Goal: Task Accomplishment & Management: Complete application form

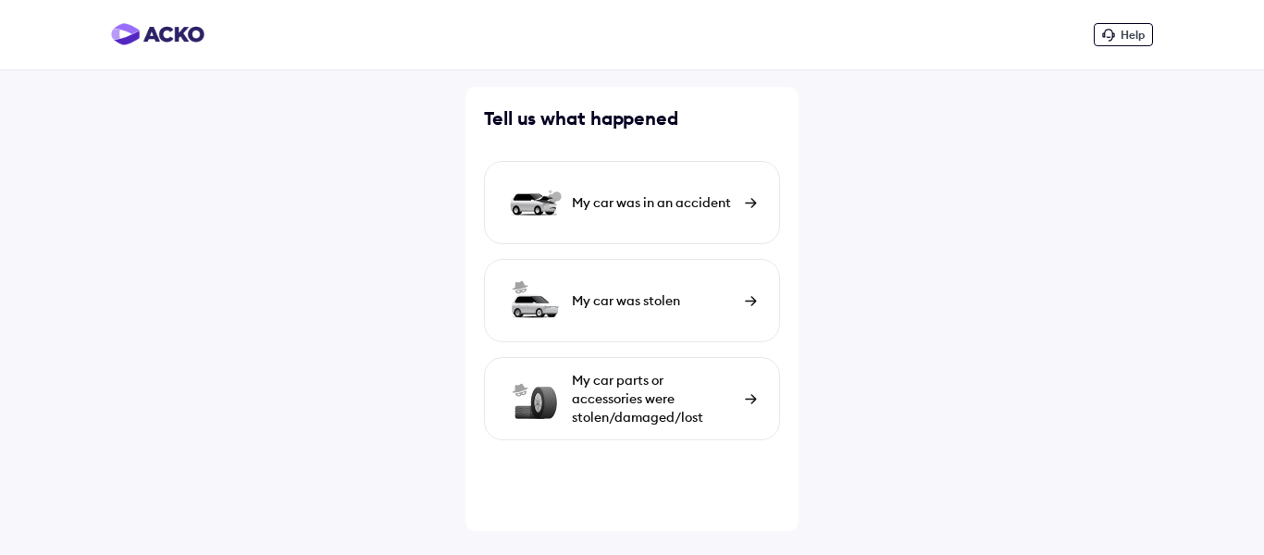
click at [652, 200] on div "My car was in an accident" at bounding box center [654, 202] width 164 height 19
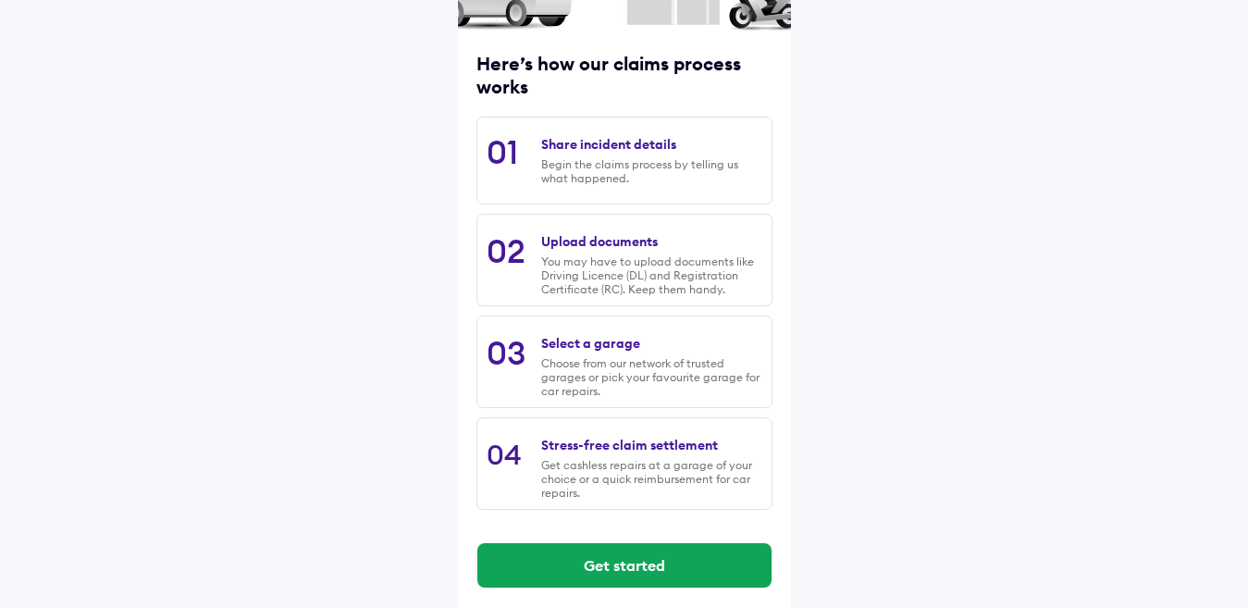
scroll to position [221, 0]
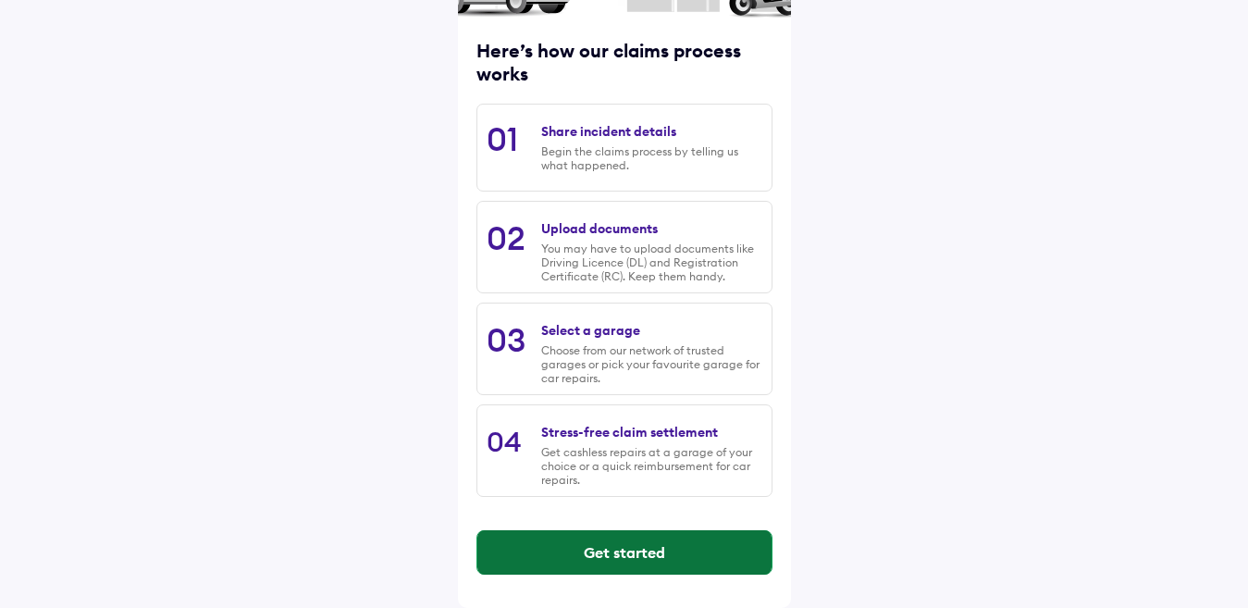
click at [590, 554] on button "Get started" at bounding box center [624, 552] width 294 height 44
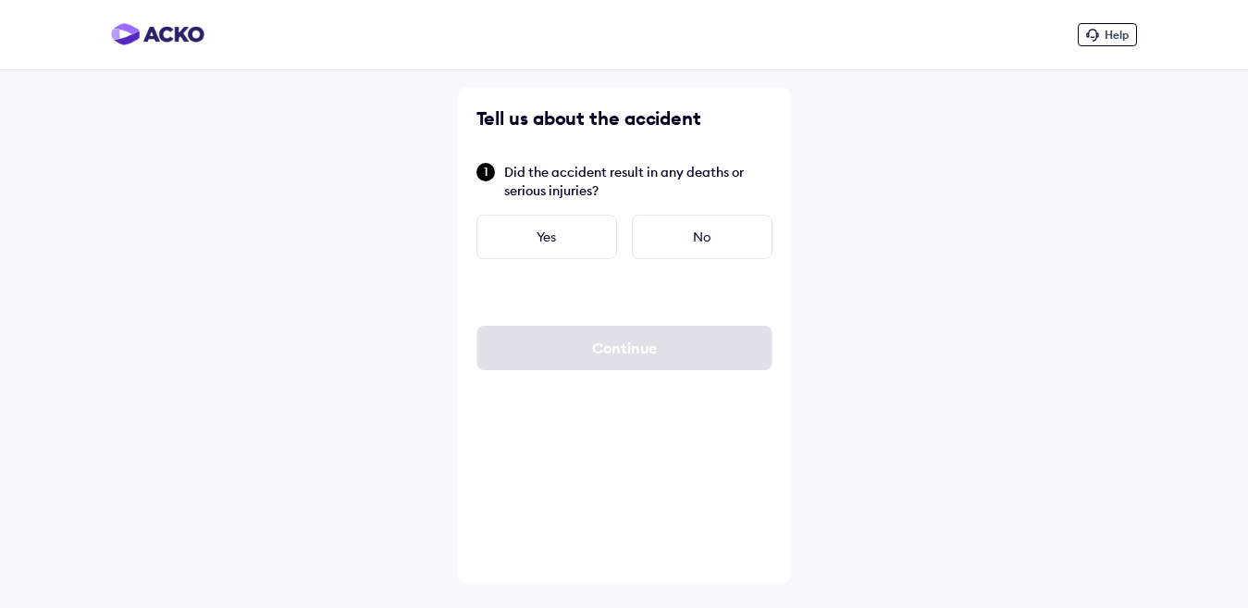
scroll to position [0, 0]
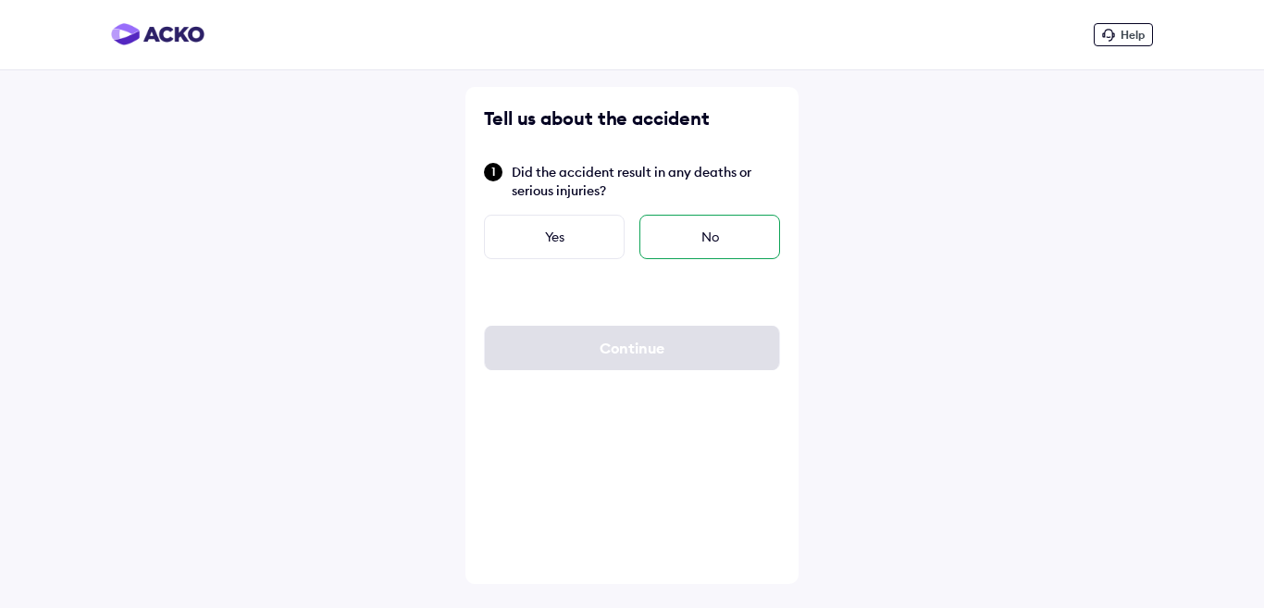
click at [681, 241] on div "No" at bounding box center [709, 237] width 141 height 44
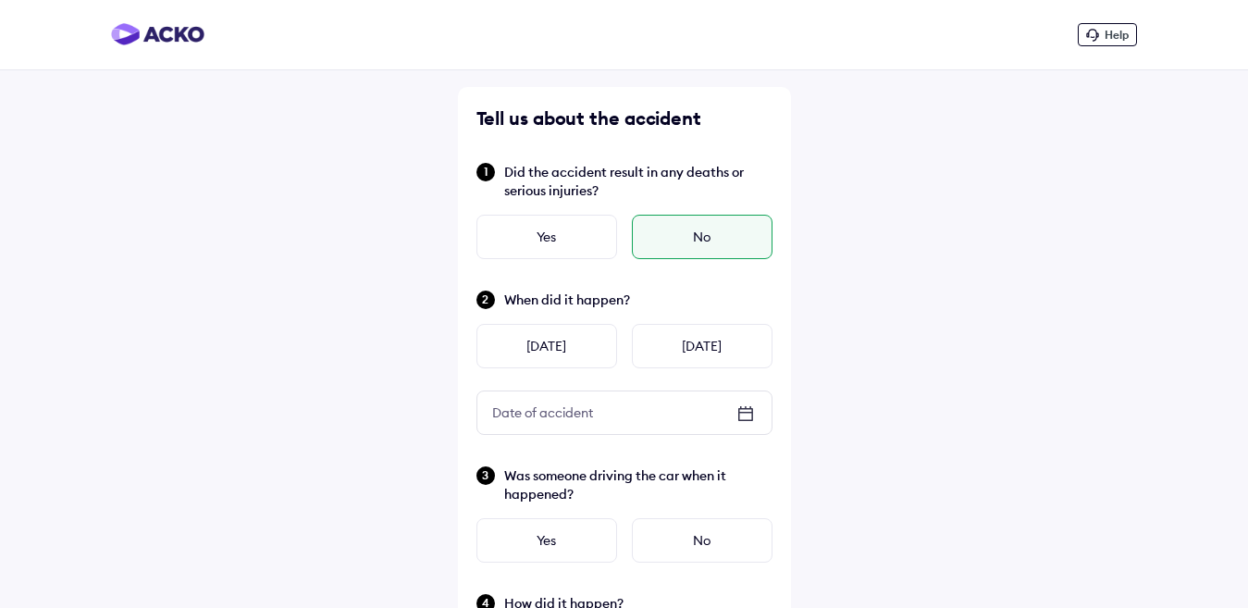
click at [700, 240] on div "No" at bounding box center [702, 237] width 141 height 44
click at [576, 346] on div "[DATE]" at bounding box center [546, 346] width 141 height 44
click at [747, 413] on icon at bounding box center [744, 413] width 13 height 2
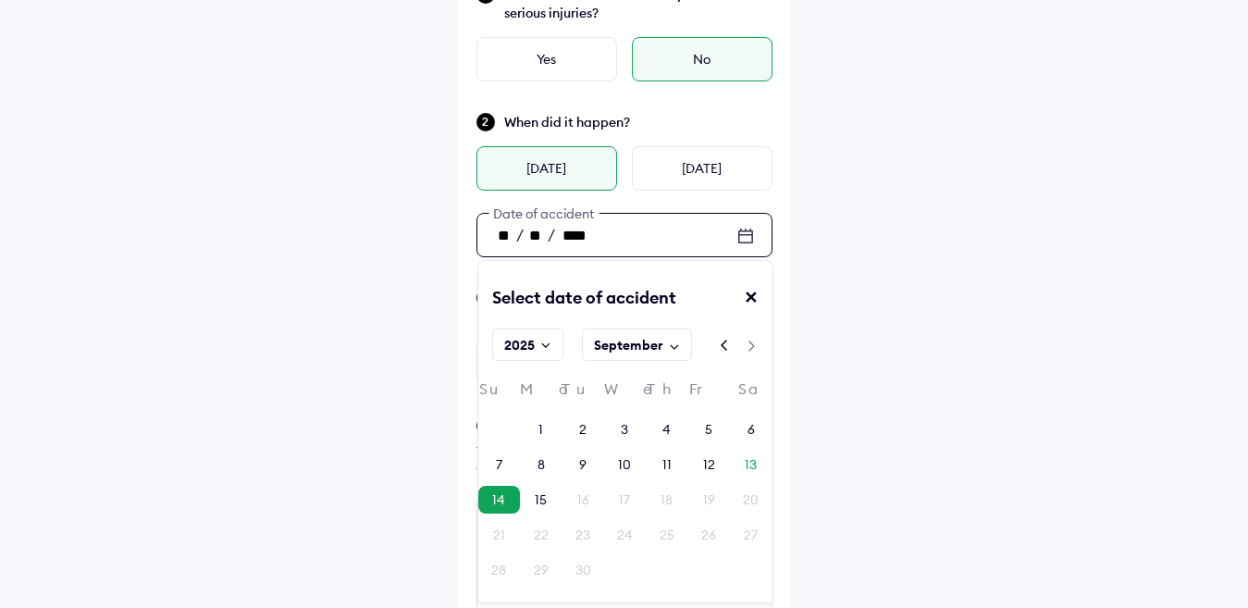
scroll to position [185, 0]
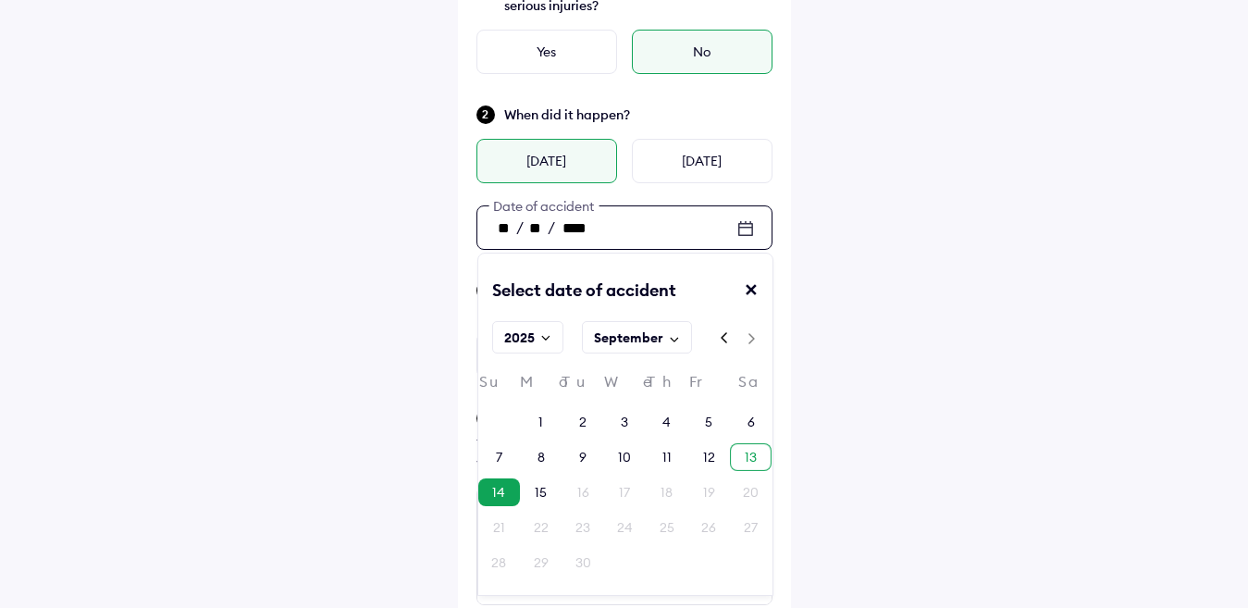
click at [752, 456] on div "13" at bounding box center [751, 457] width 12 height 19
type input "**"
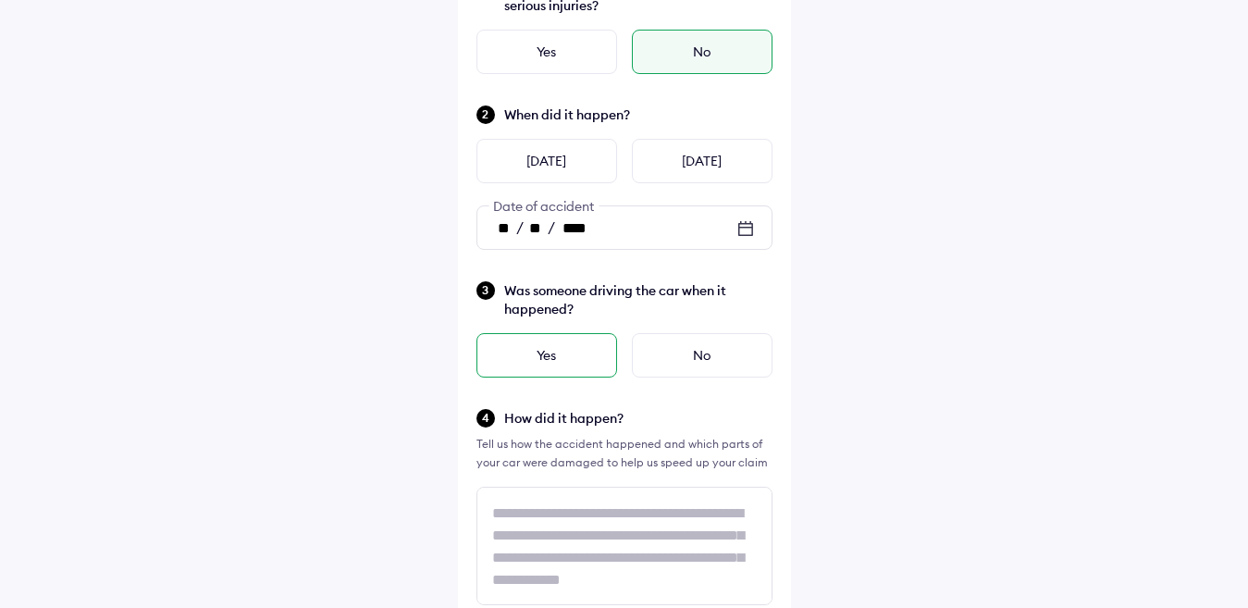
click at [578, 355] on div "Yes" at bounding box center [546, 355] width 141 height 44
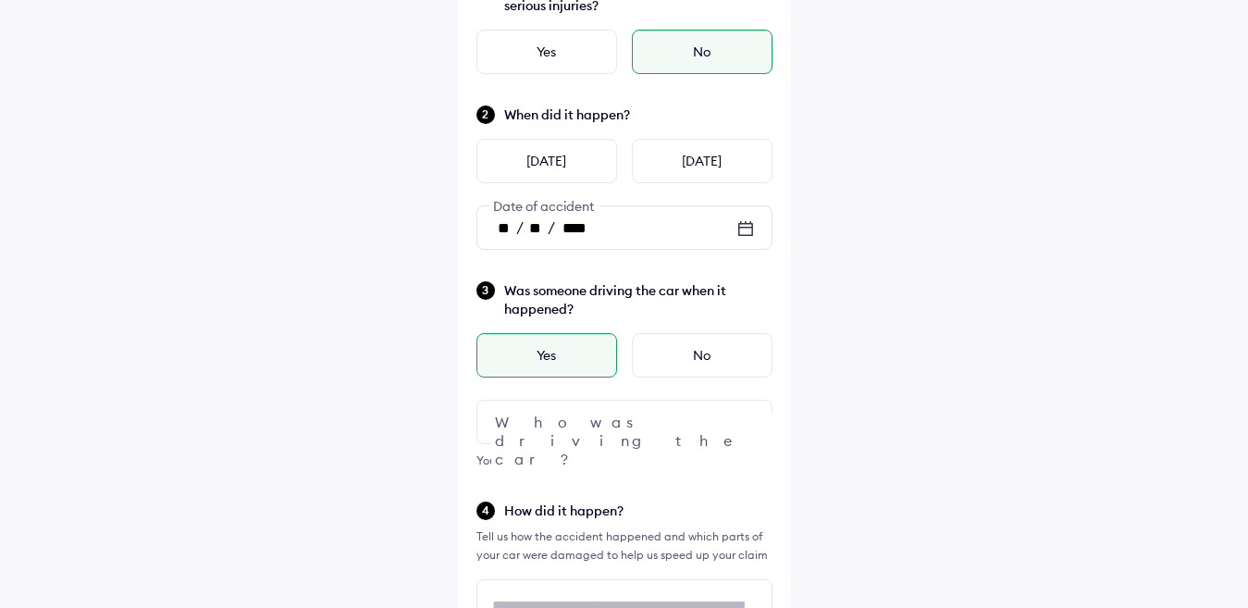
click at [675, 425] on div at bounding box center [624, 422] width 296 height 44
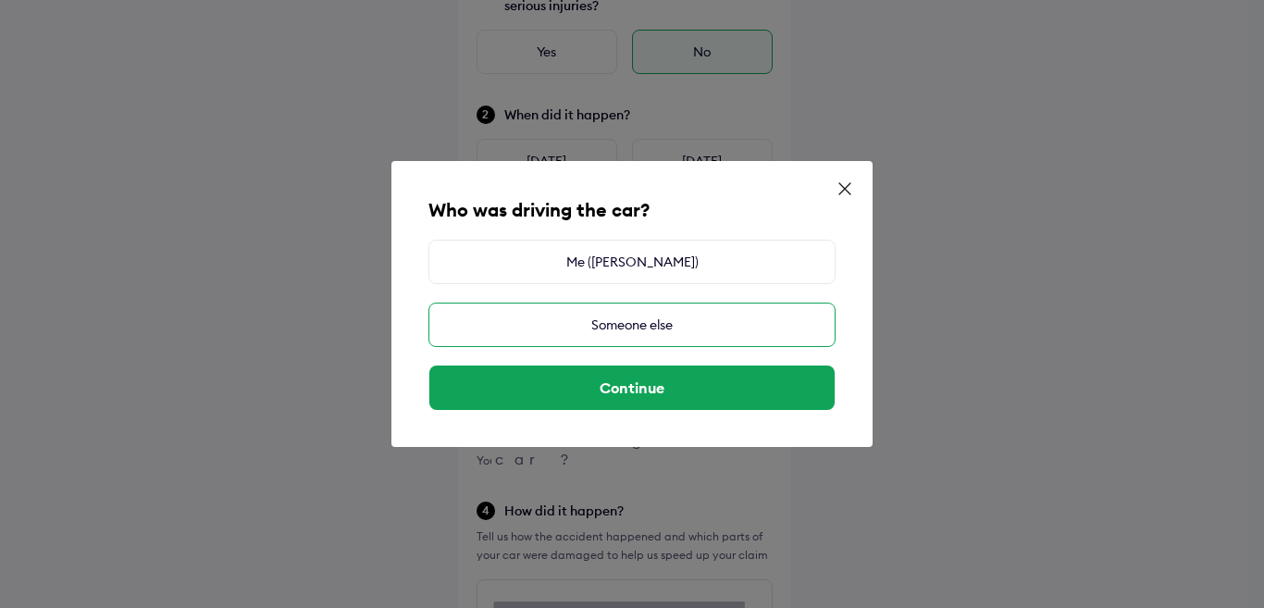
click at [633, 324] on div "Someone else" at bounding box center [631, 325] width 407 height 44
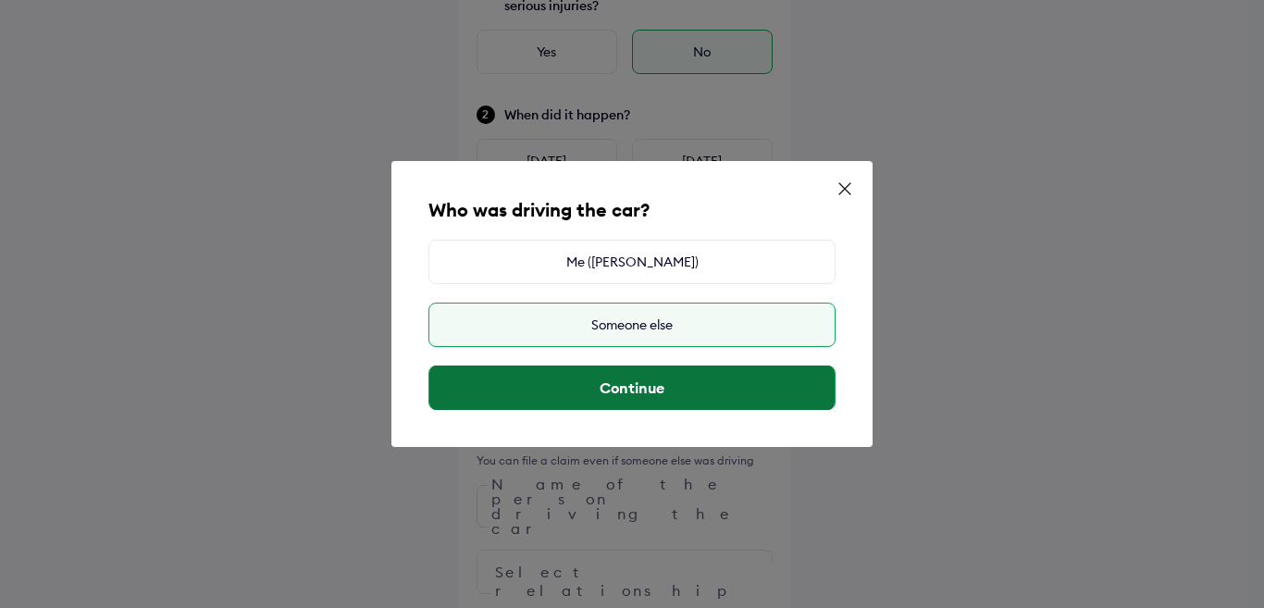
click at [671, 387] on button "Continue" at bounding box center [631, 387] width 405 height 44
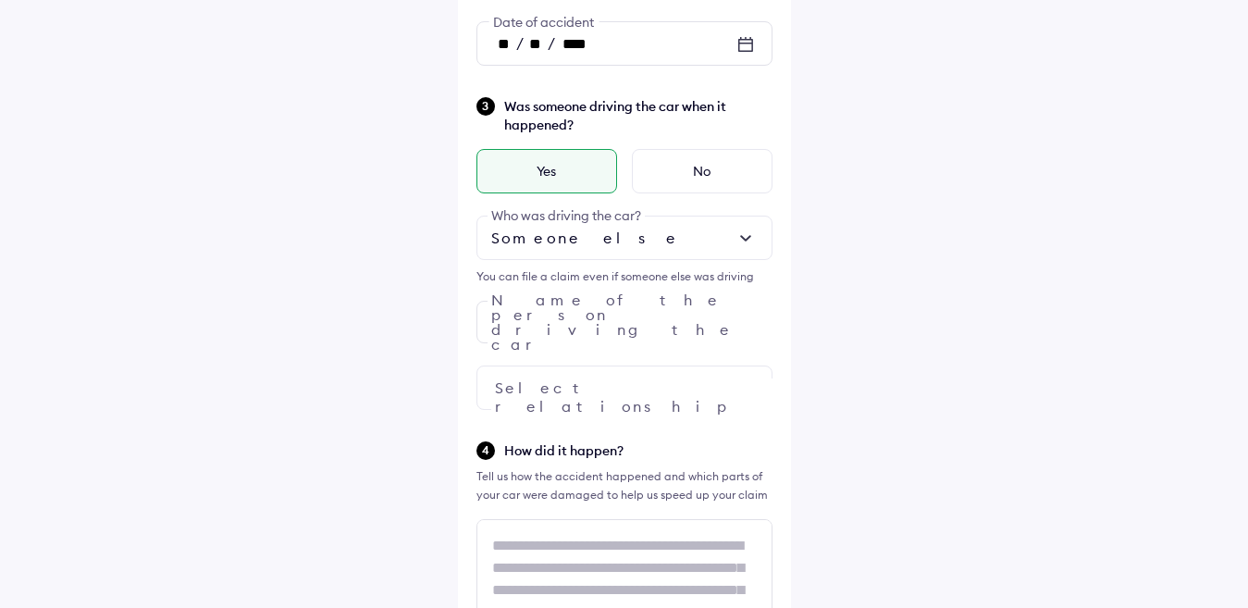
scroll to position [370, 0]
click at [680, 324] on input "text" at bounding box center [624, 321] width 296 height 43
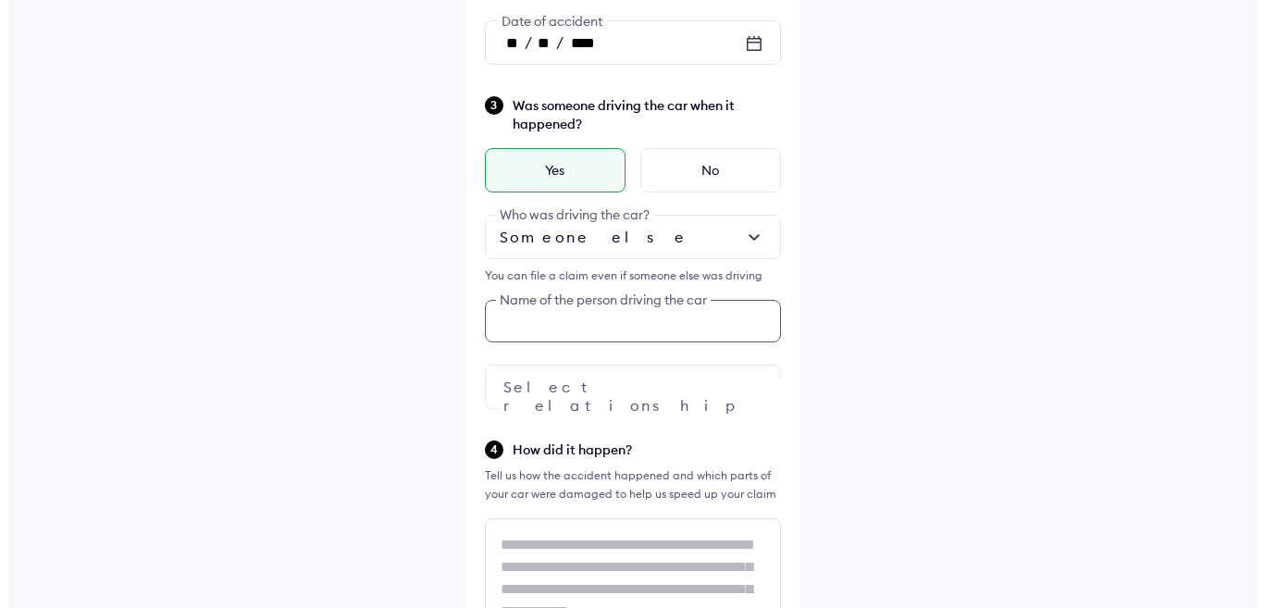
scroll to position [387, 0]
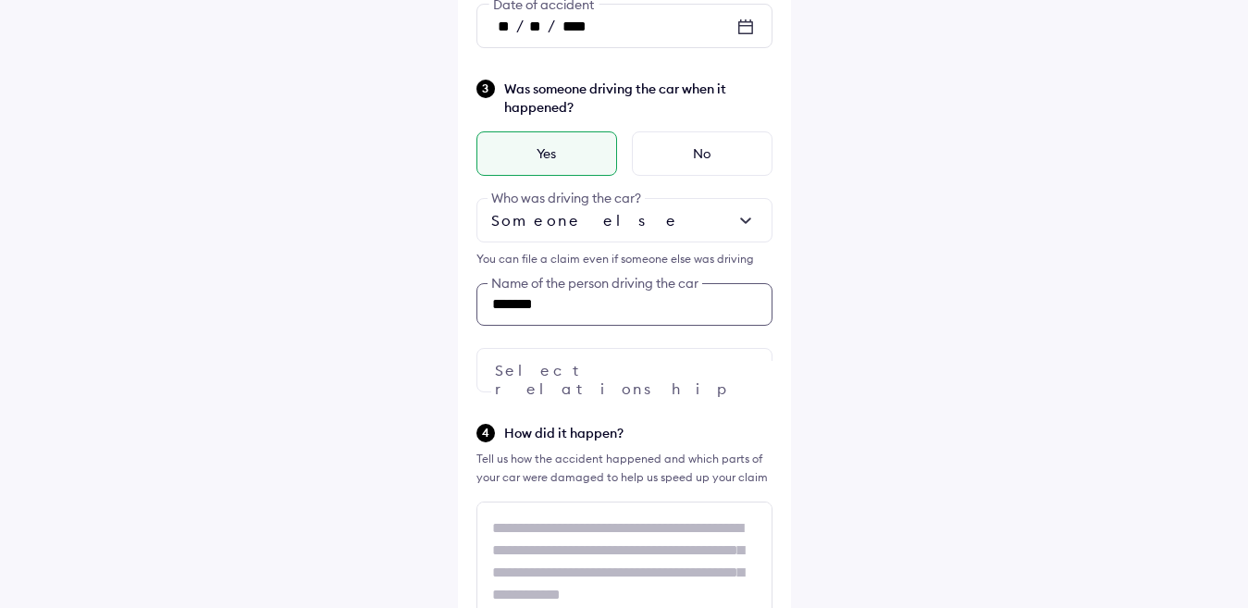
type input "*******"
click at [625, 365] on div at bounding box center [624, 370] width 296 height 44
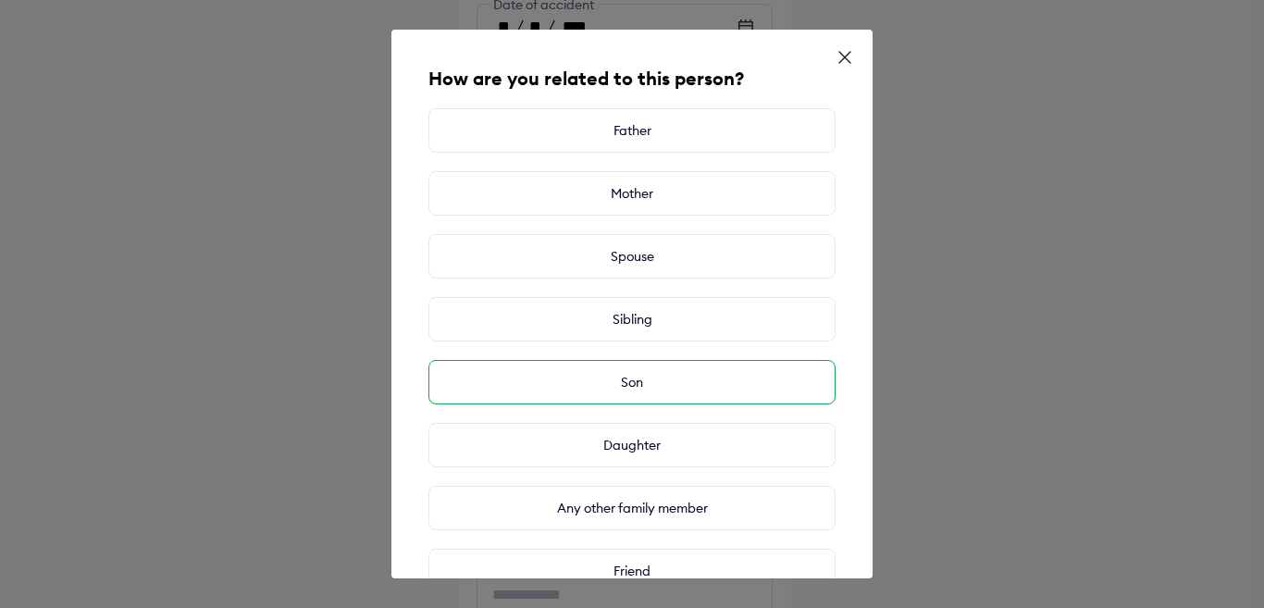
click at [653, 386] on div "Son" at bounding box center [631, 382] width 407 height 44
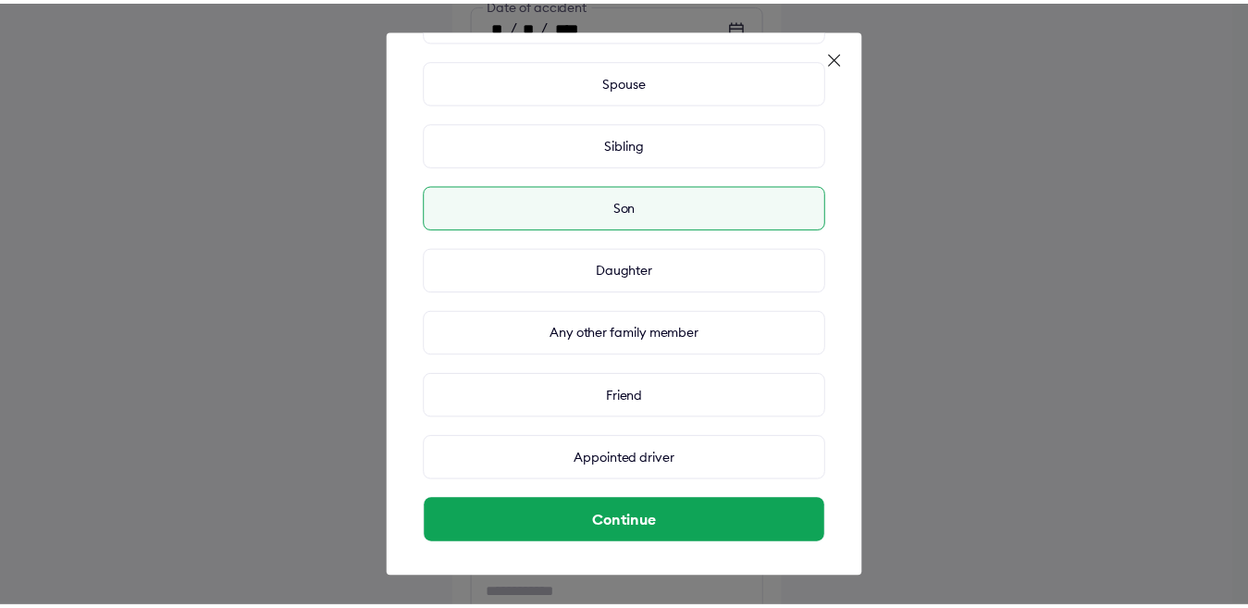
scroll to position [178, 0]
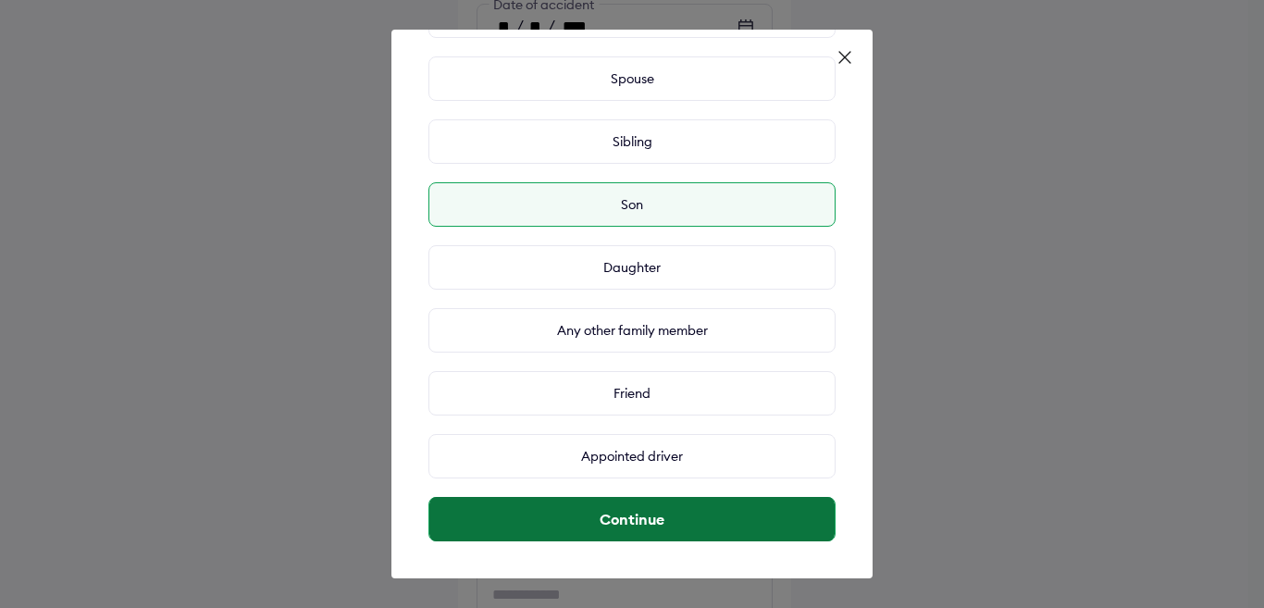
click at [642, 508] on button "Continue" at bounding box center [631, 519] width 405 height 44
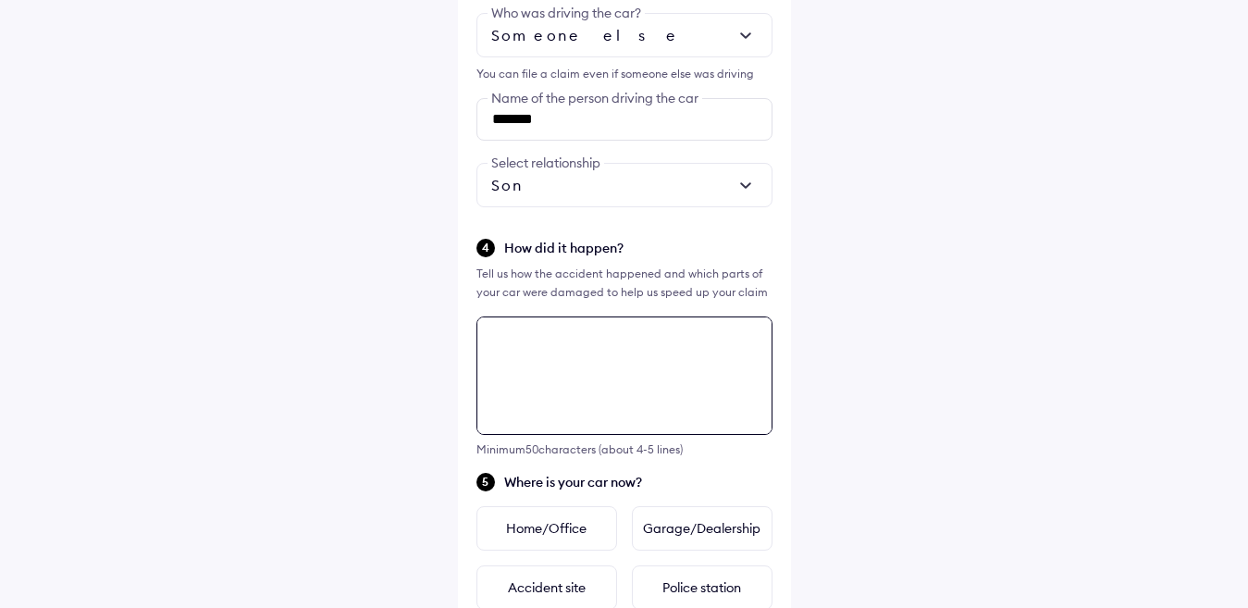
click at [682, 351] on textarea at bounding box center [624, 375] width 296 height 118
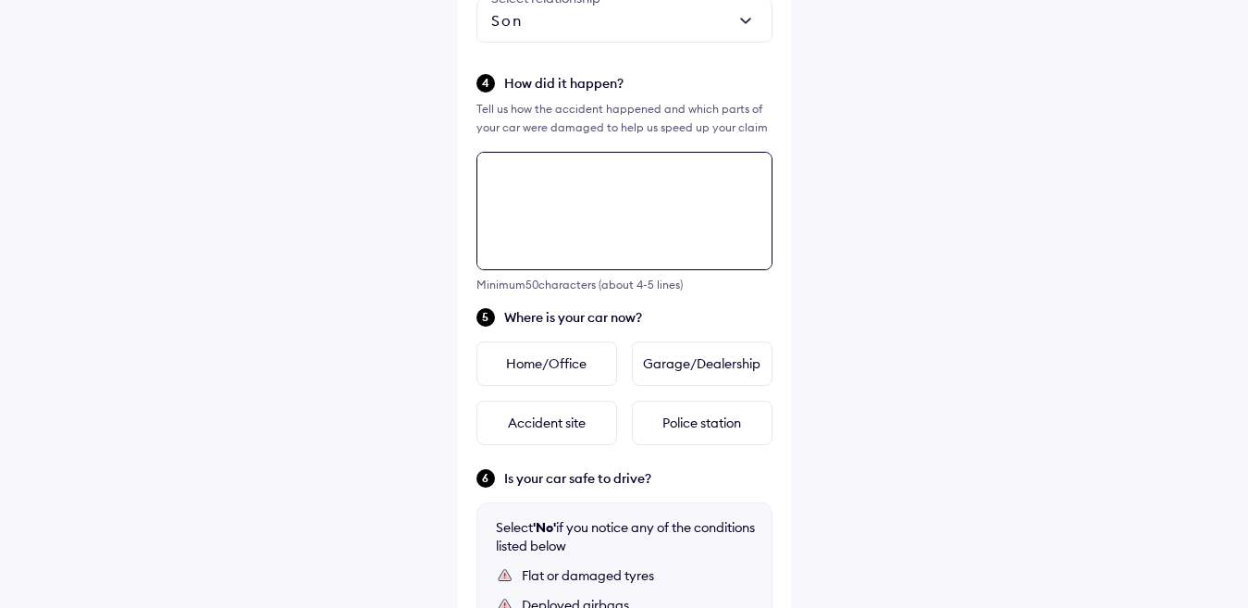
scroll to position [703, 0]
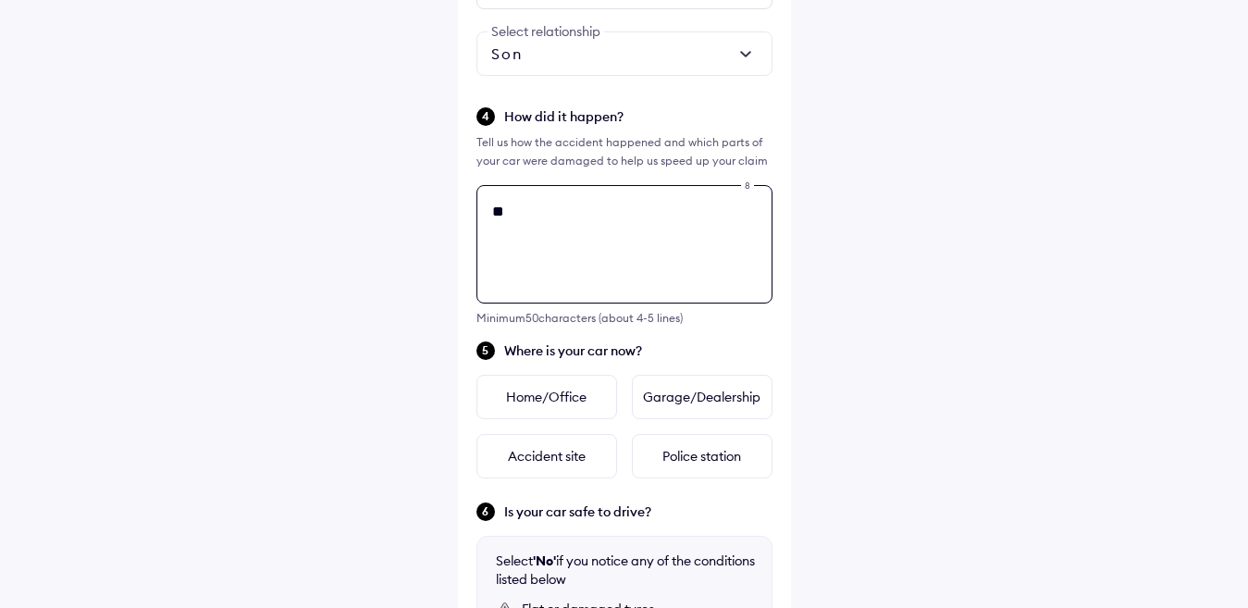
type textarea "*"
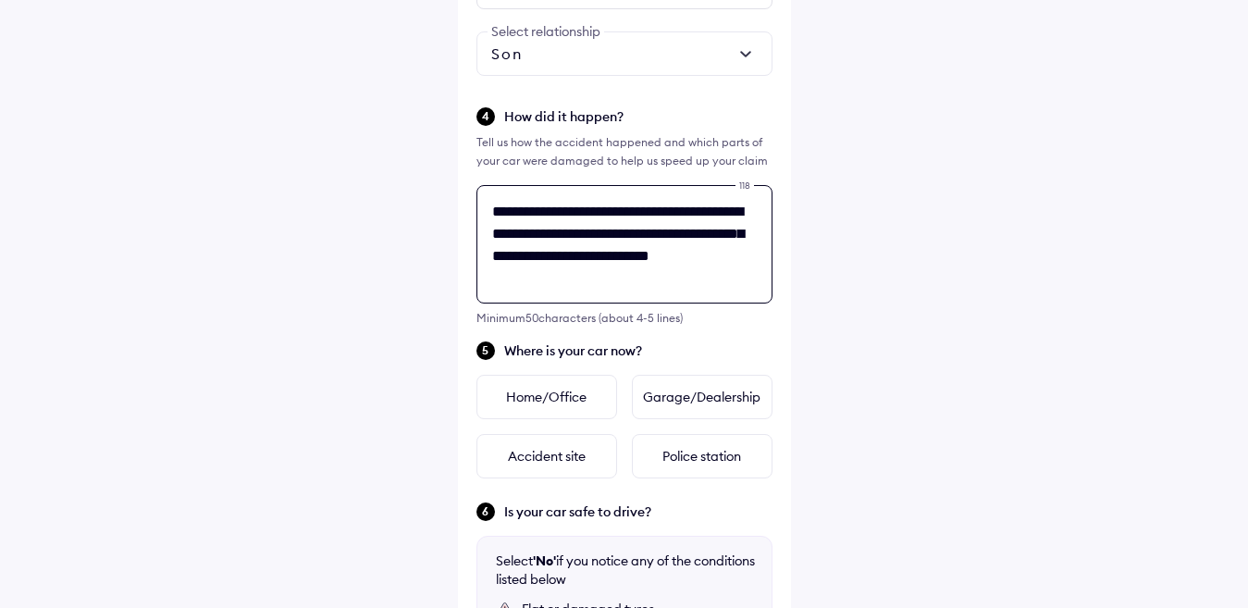
scroll to position [7, 0]
type textarea "**********"
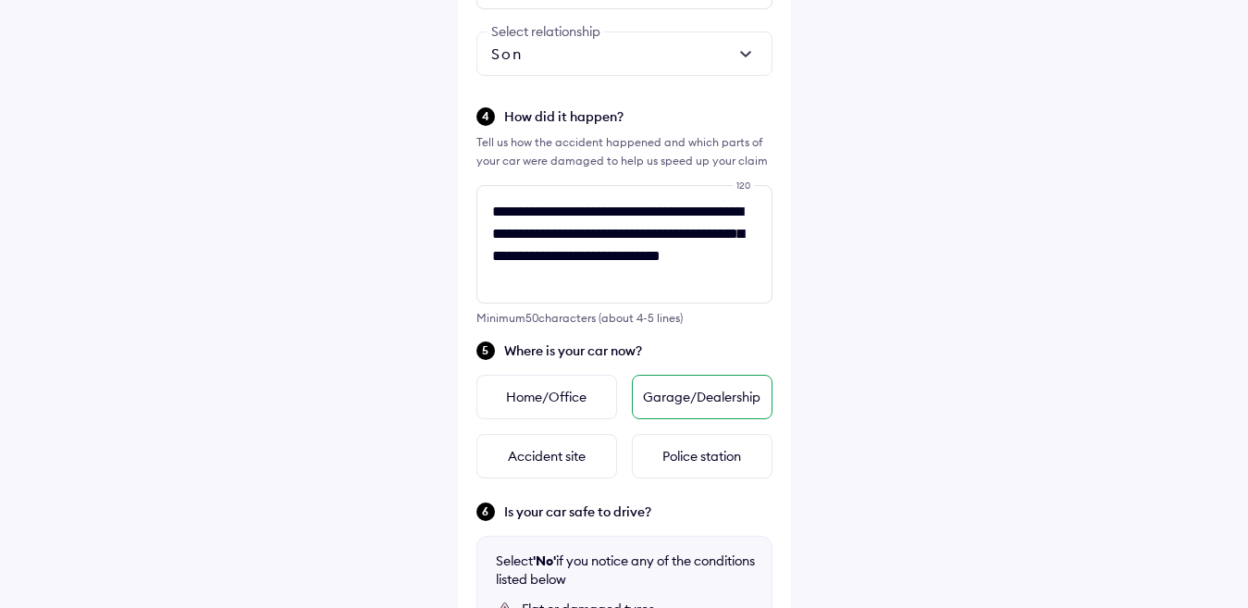
click at [674, 397] on div "Garage/Dealership" at bounding box center [702, 397] width 141 height 44
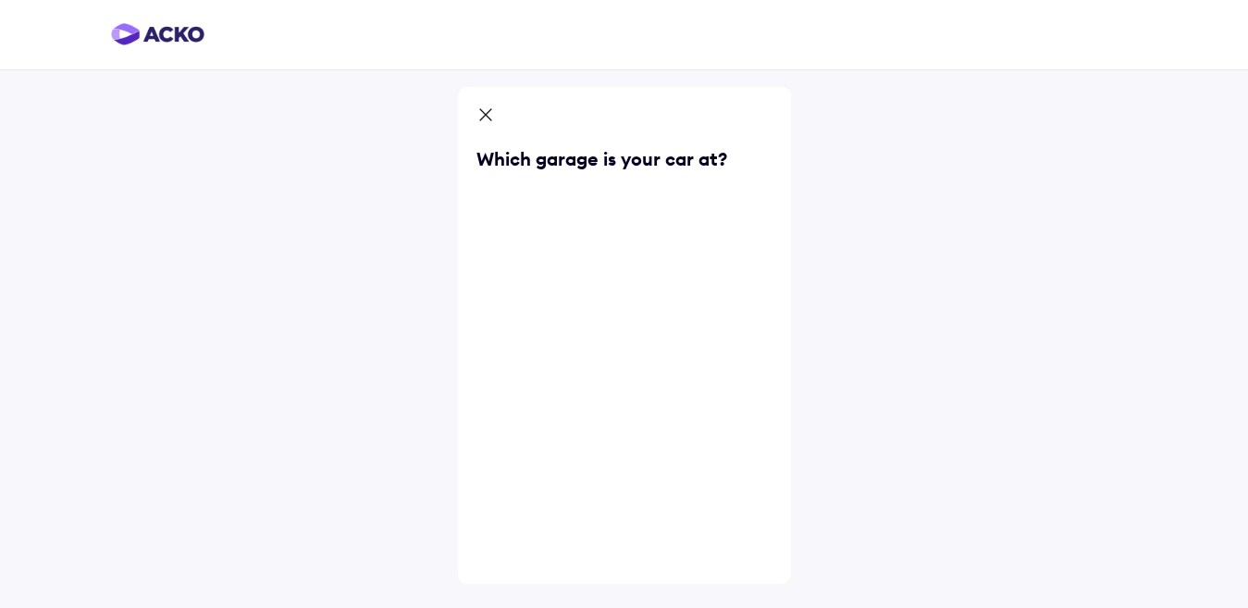
scroll to position [0, 0]
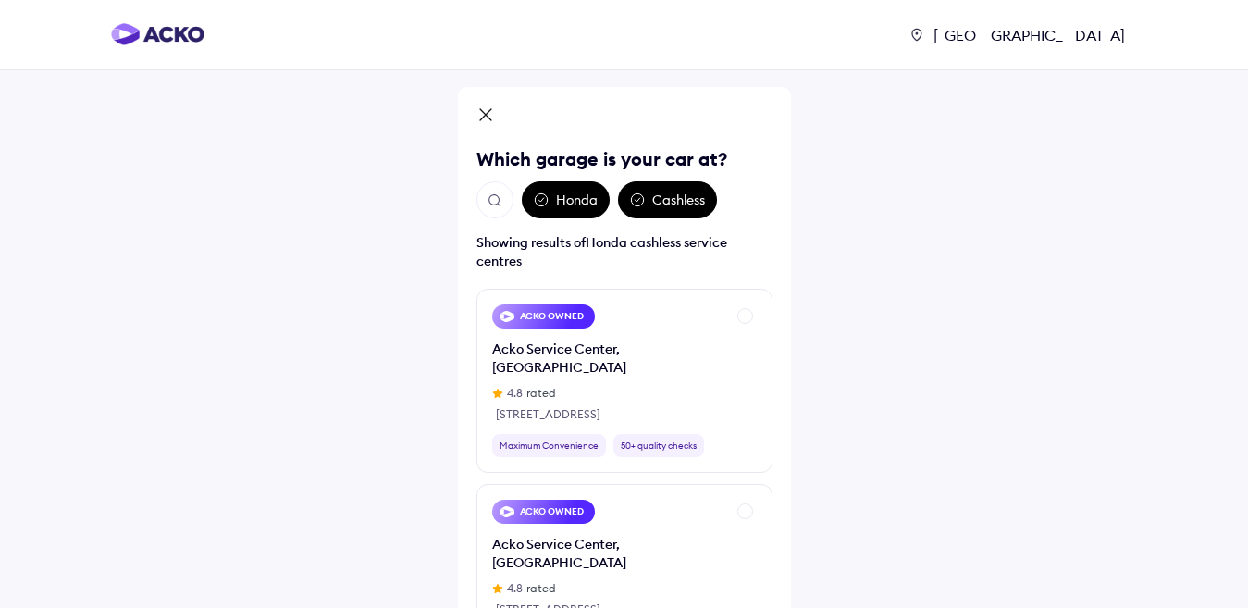
click at [579, 201] on div "Honda" at bounding box center [566, 199] width 88 height 37
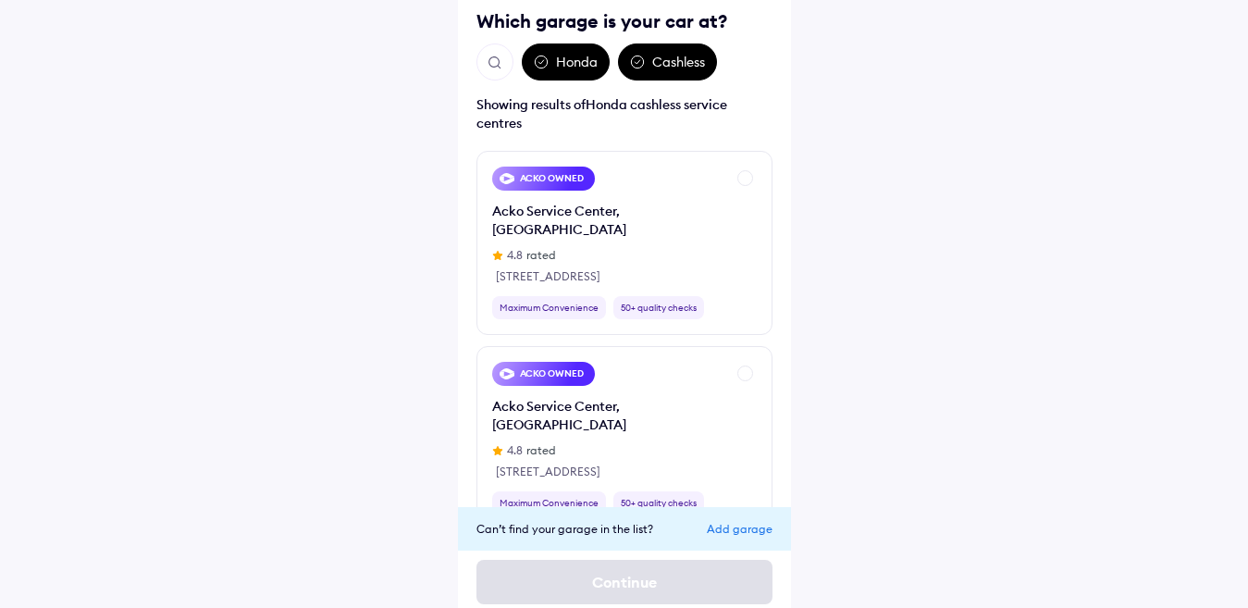
scroll to position [153, 0]
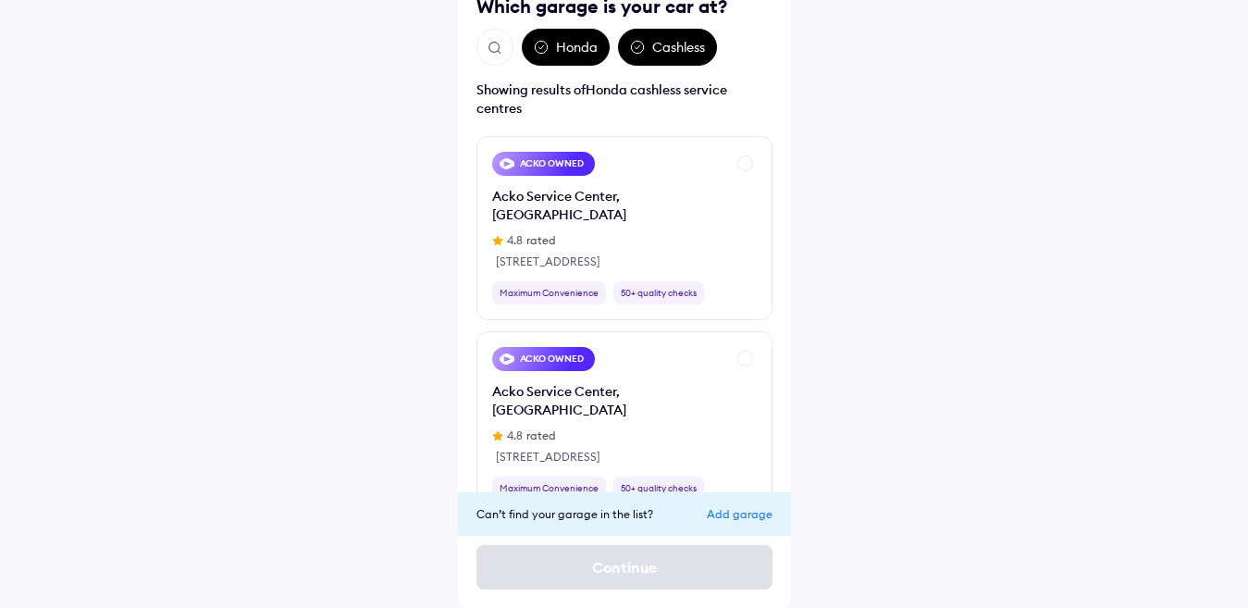
click at [722, 515] on div "Add garage" at bounding box center [740, 514] width 66 height 14
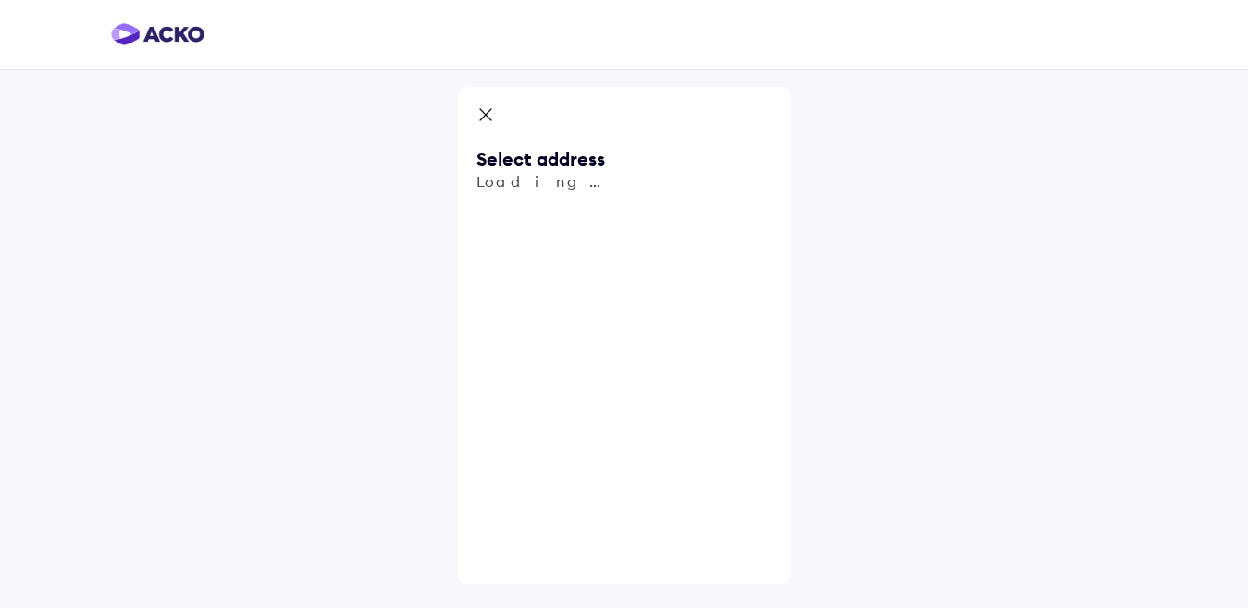
scroll to position [0, 0]
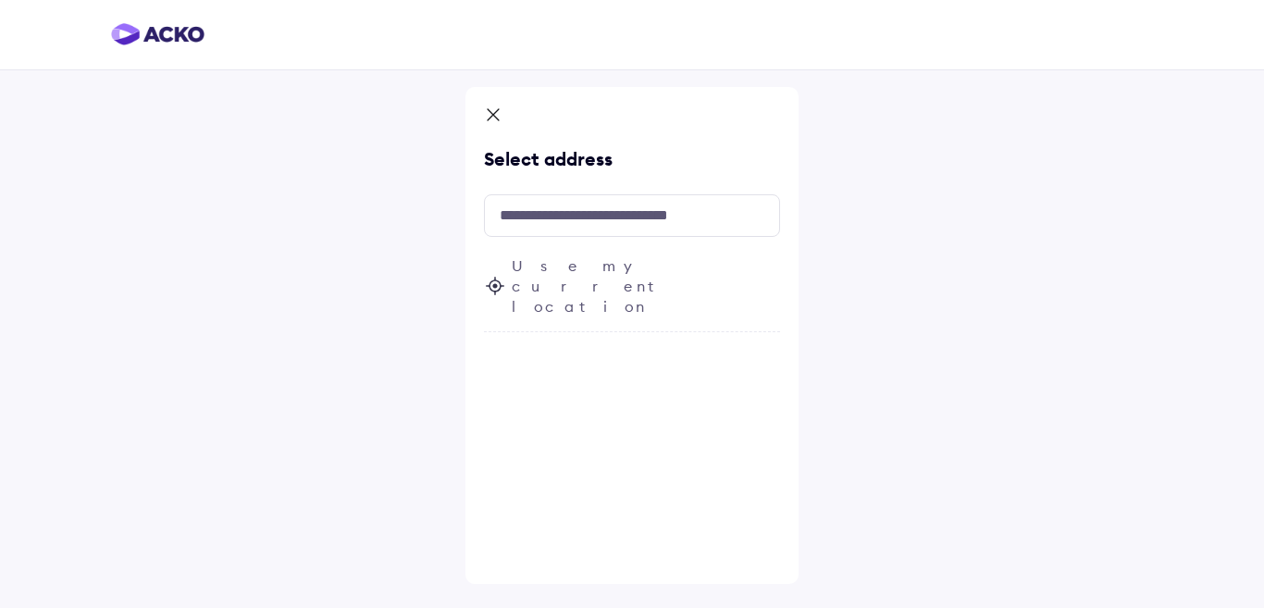
click at [496, 283] on icon at bounding box center [494, 285] width 5 height 5
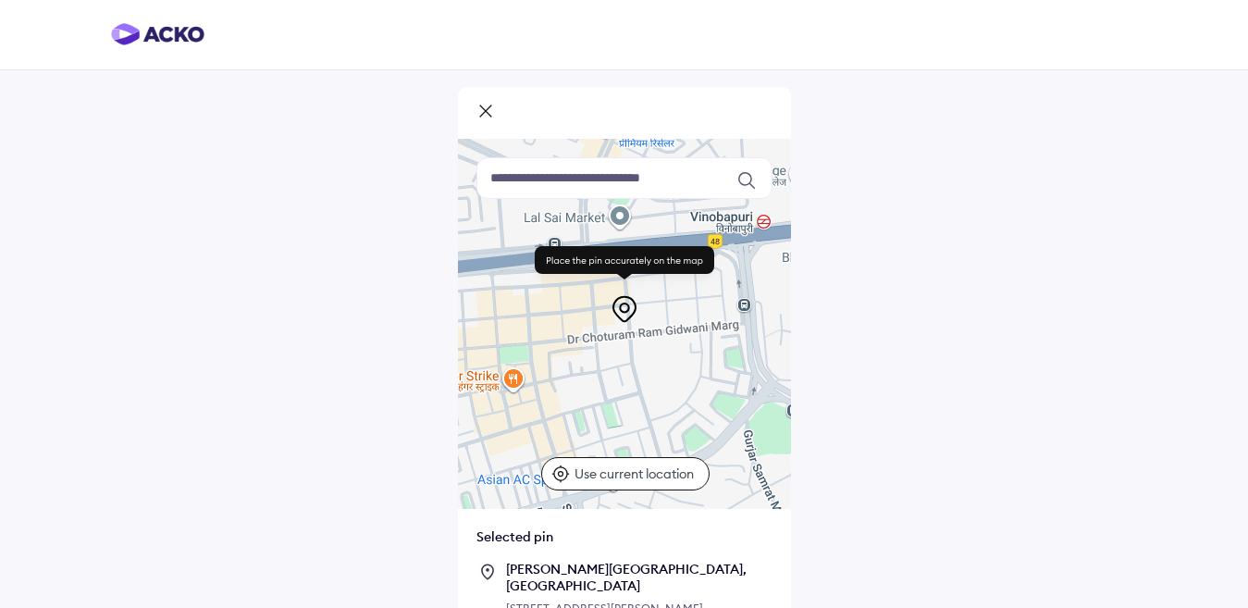
click at [494, 108] on icon at bounding box center [485, 113] width 19 height 22
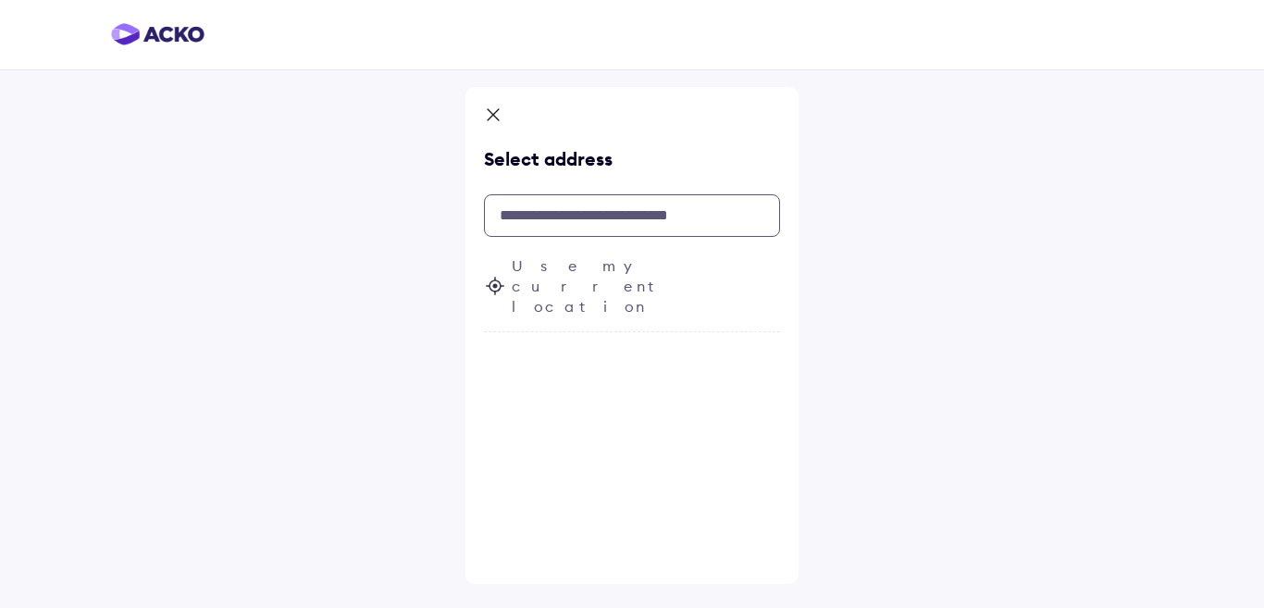
click at [564, 226] on input "text" at bounding box center [632, 215] width 296 height 43
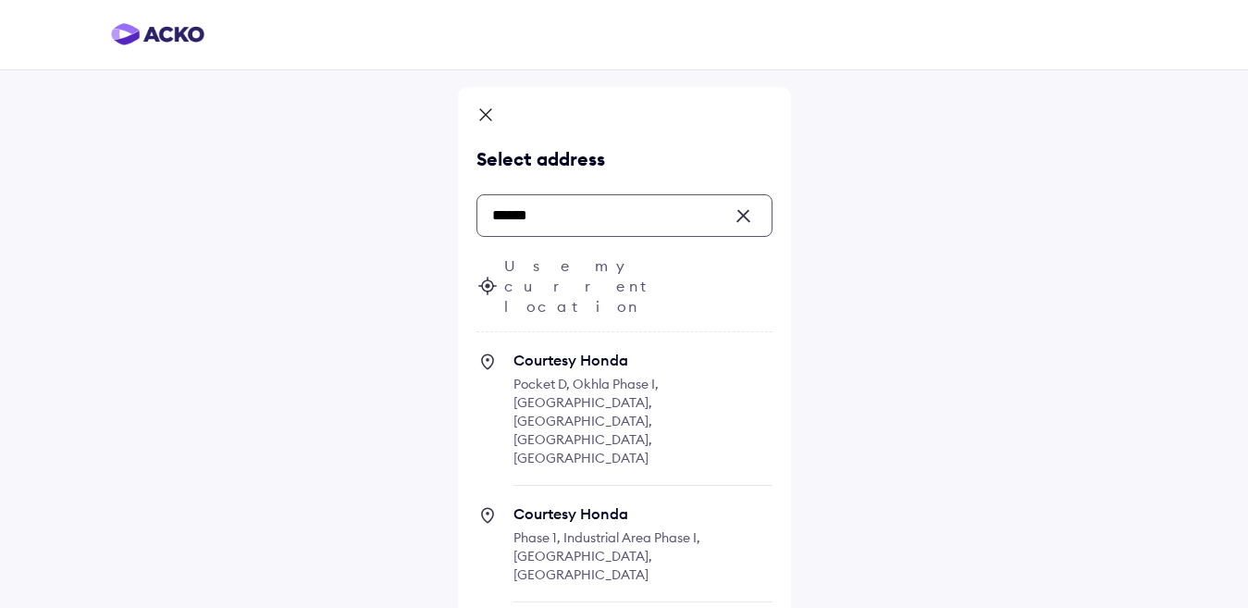
type input "******"
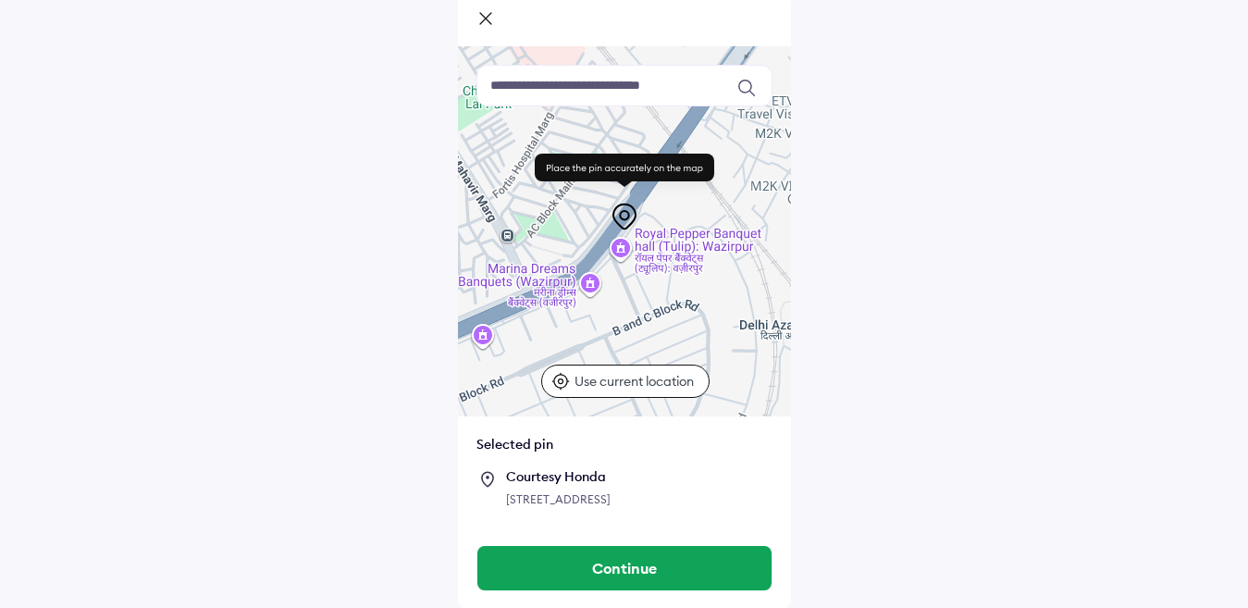
scroll to position [112, 0]
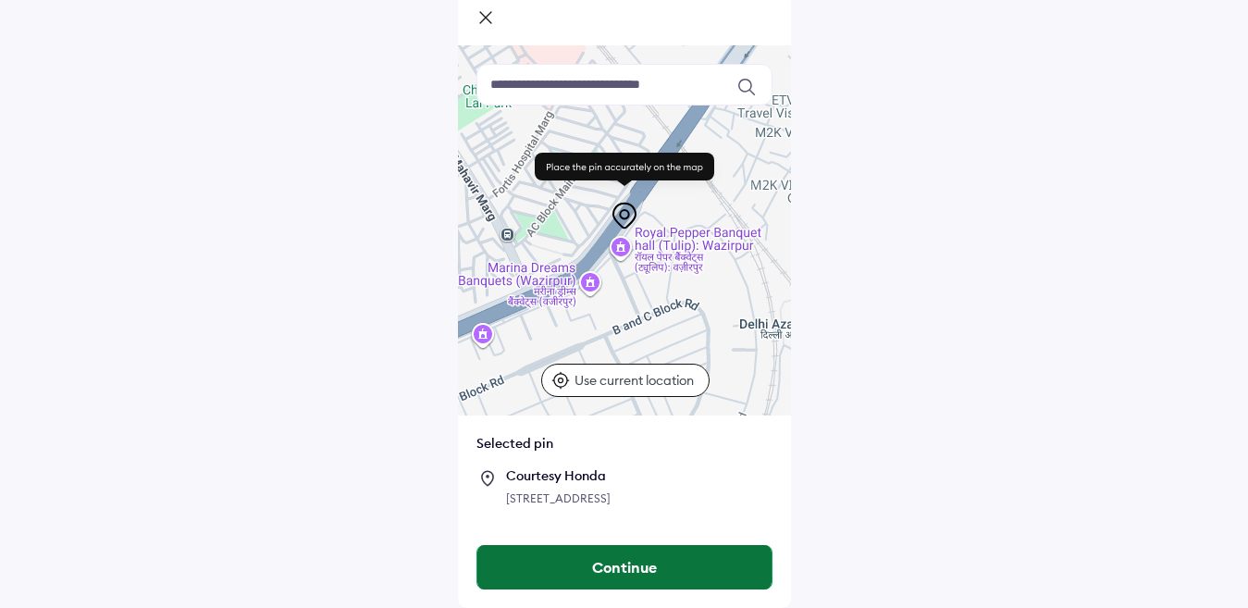
click at [630, 554] on button "Continue" at bounding box center [624, 567] width 294 height 44
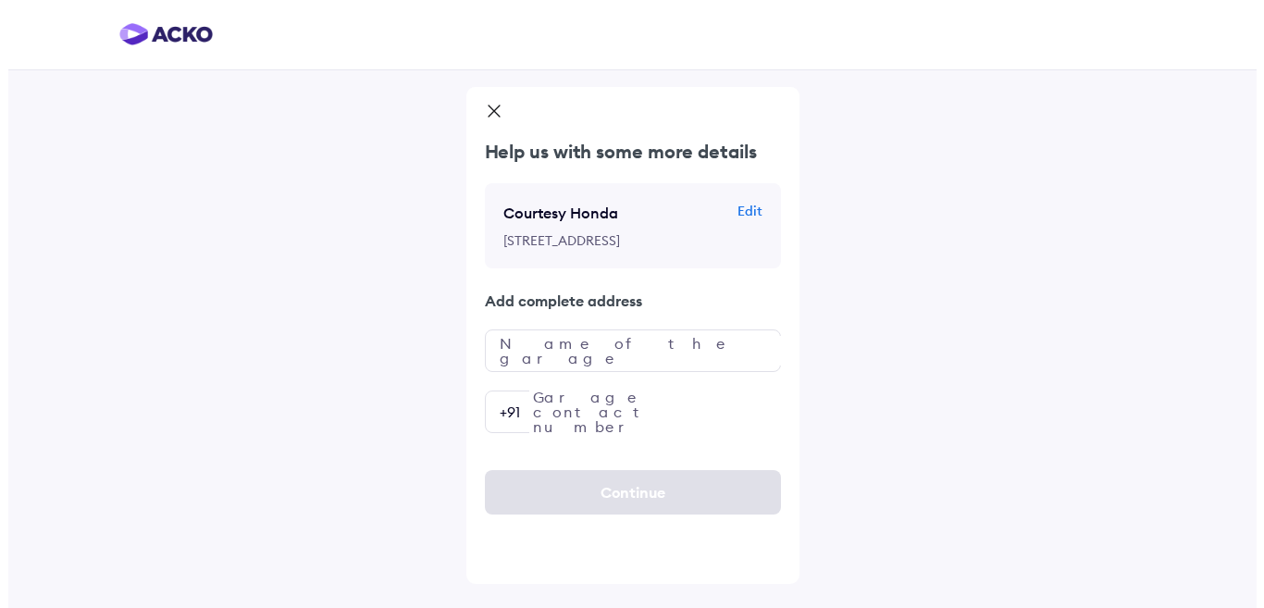
scroll to position [0, 0]
click at [719, 372] on input "text" at bounding box center [632, 350] width 296 height 43
type input "**********"
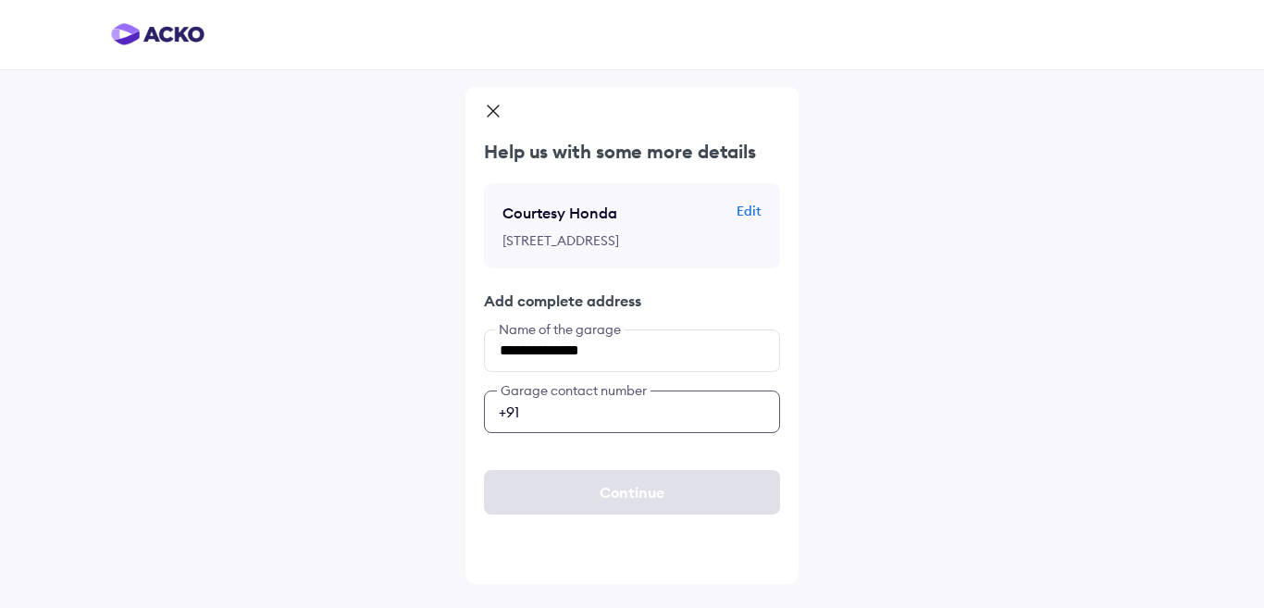
click at [659, 433] on input "number" at bounding box center [632, 411] width 296 height 43
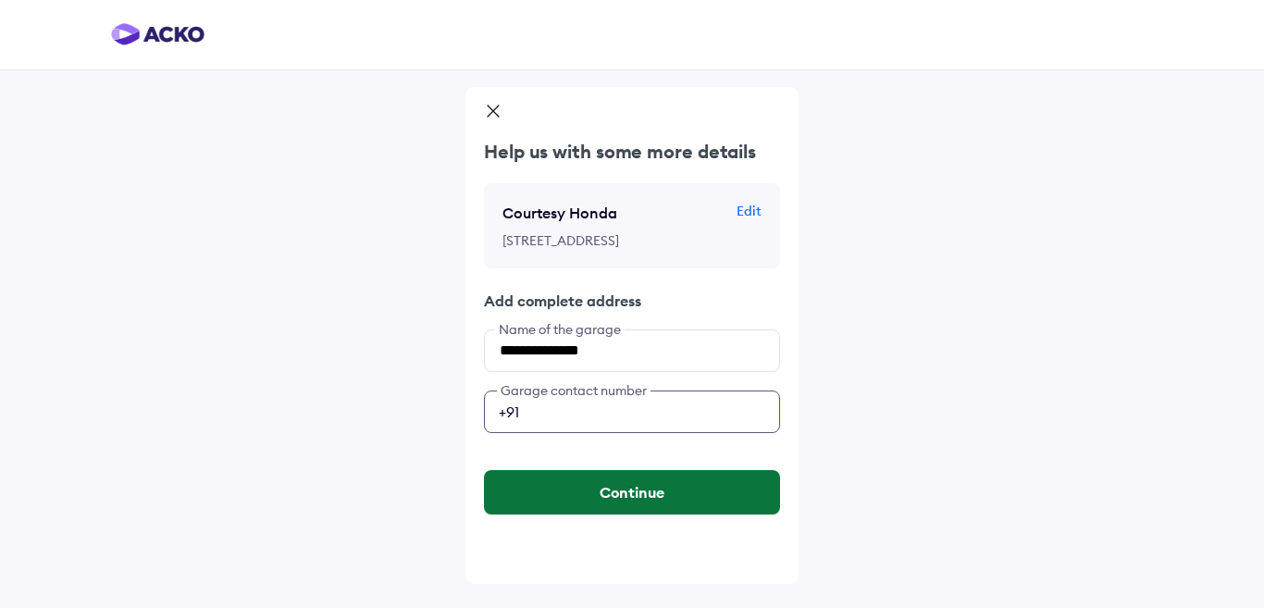
type input "**********"
click at [637, 514] on button "Continue" at bounding box center [632, 492] width 296 height 44
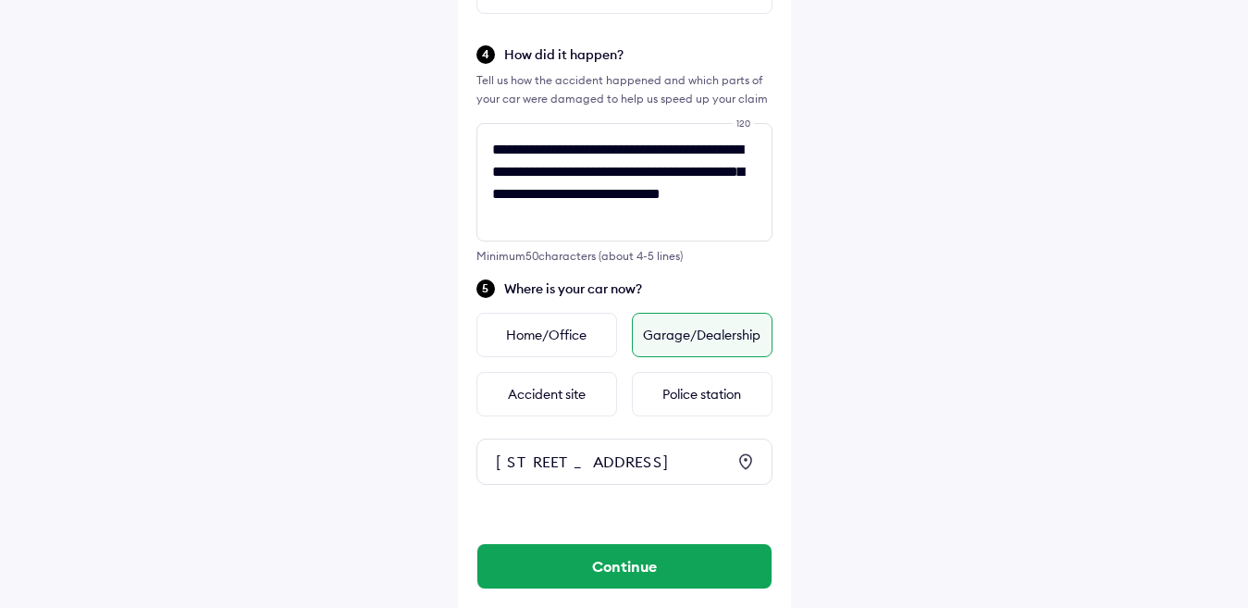
scroll to position [835, 0]
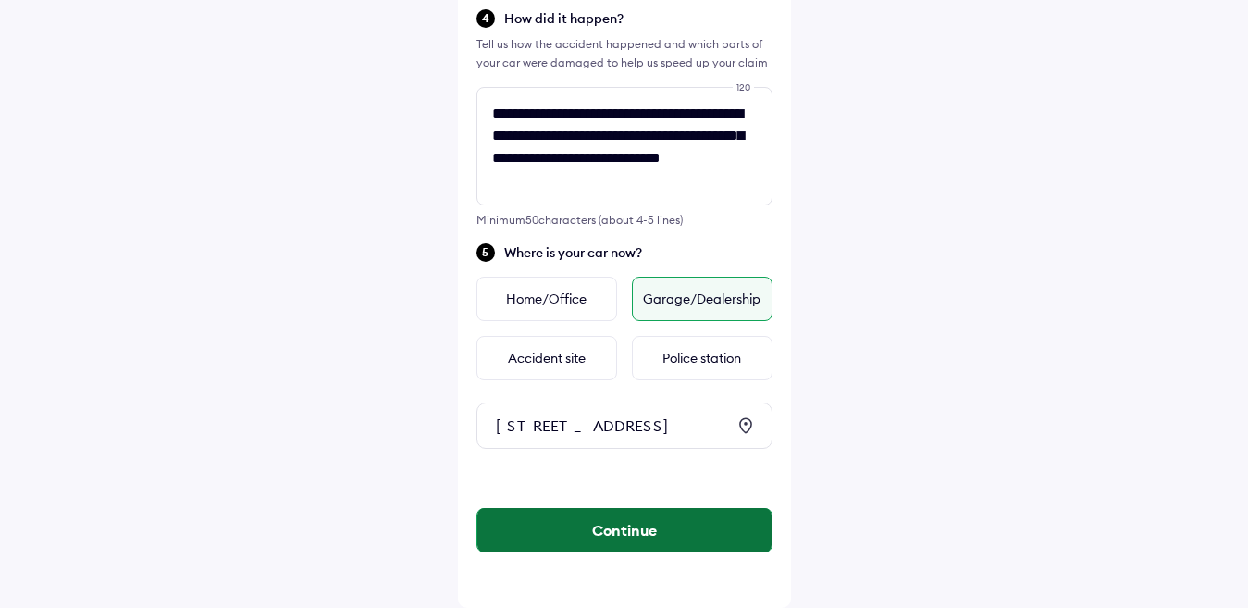
click at [670, 531] on button "Continue" at bounding box center [624, 530] width 294 height 44
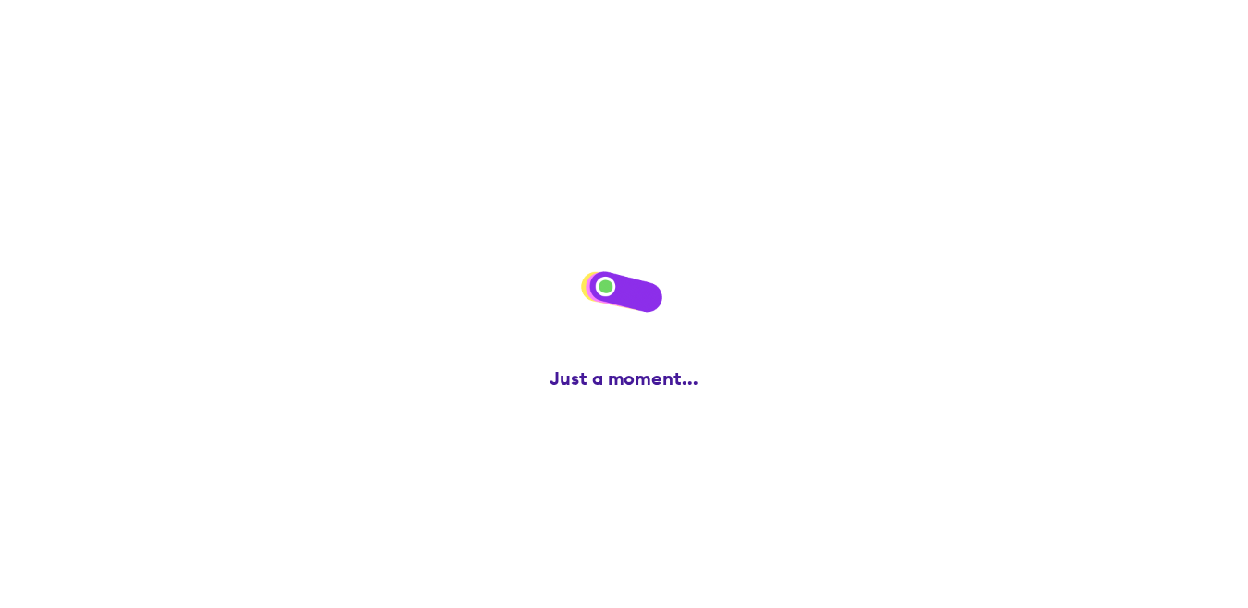
scroll to position [0, 0]
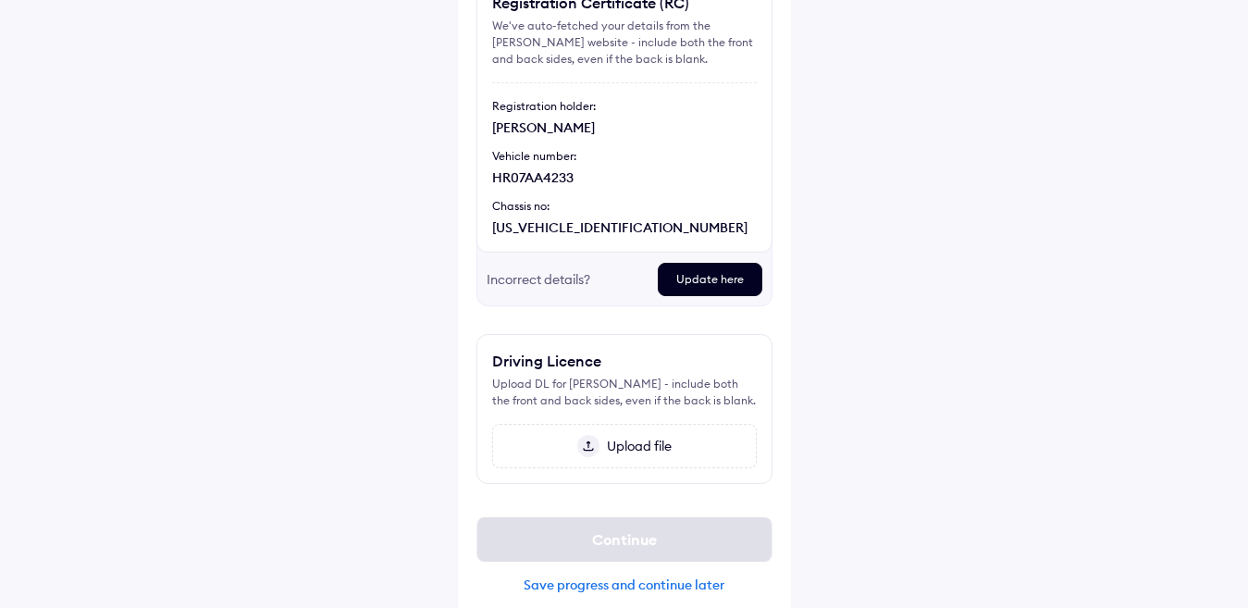
scroll to position [204, 0]
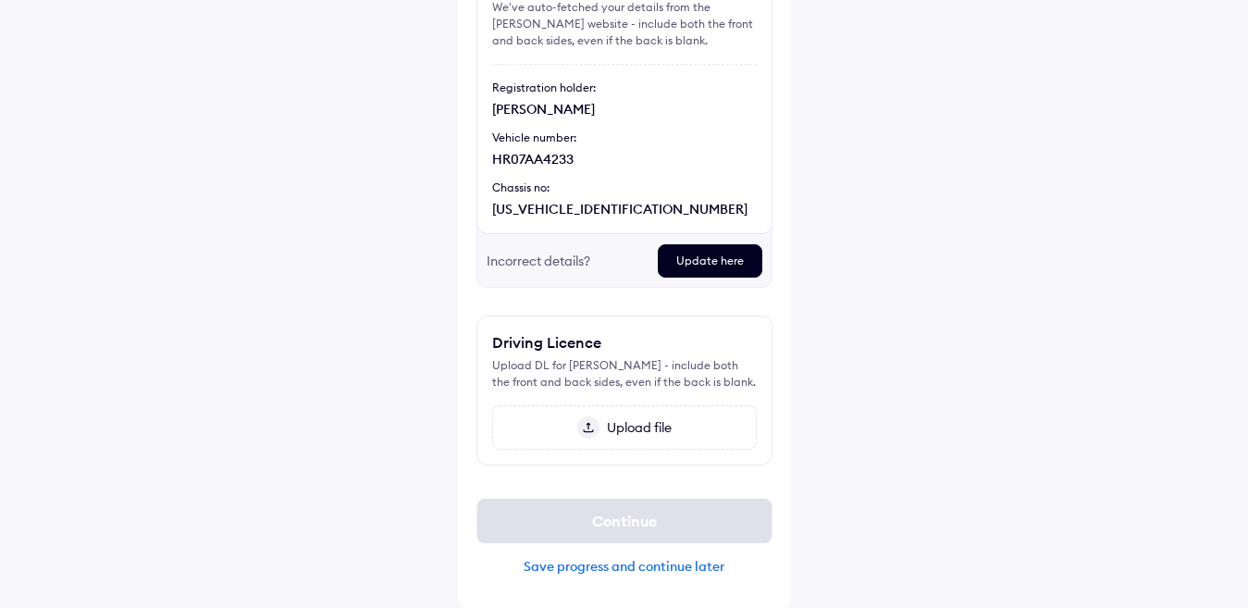
click at [639, 554] on div "Save progress and continue later" at bounding box center [624, 566] width 296 height 17
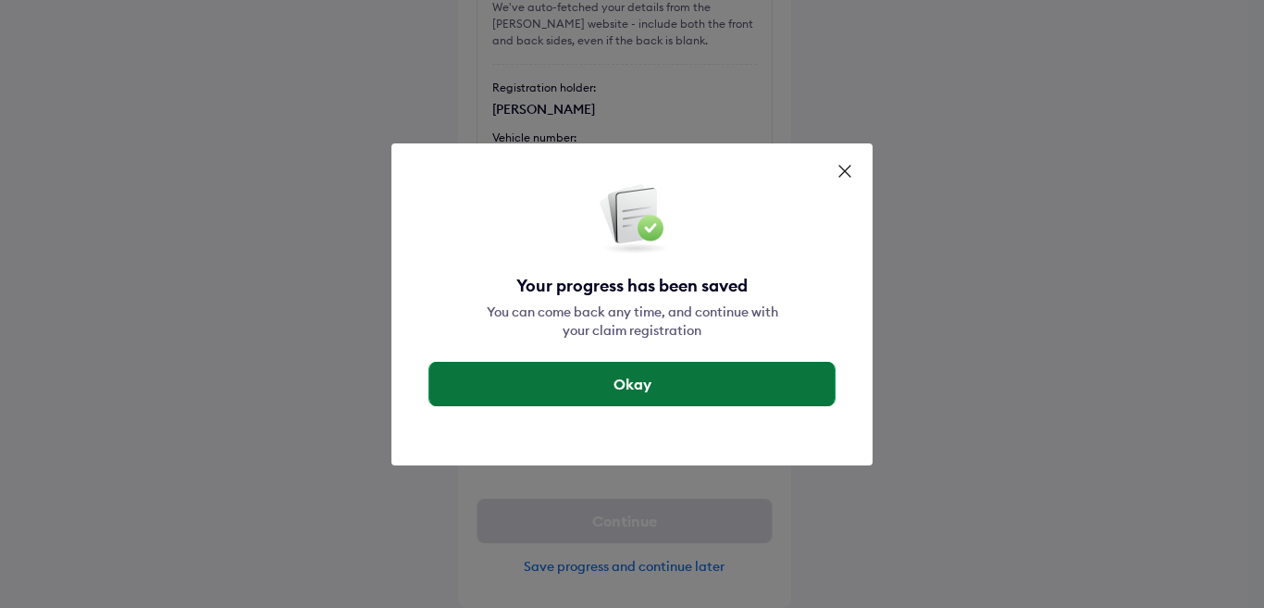
click at [653, 387] on button "Okay" at bounding box center [631, 384] width 405 height 44
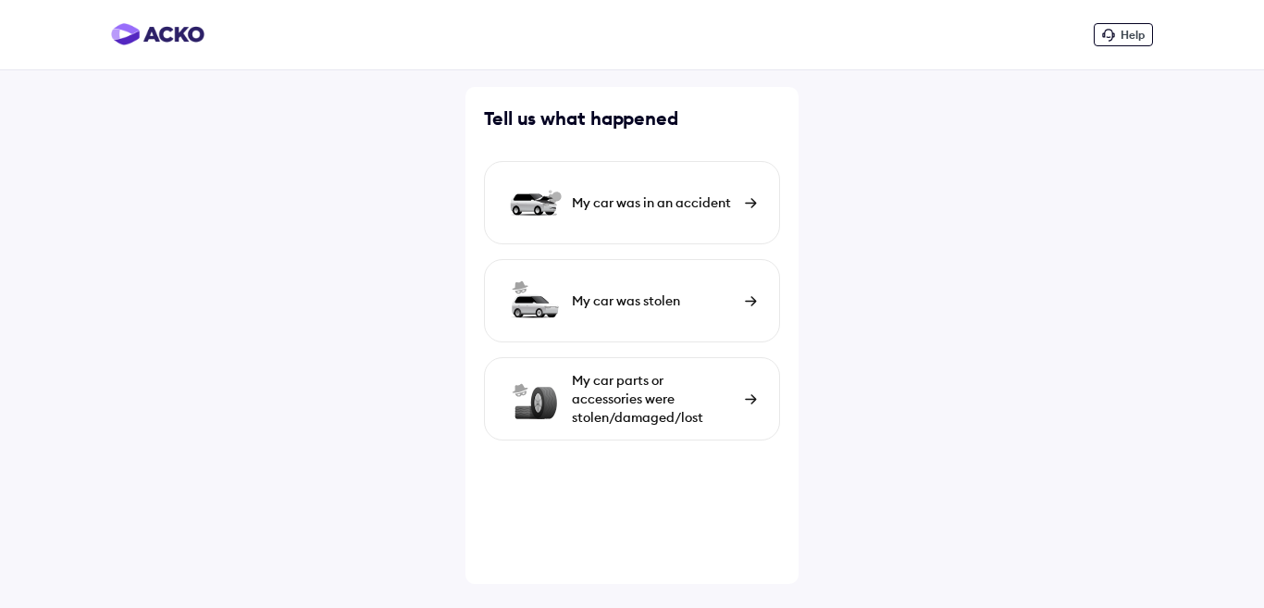
click at [681, 198] on div "My car was in an accident" at bounding box center [654, 202] width 164 height 19
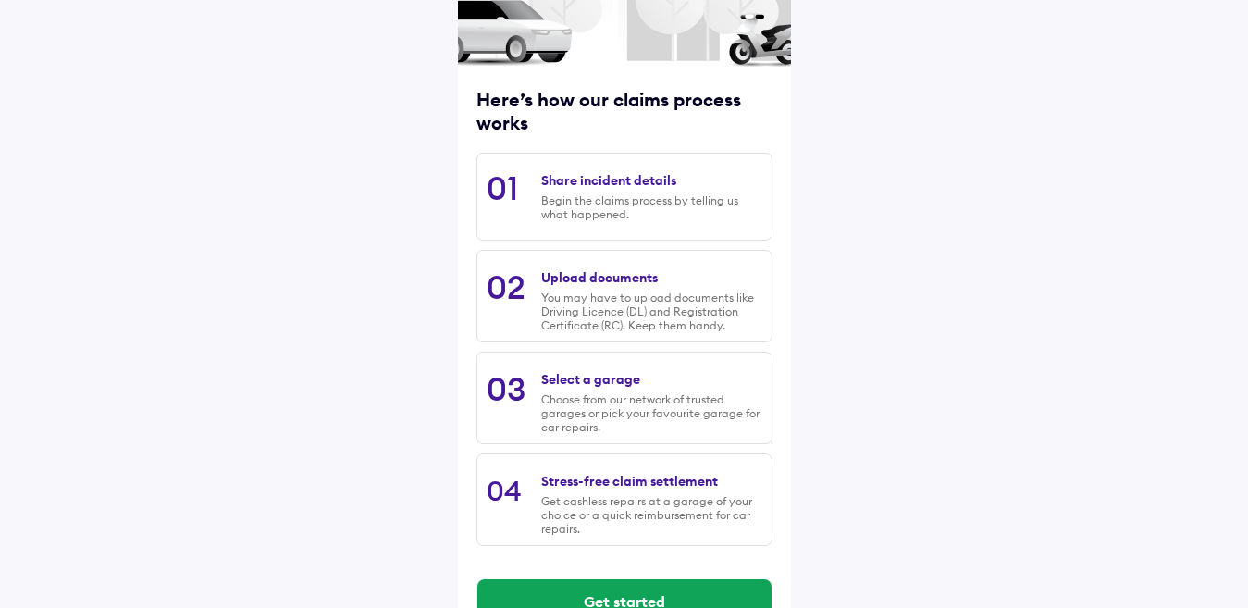
scroll to position [221, 0]
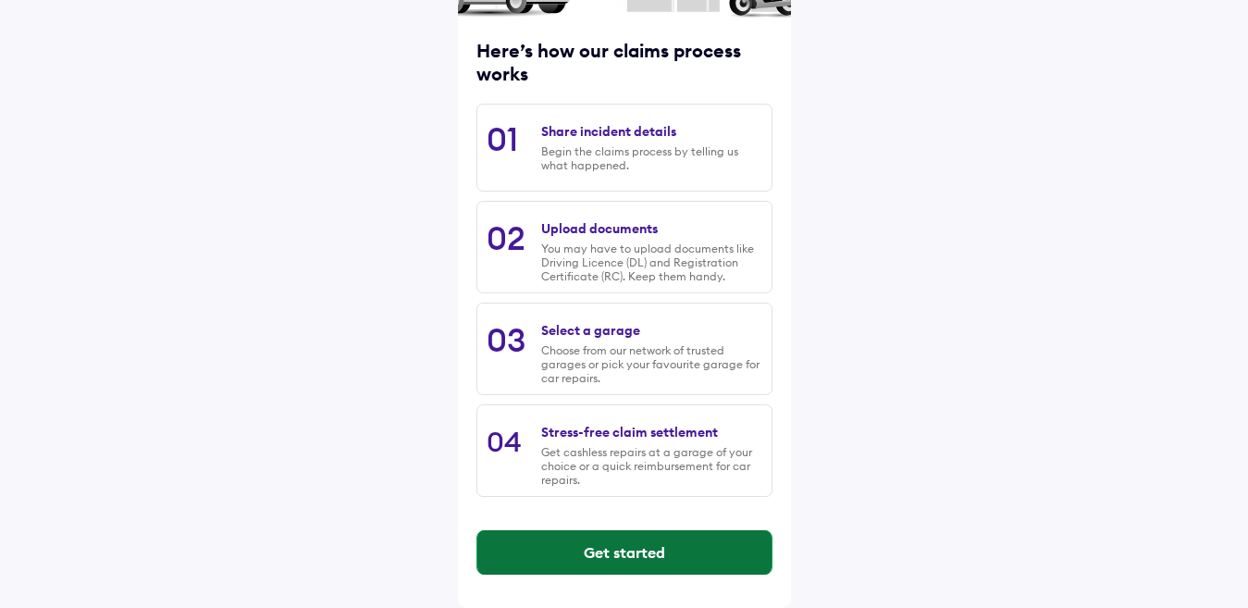
click at [672, 560] on button "Get started" at bounding box center [624, 552] width 294 height 44
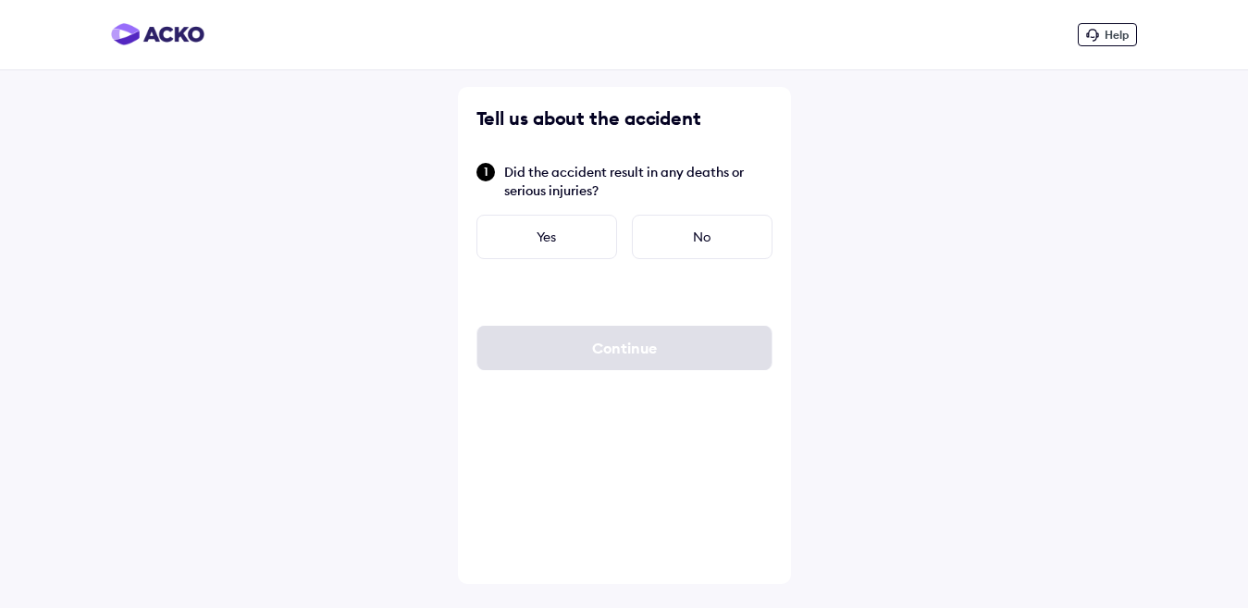
scroll to position [0, 0]
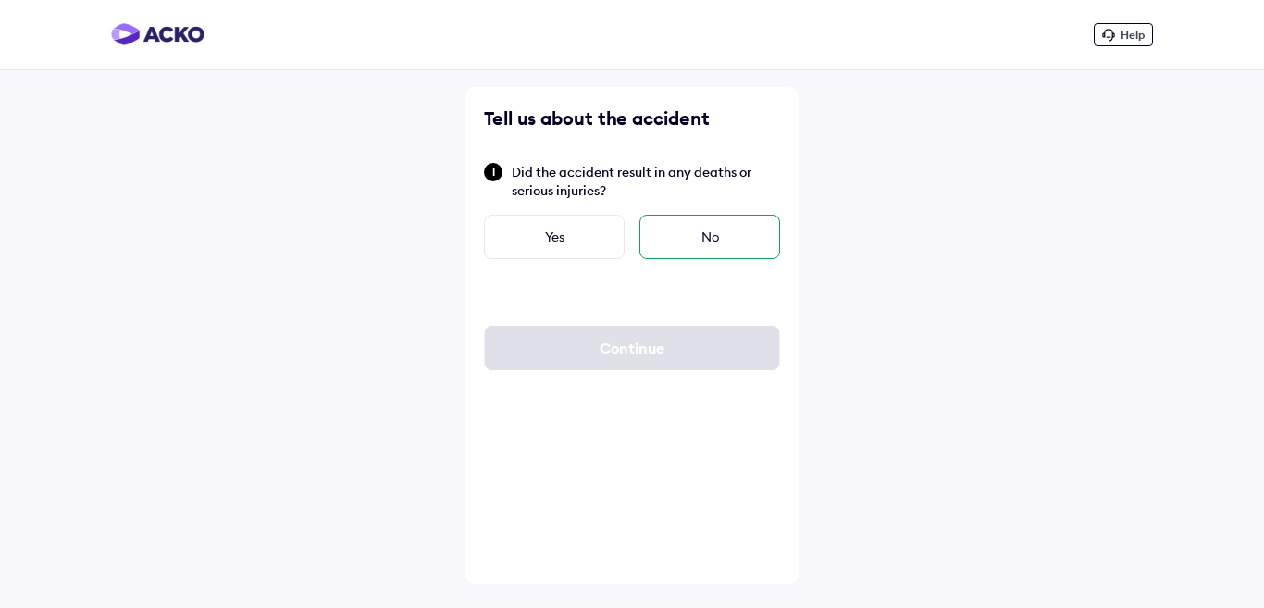
click at [761, 237] on div "No" at bounding box center [709, 237] width 141 height 44
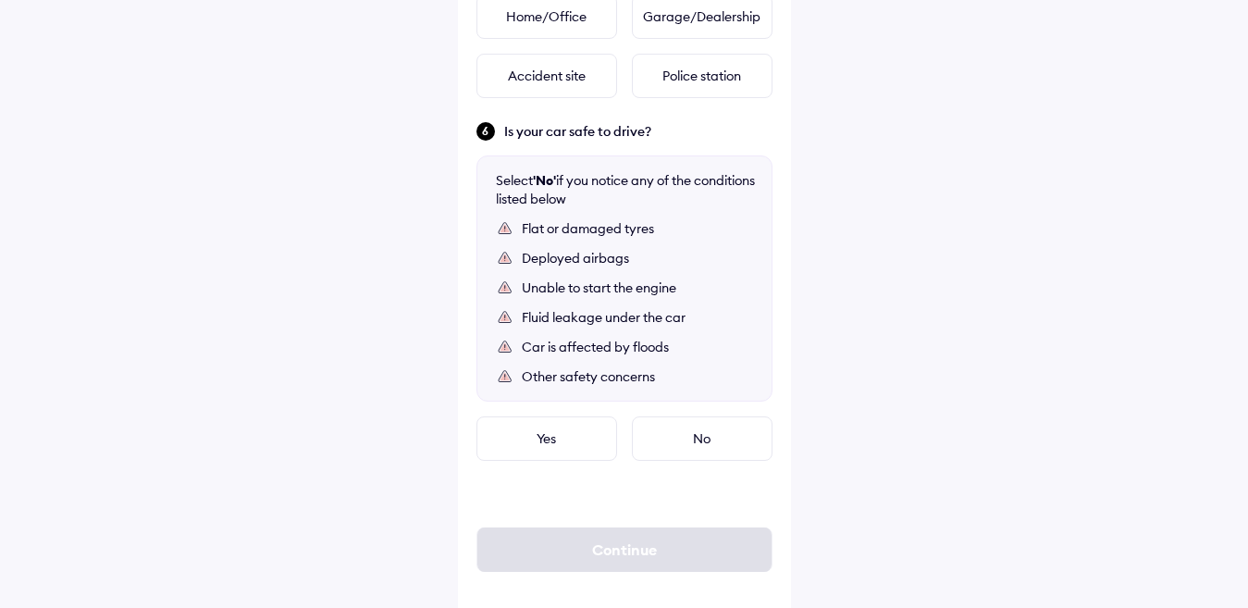
scroll to position [886, 0]
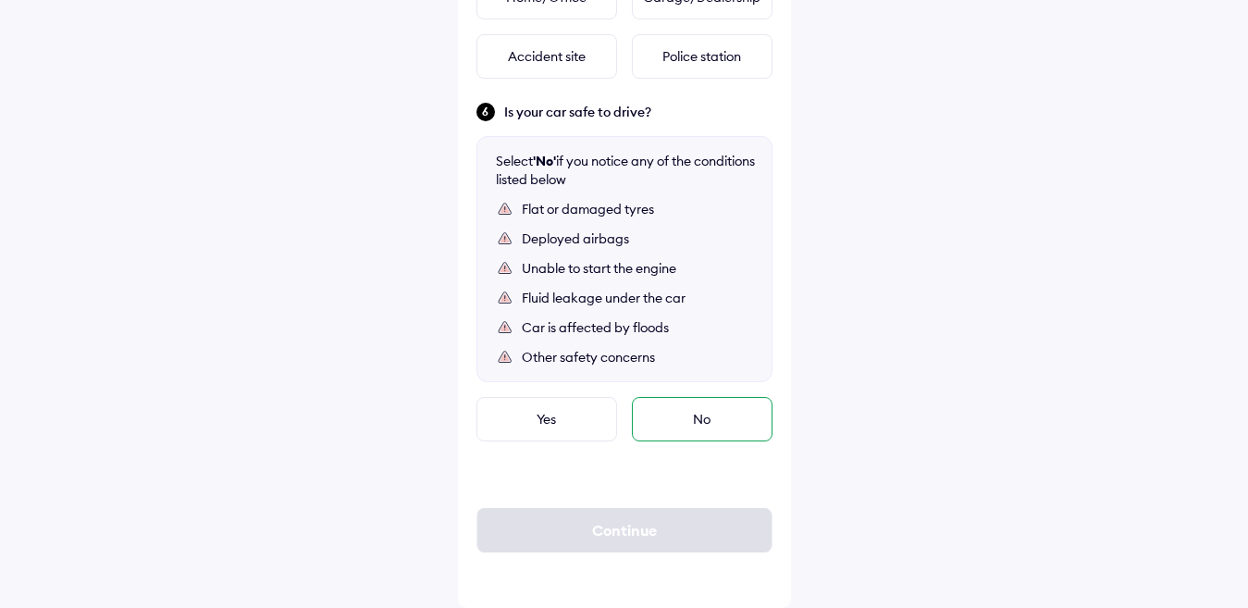
click at [713, 415] on div "No" at bounding box center [702, 419] width 141 height 44
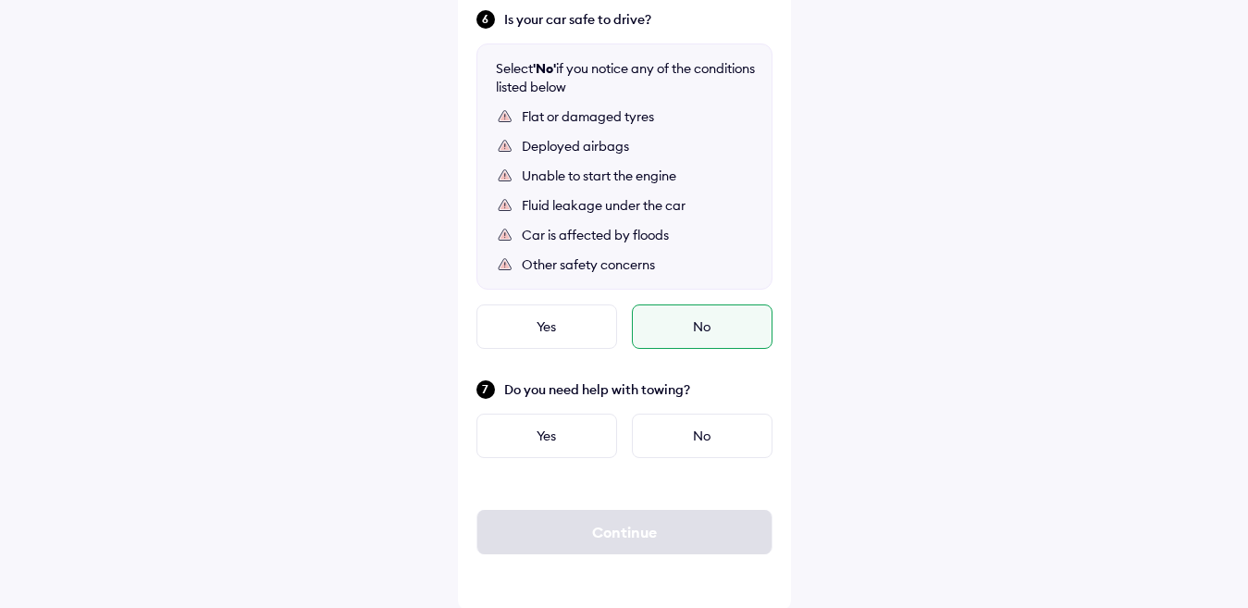
scroll to position [981, 0]
click at [689, 436] on div "No" at bounding box center [702, 434] width 141 height 44
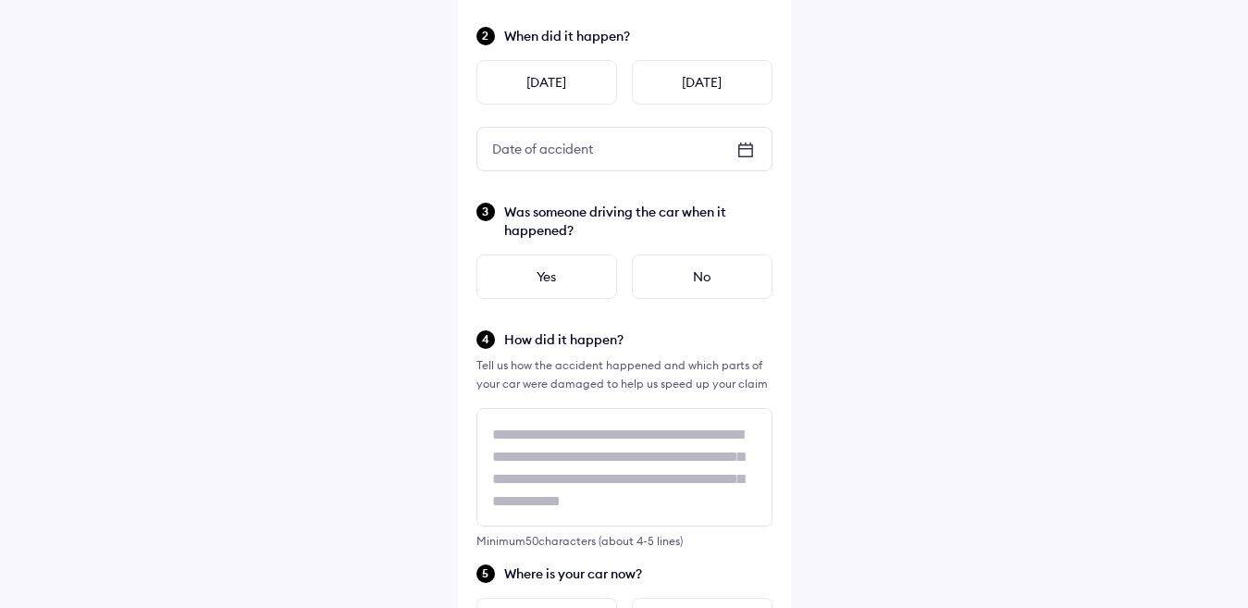
scroll to position [241, 0]
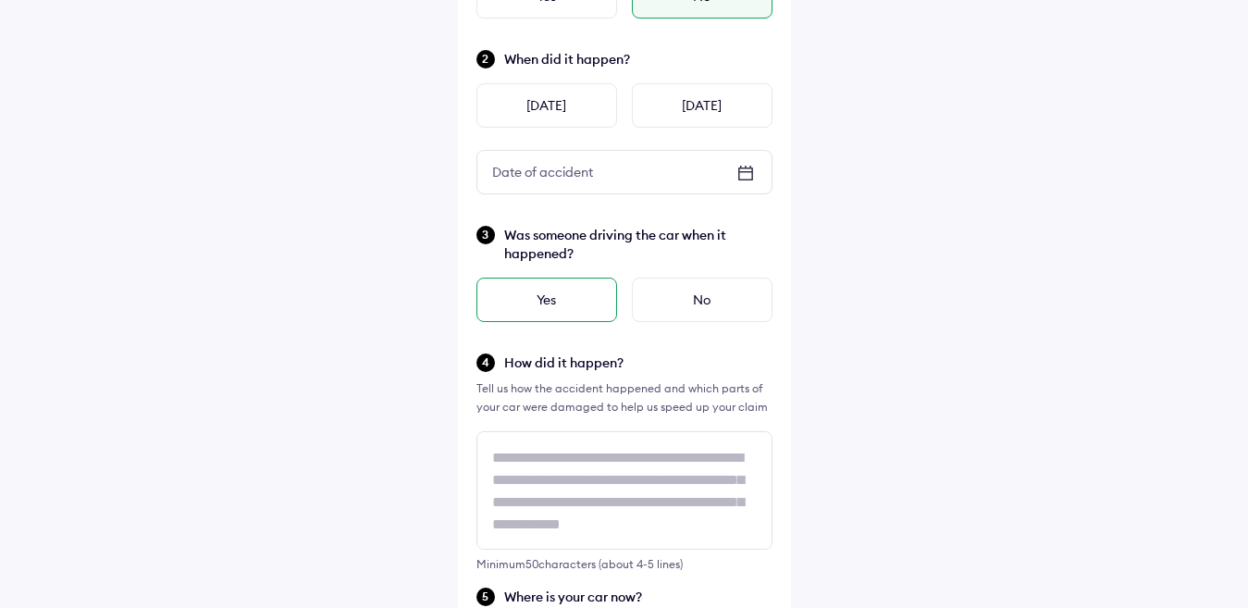
click at [566, 293] on div "Yes" at bounding box center [546, 300] width 141 height 44
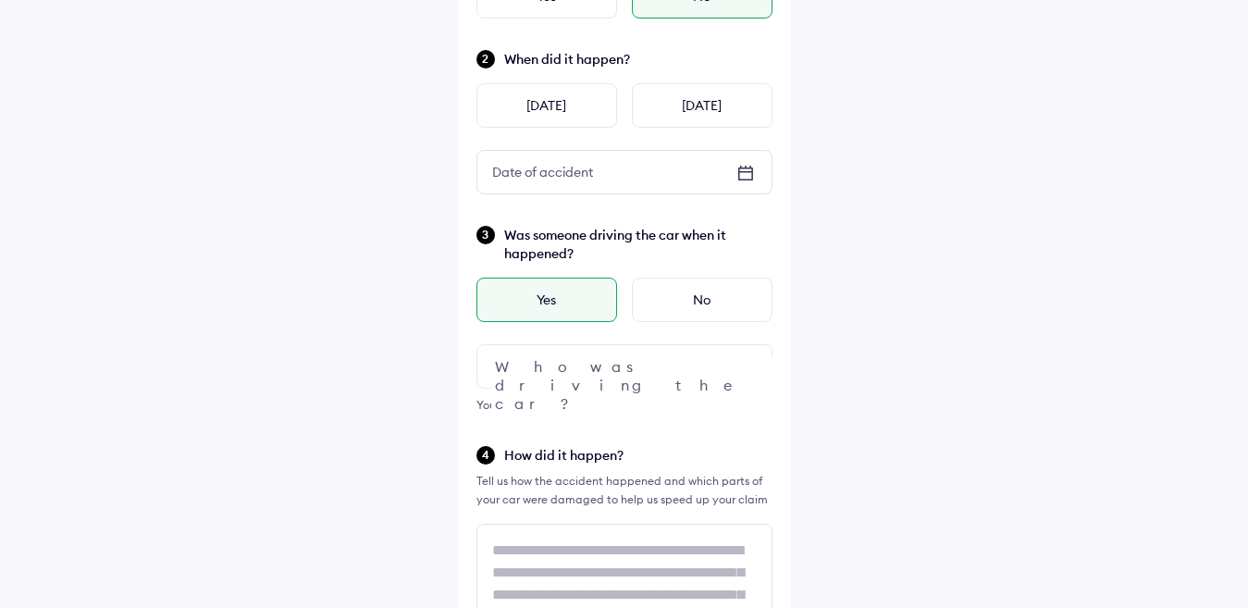
click at [647, 366] on div at bounding box center [624, 366] width 296 height 44
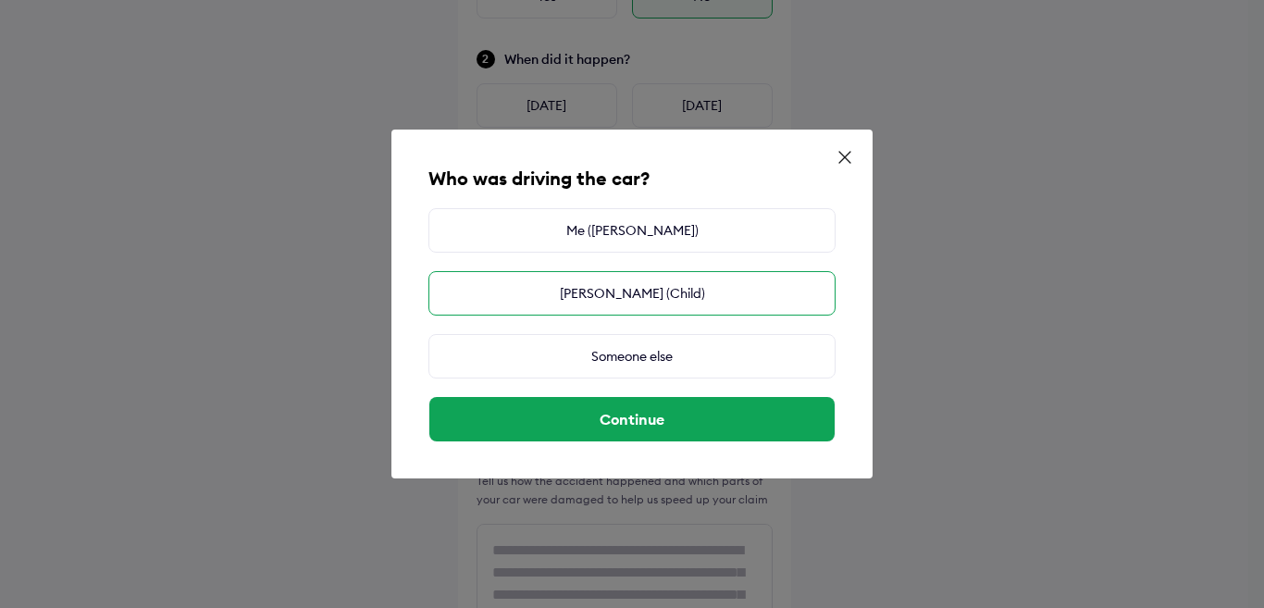
click at [610, 294] on div "HARSHIT (Child)" at bounding box center [631, 293] width 407 height 44
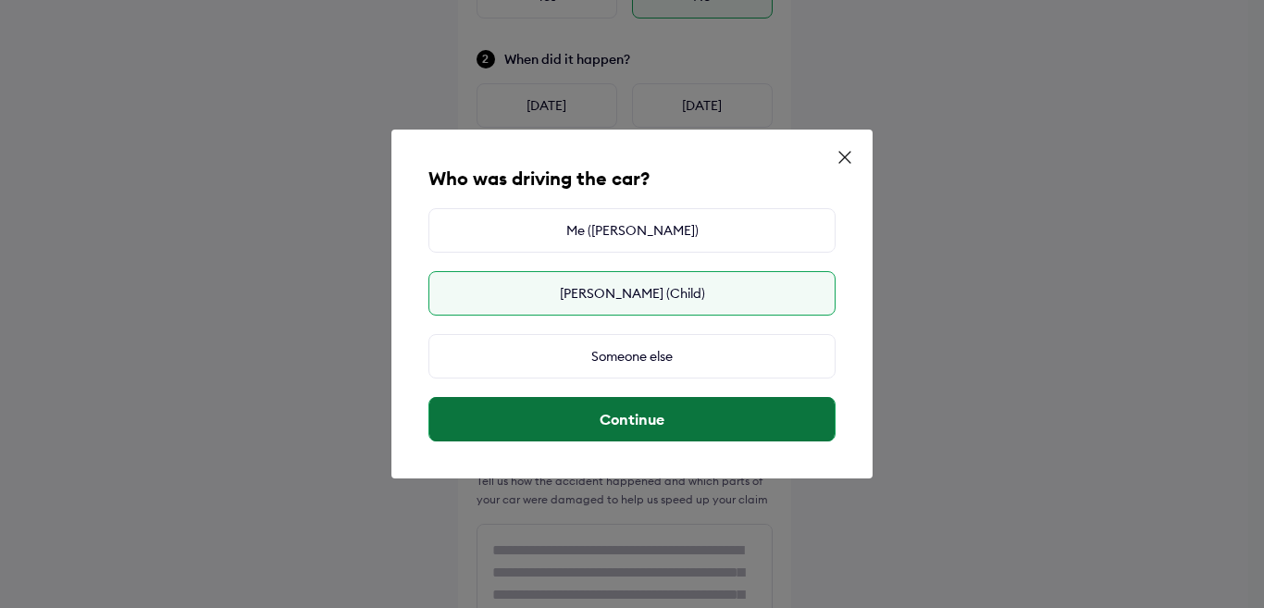
click at [659, 418] on button "Continue" at bounding box center [631, 419] width 405 height 44
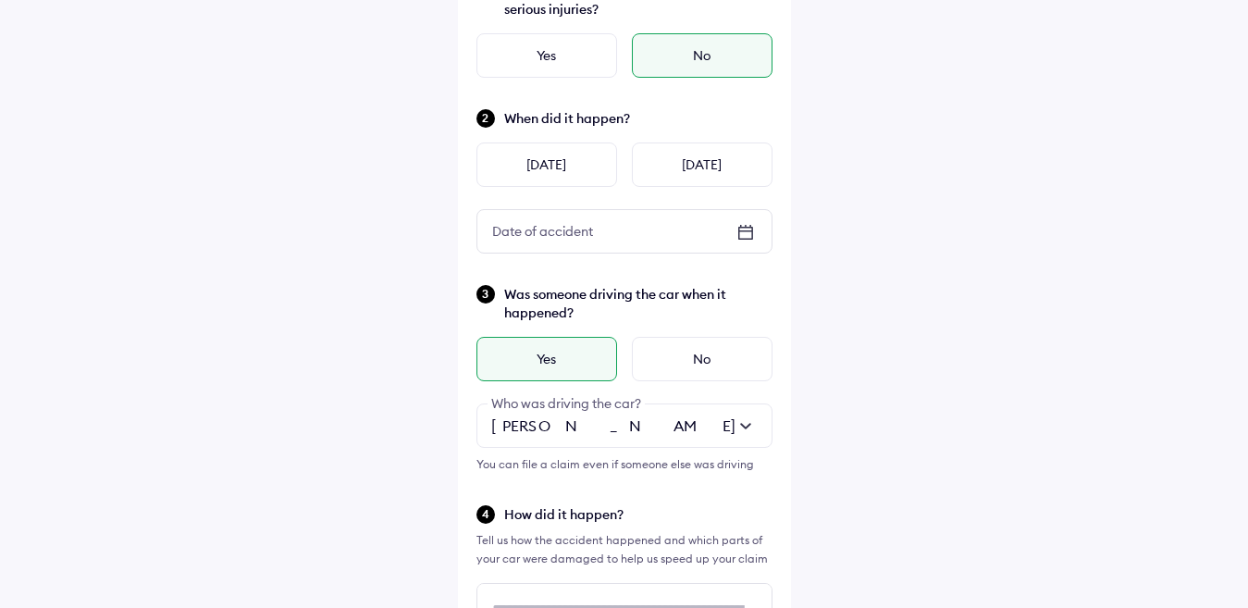
scroll to position [148, 0]
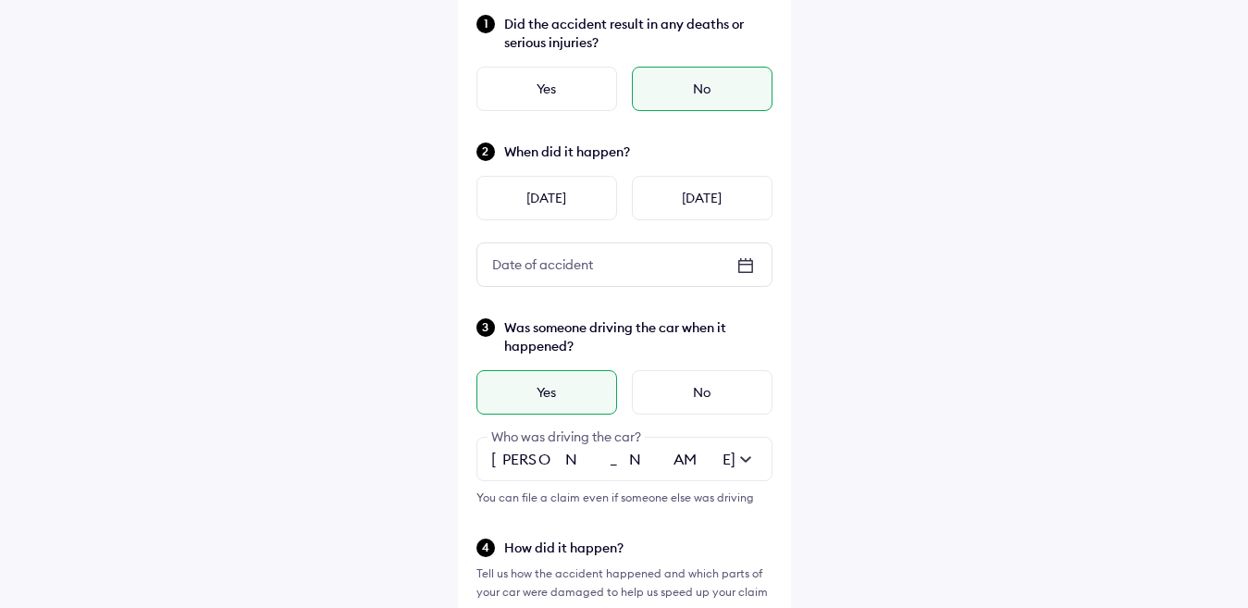
click at [743, 266] on icon at bounding box center [746, 265] width 22 height 22
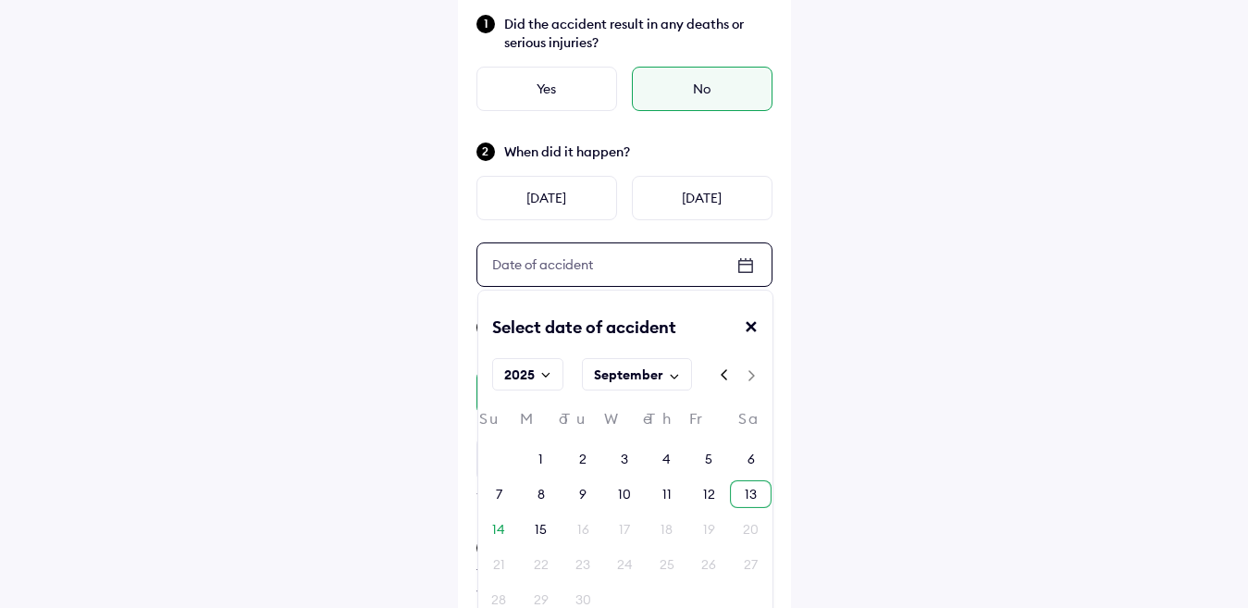
click at [757, 489] on div "13" at bounding box center [751, 494] width 12 height 19
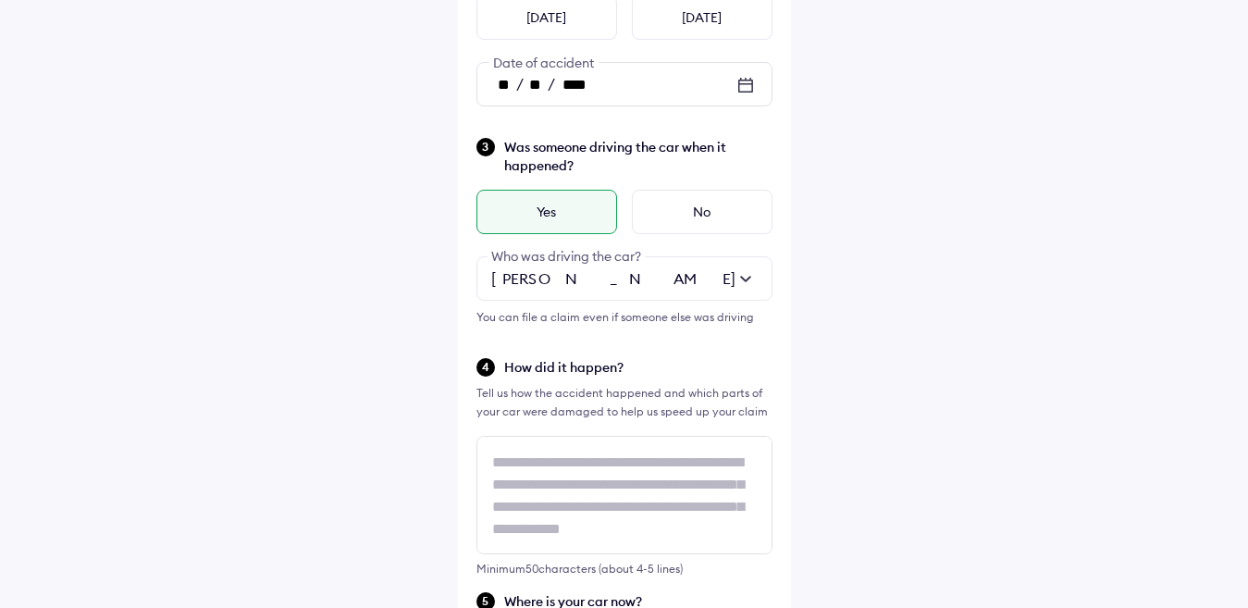
scroll to position [333, 0]
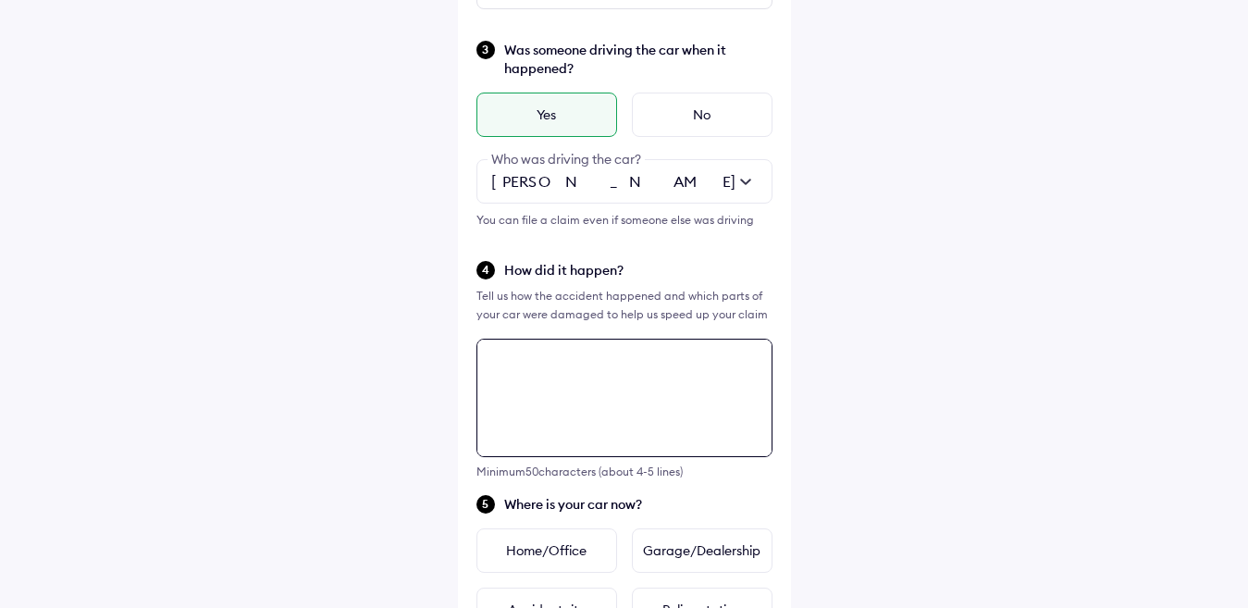
click at [627, 377] on textarea at bounding box center [624, 398] width 296 height 118
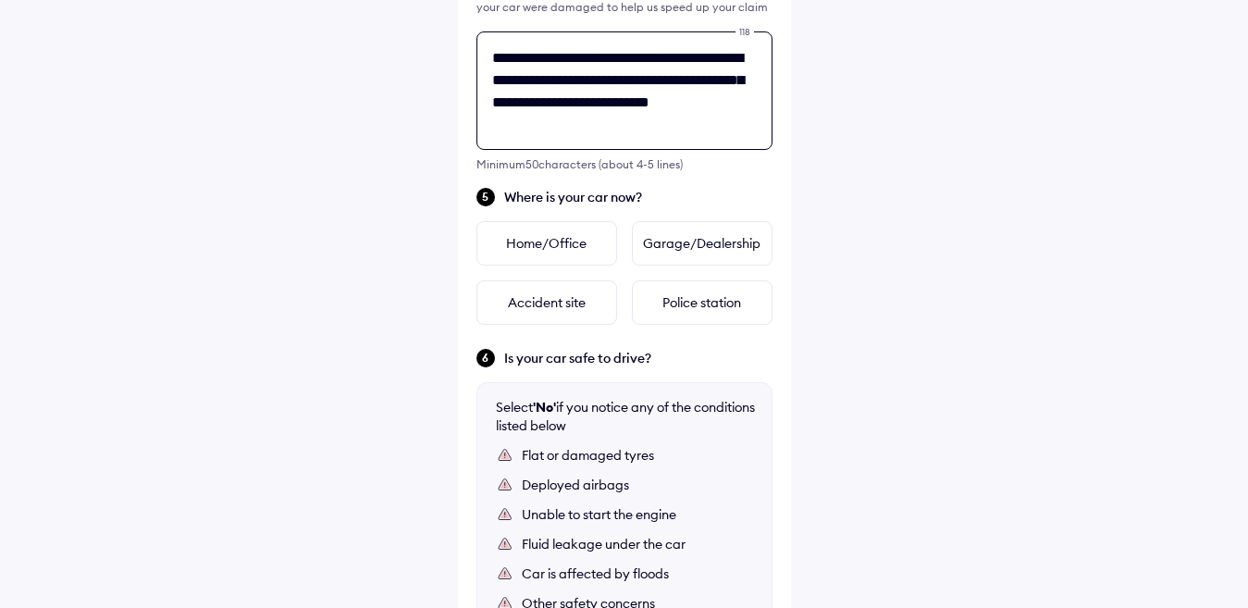
scroll to position [703, 0]
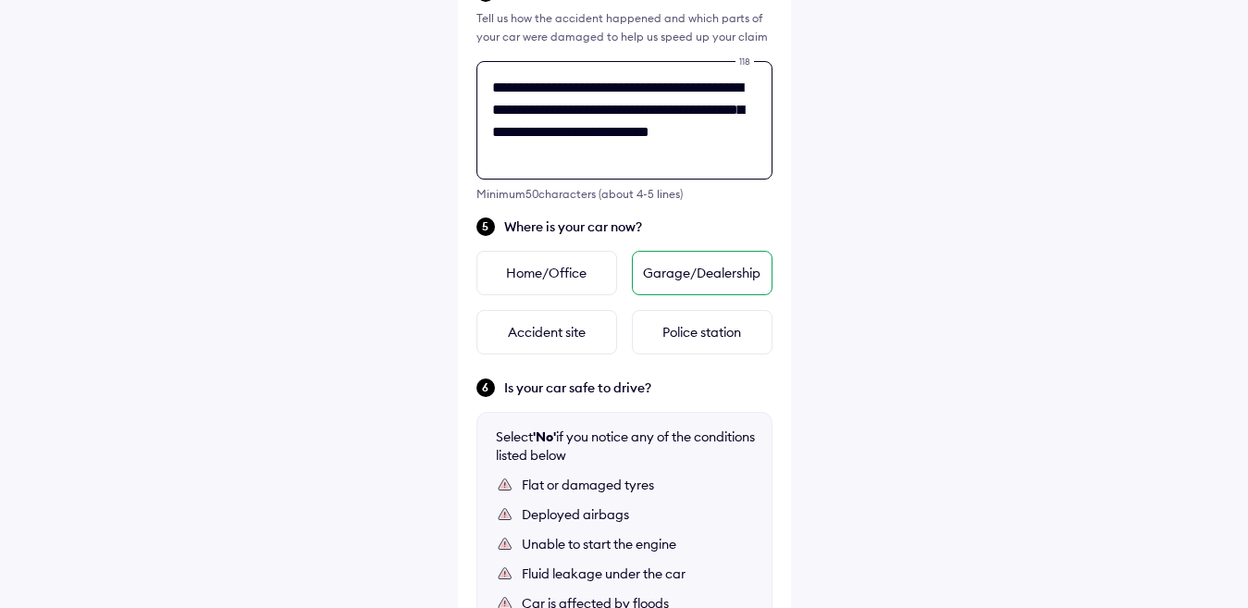
type textarea "**********"
click at [694, 272] on div "Garage/Dealership" at bounding box center [702, 273] width 141 height 44
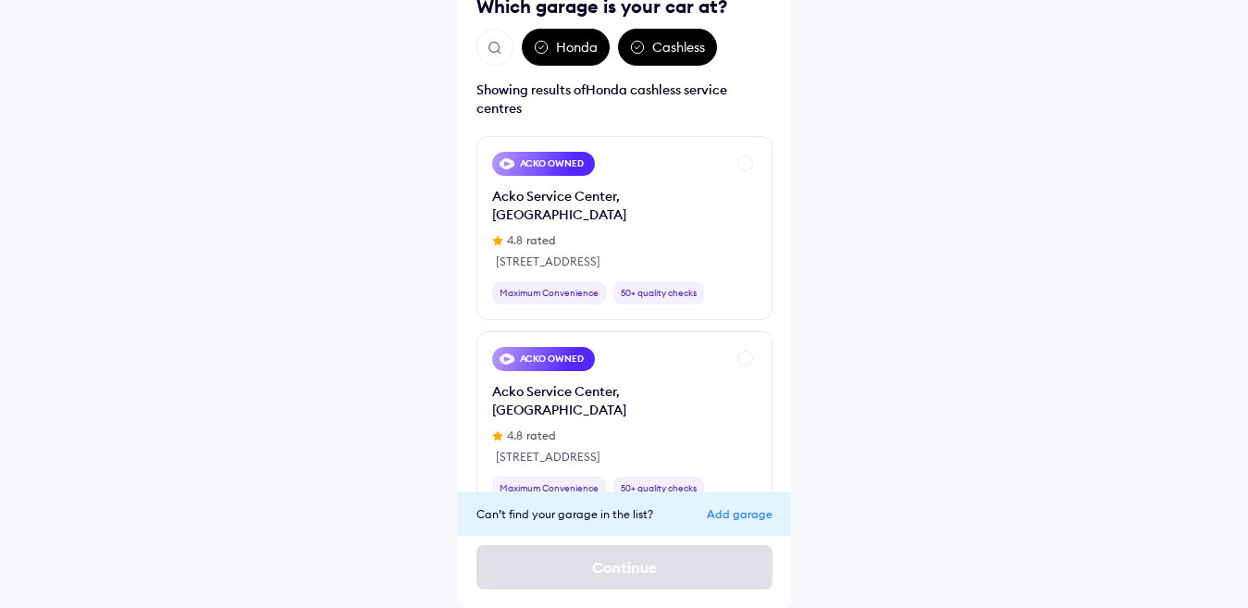
scroll to position [60, 0]
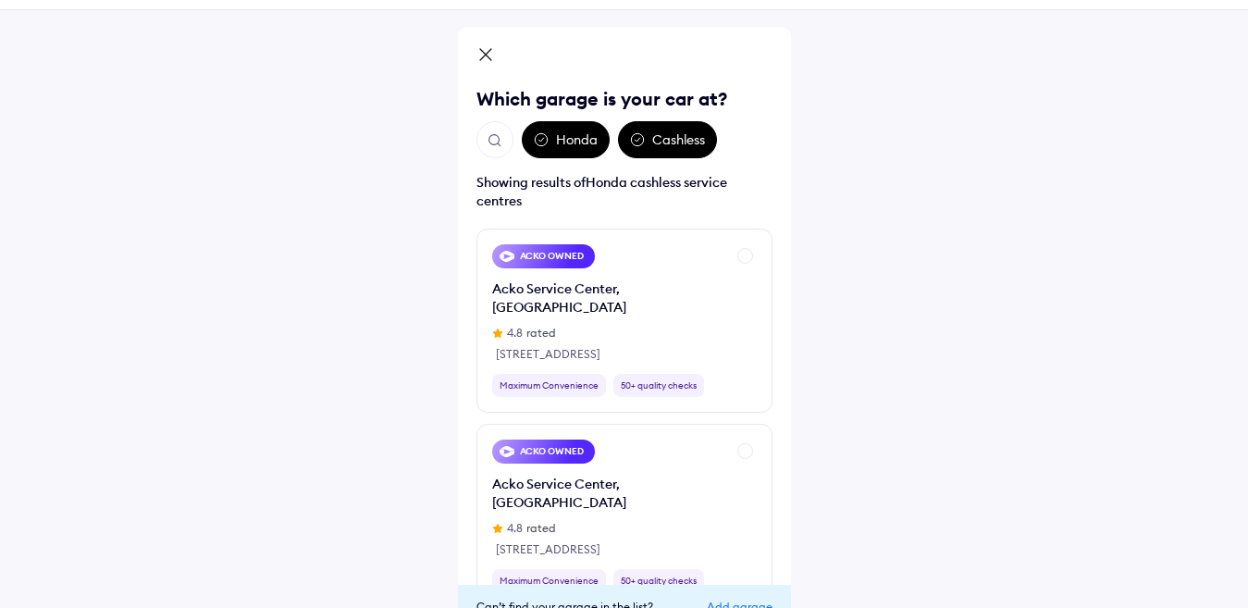
click at [673, 143] on div "Cashless" at bounding box center [667, 139] width 99 height 37
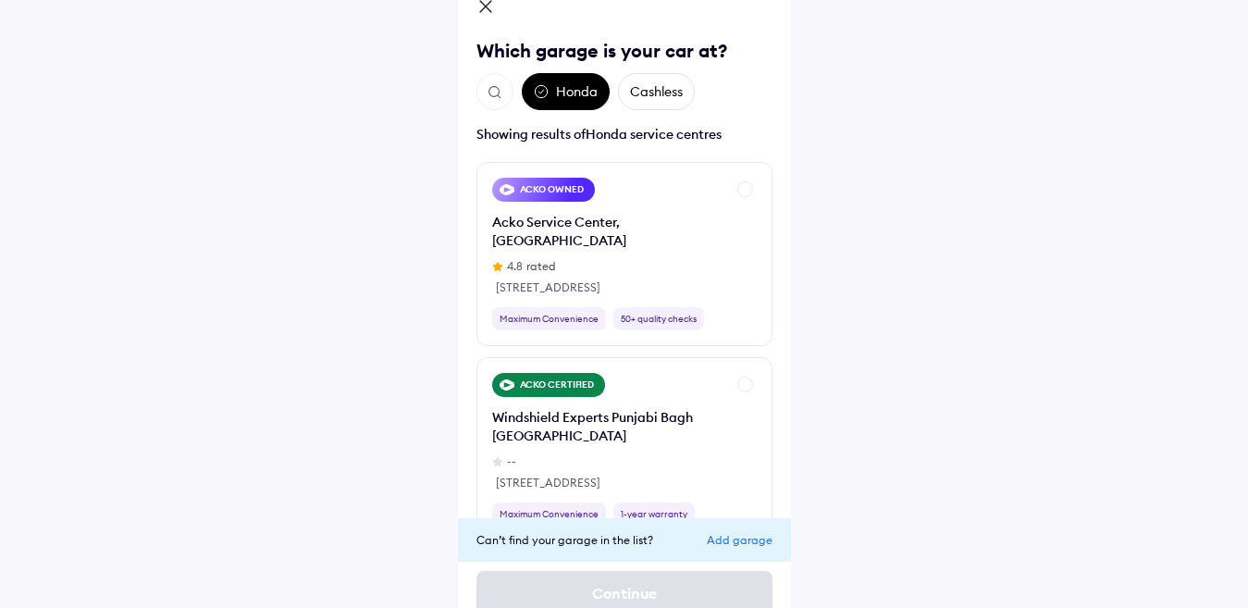
scroll to position [134, 0]
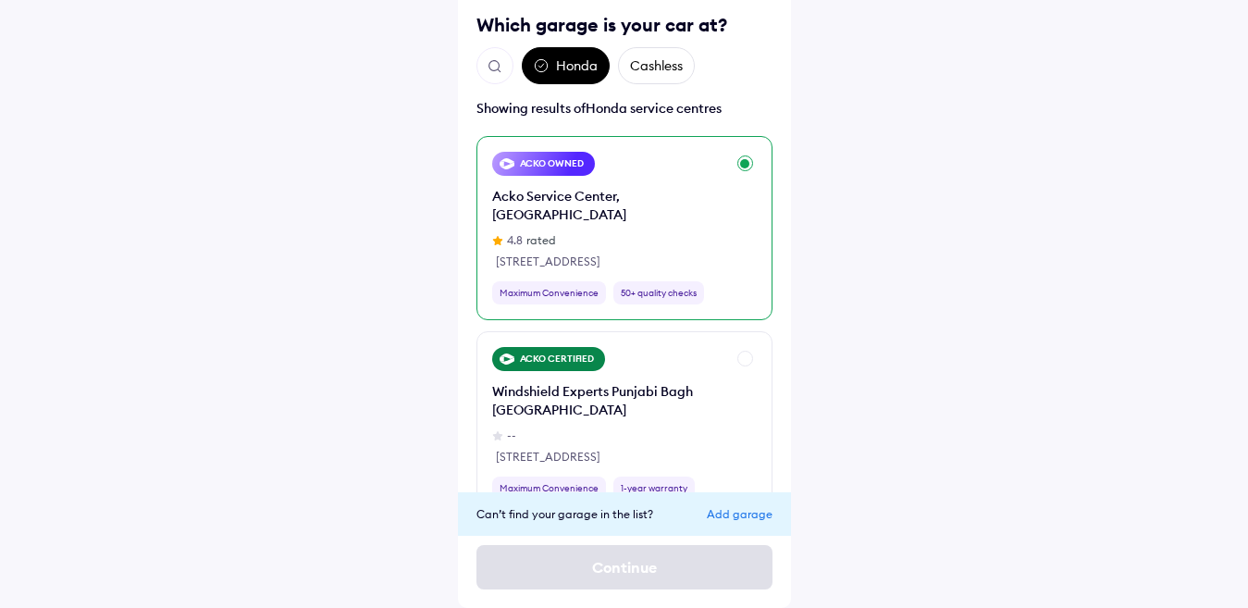
click at [745, 205] on div "ACKO OWNED Acko Service Center, Patparganj 4.8 rated 331, F.I.E., Patparganj In…" at bounding box center [624, 228] width 296 height 184
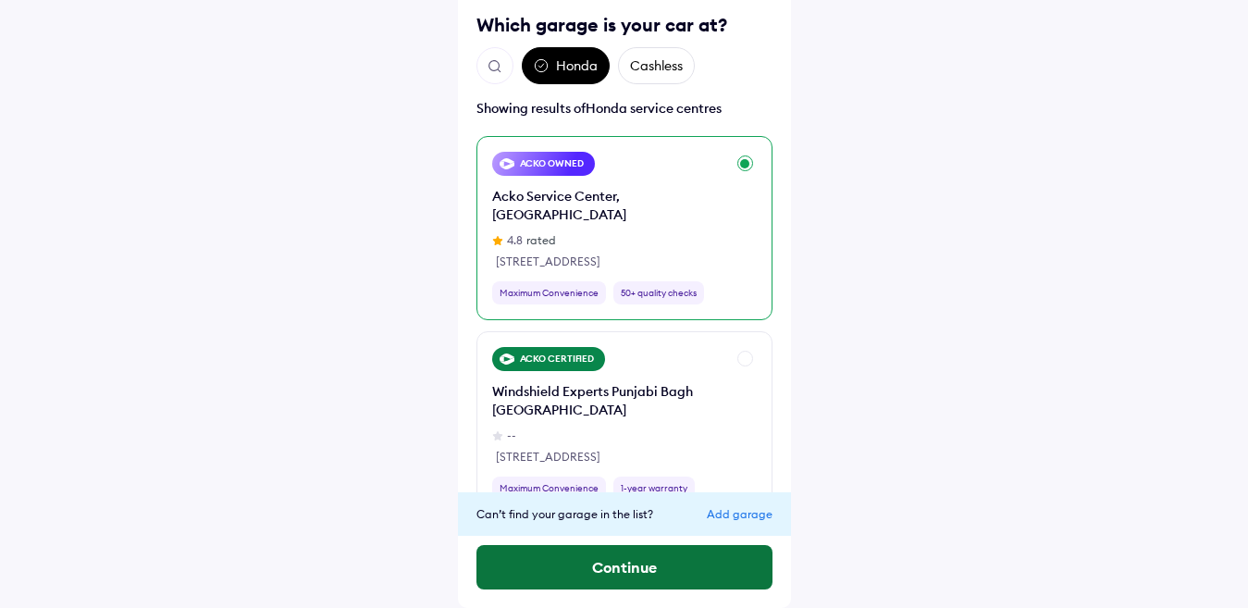
click at [652, 564] on button "Continue" at bounding box center [624, 567] width 296 height 44
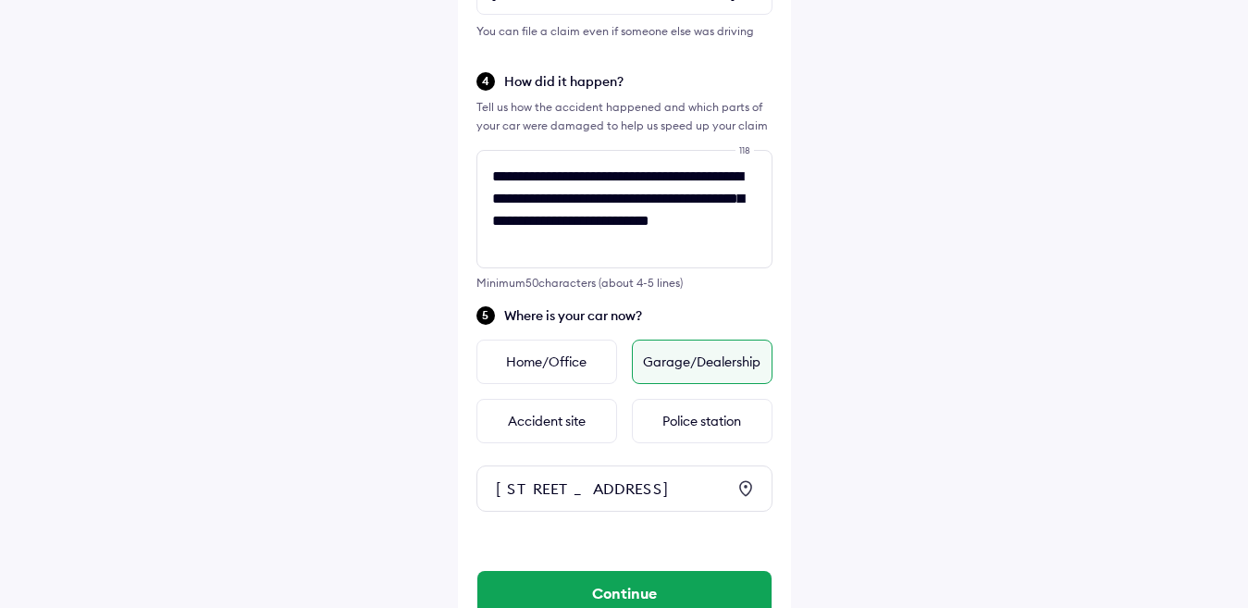
scroll to position [692, 0]
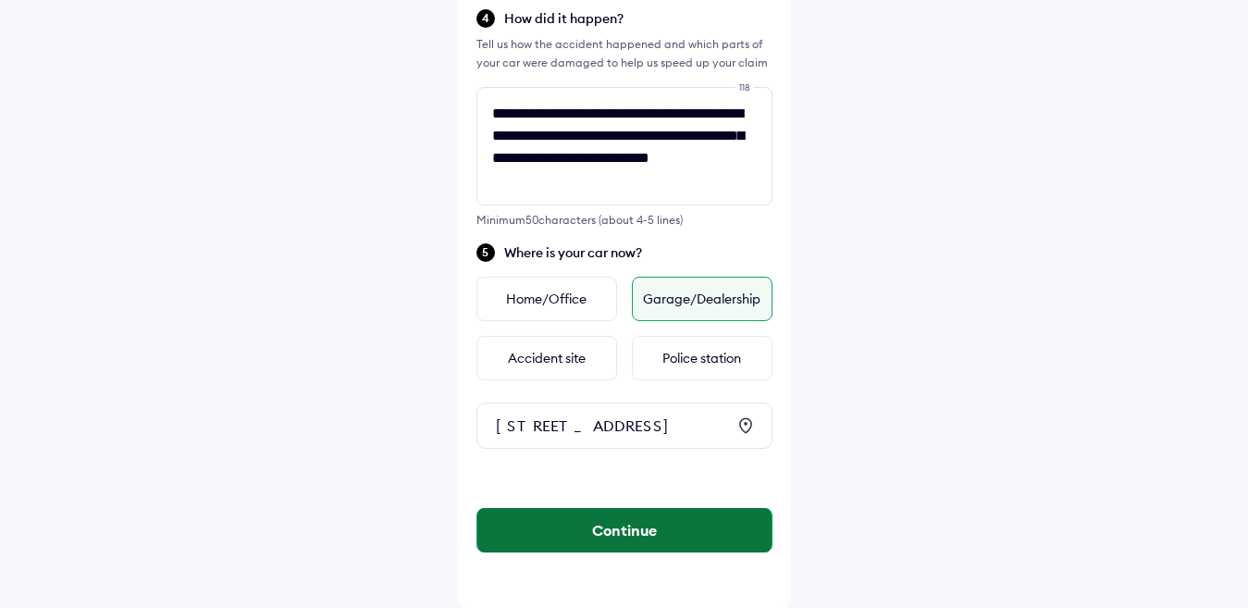
click at [636, 535] on button "Continue" at bounding box center [624, 530] width 294 height 44
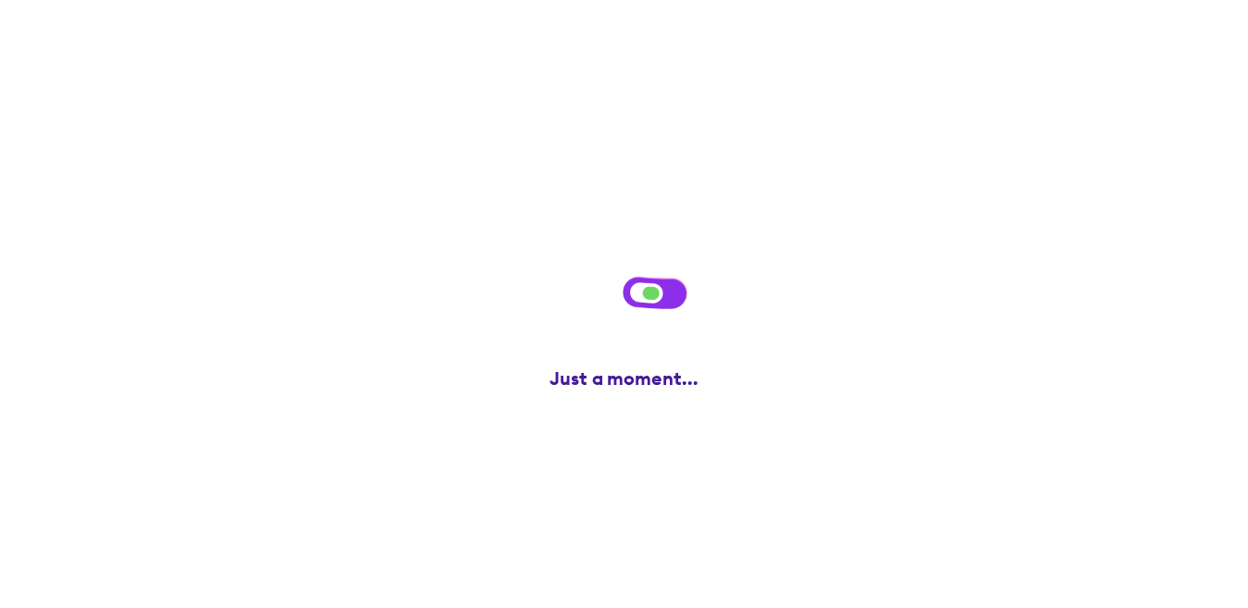
scroll to position [0, 0]
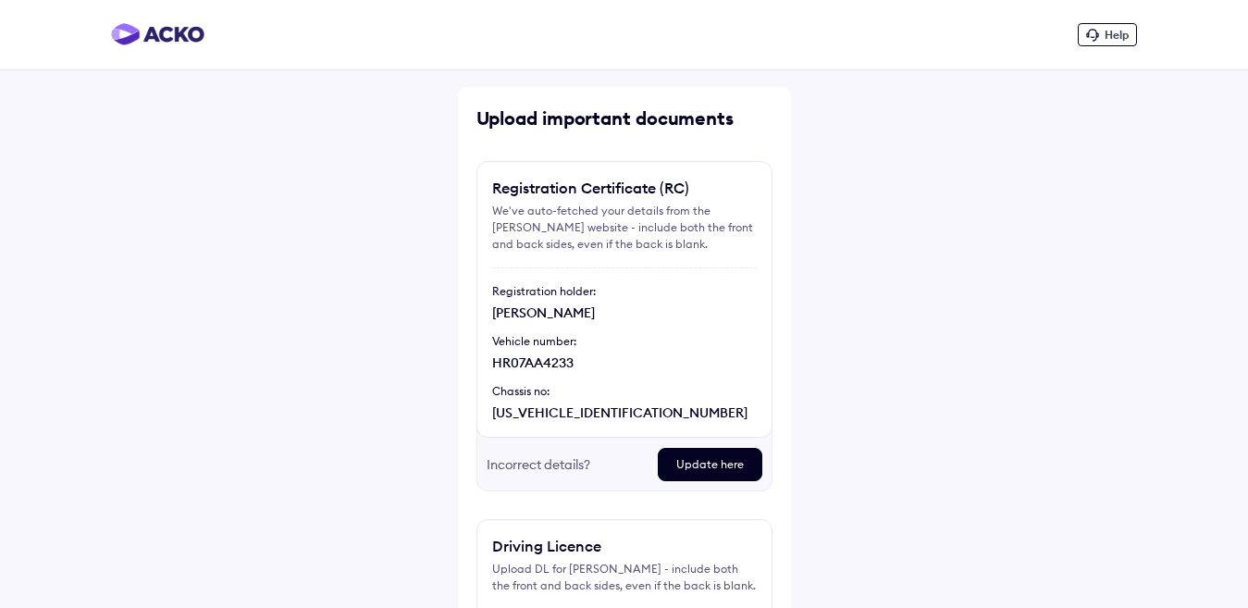
click at [553, 465] on div "Incorrect details?" at bounding box center [565, 464] width 156 height 33
click at [698, 467] on div "Update here" at bounding box center [710, 464] width 105 height 33
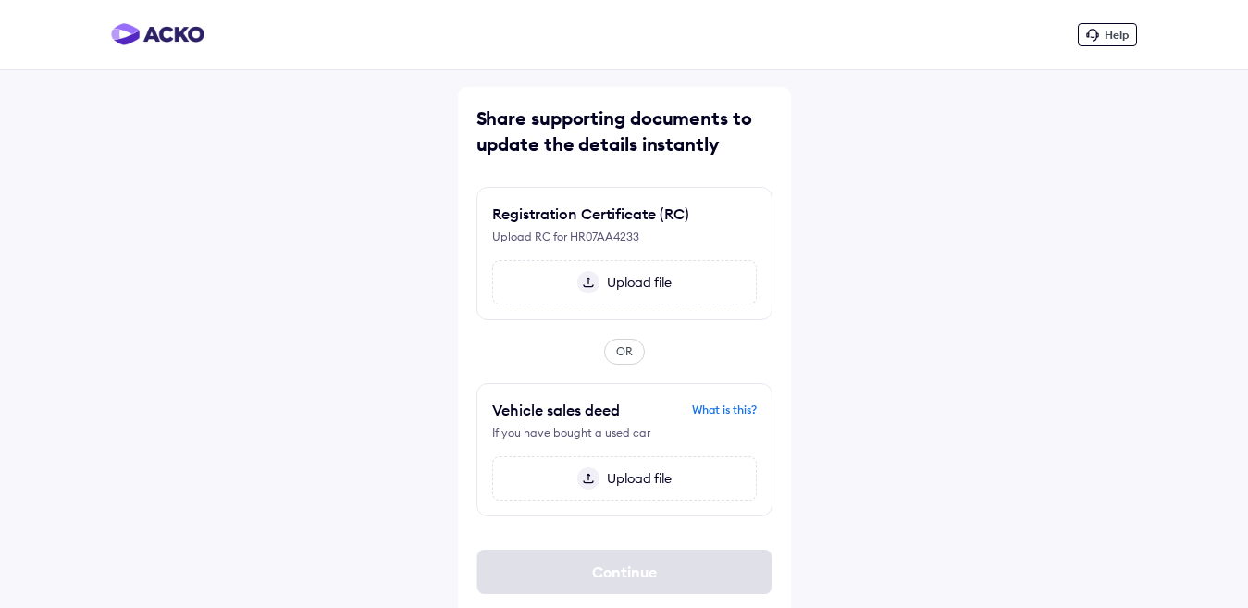
click at [638, 284] on span "Upload file" at bounding box center [636, 282] width 72 height 17
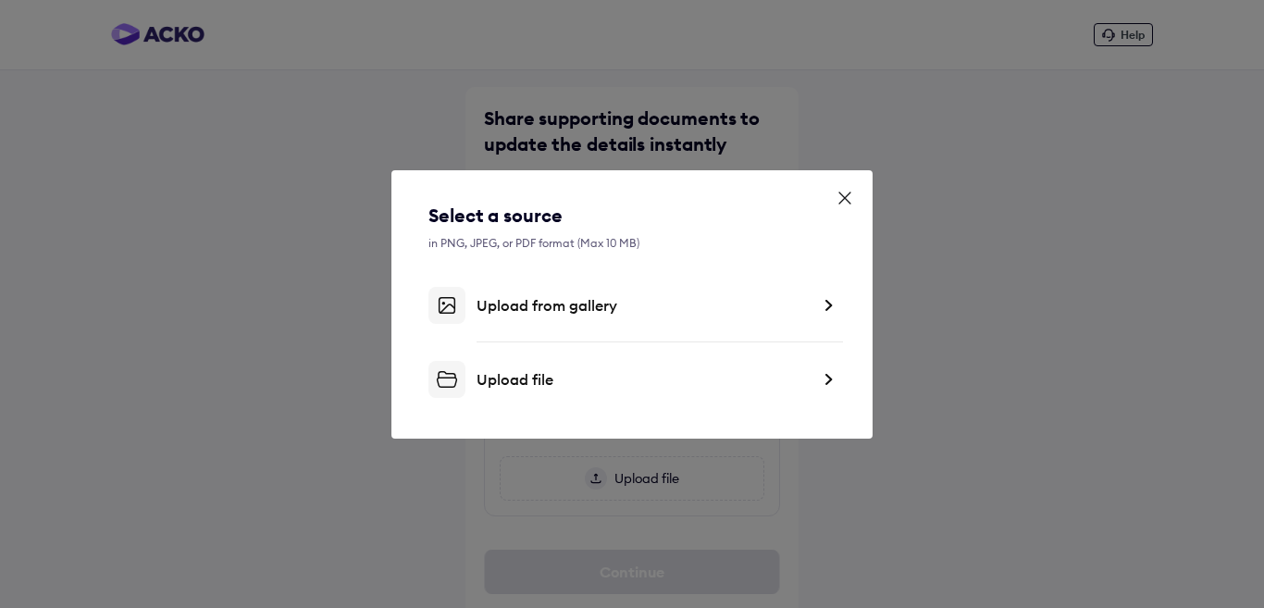
click at [532, 308] on div "Upload from gallery" at bounding box center [642, 305] width 333 height 19
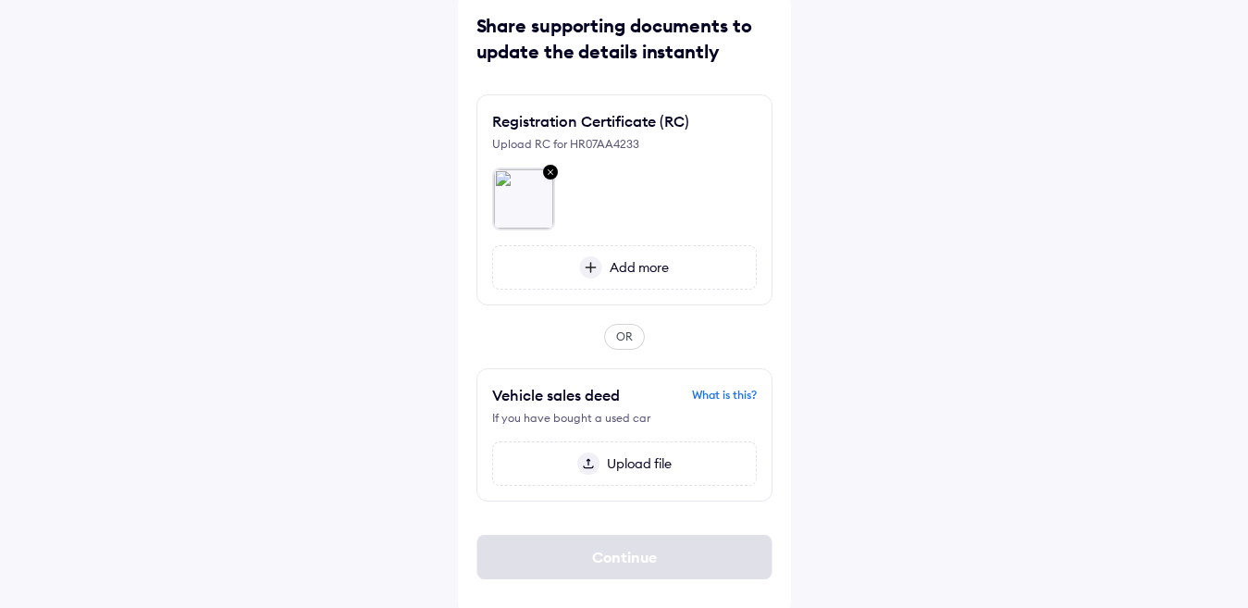
scroll to position [97, 0]
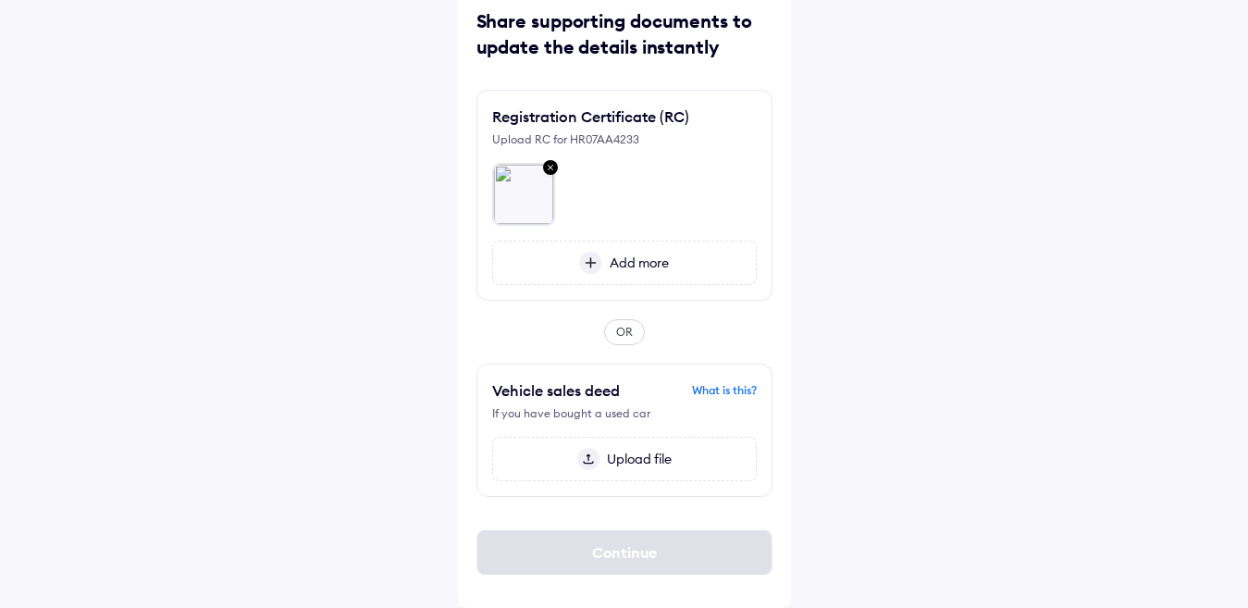
click at [626, 462] on span "Upload file" at bounding box center [636, 459] width 72 height 17
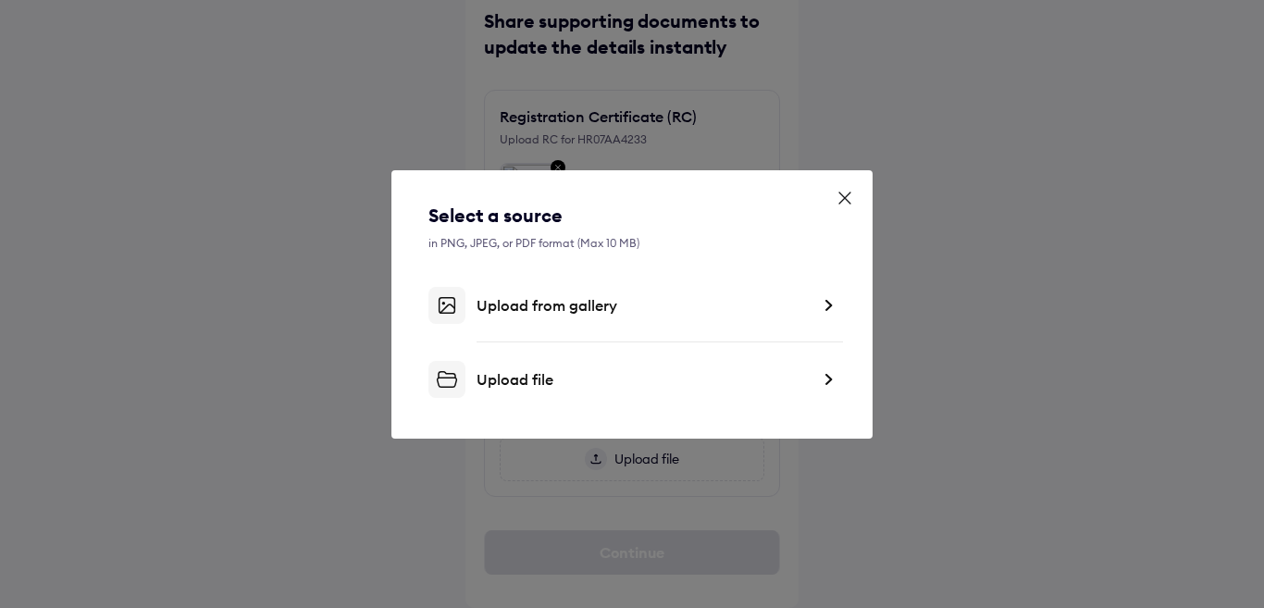
click at [513, 310] on div "Upload from gallery" at bounding box center [642, 305] width 333 height 19
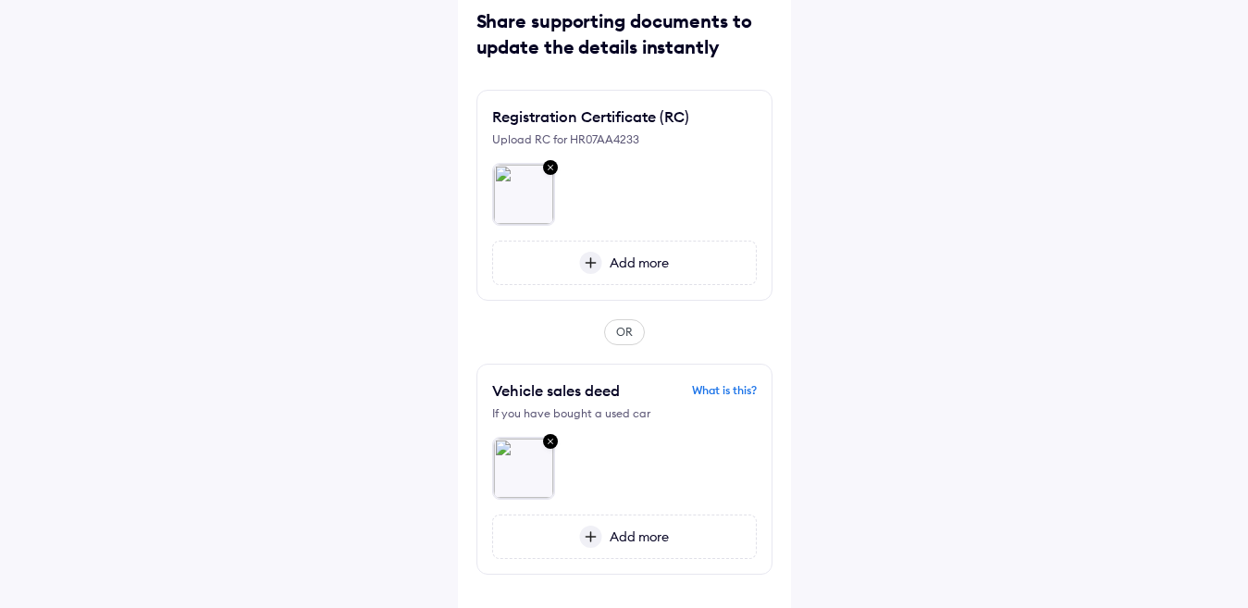
scroll to position [175, 0]
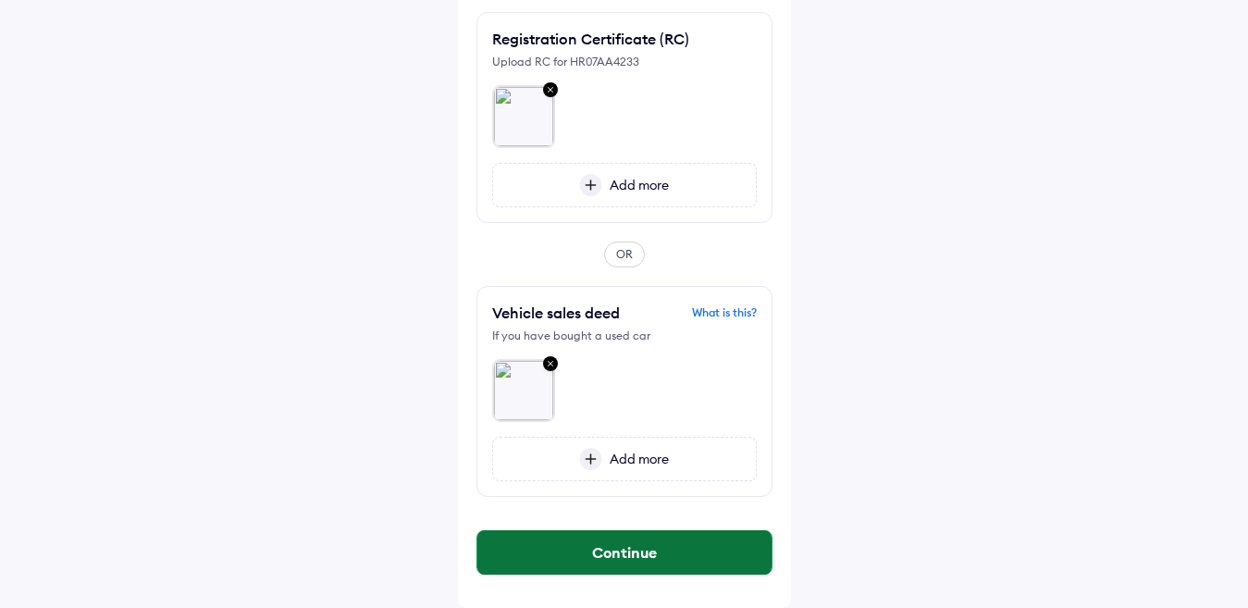
click at [663, 551] on button "Continue" at bounding box center [624, 552] width 294 height 44
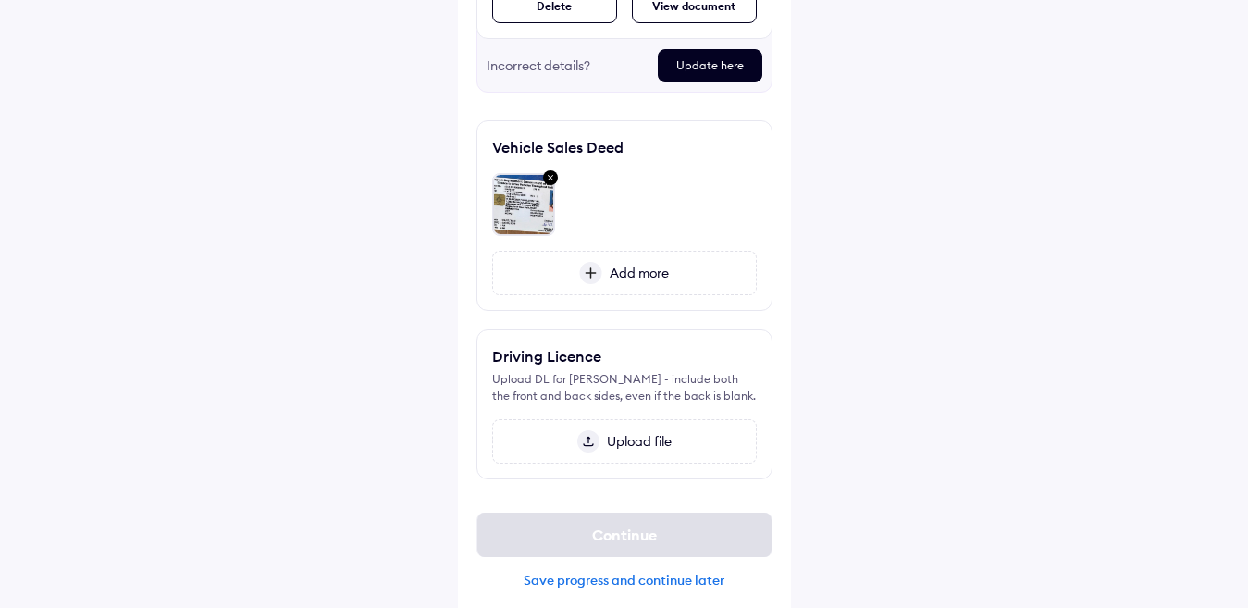
scroll to position [476, 0]
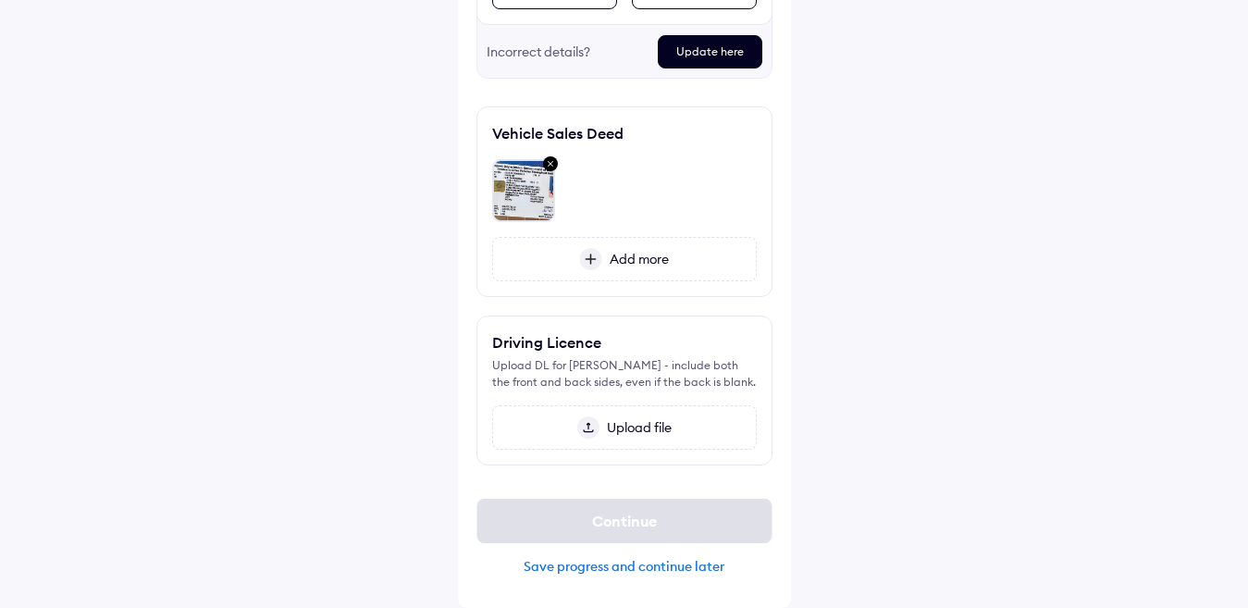
click at [647, 427] on span "Upload file" at bounding box center [636, 427] width 72 height 17
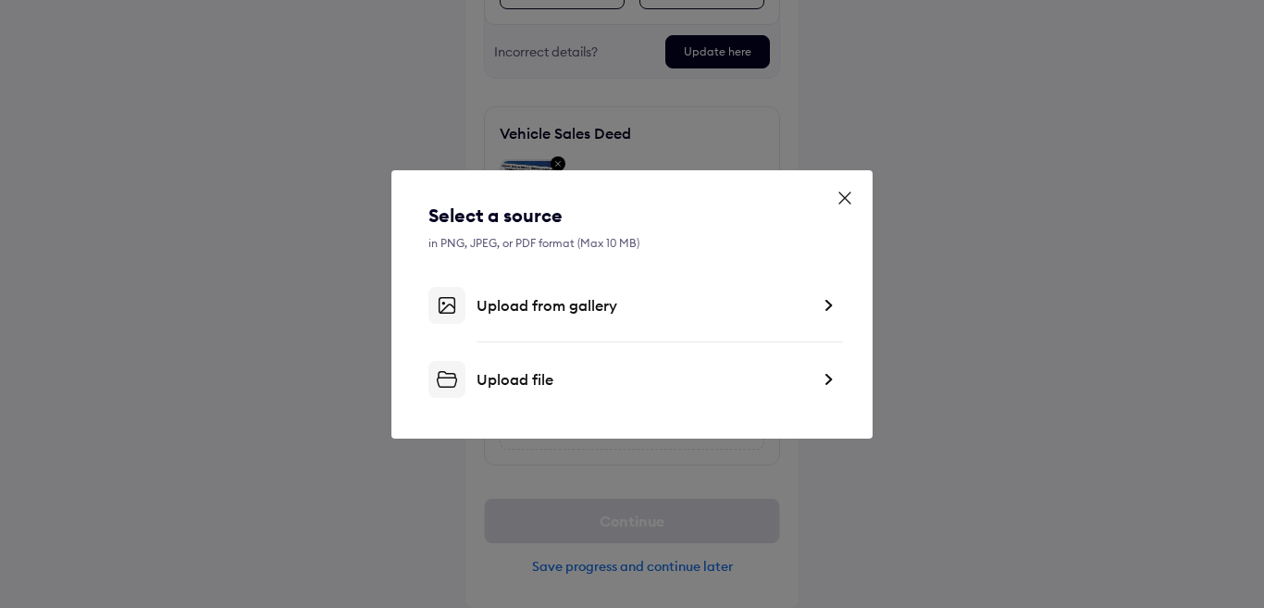
click at [511, 308] on div "Upload from gallery" at bounding box center [642, 305] width 333 height 19
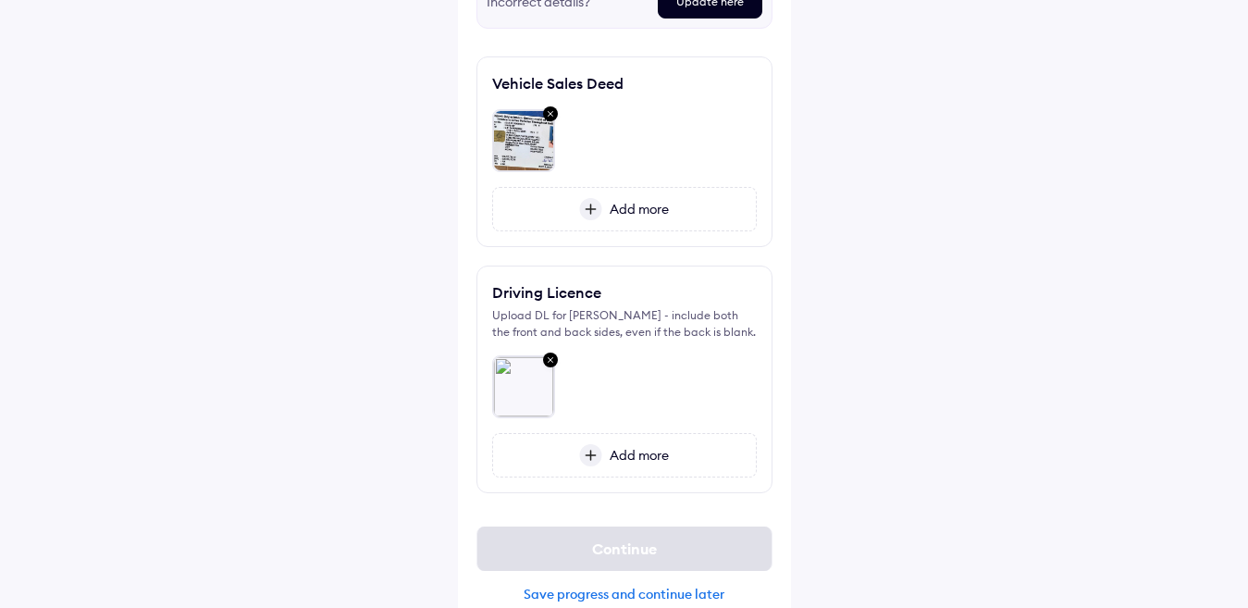
scroll to position [554, 0]
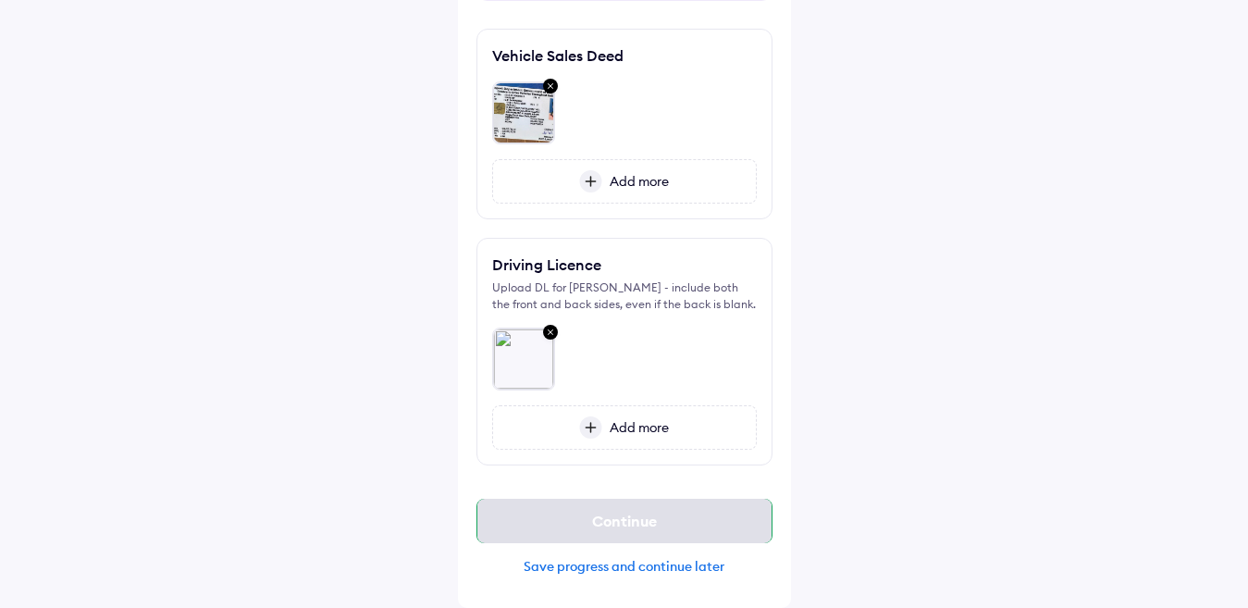
click at [600, 523] on div "Continue" at bounding box center [624, 521] width 296 height 44
click at [593, 565] on div "Save progress and continue later" at bounding box center [624, 566] width 296 height 17
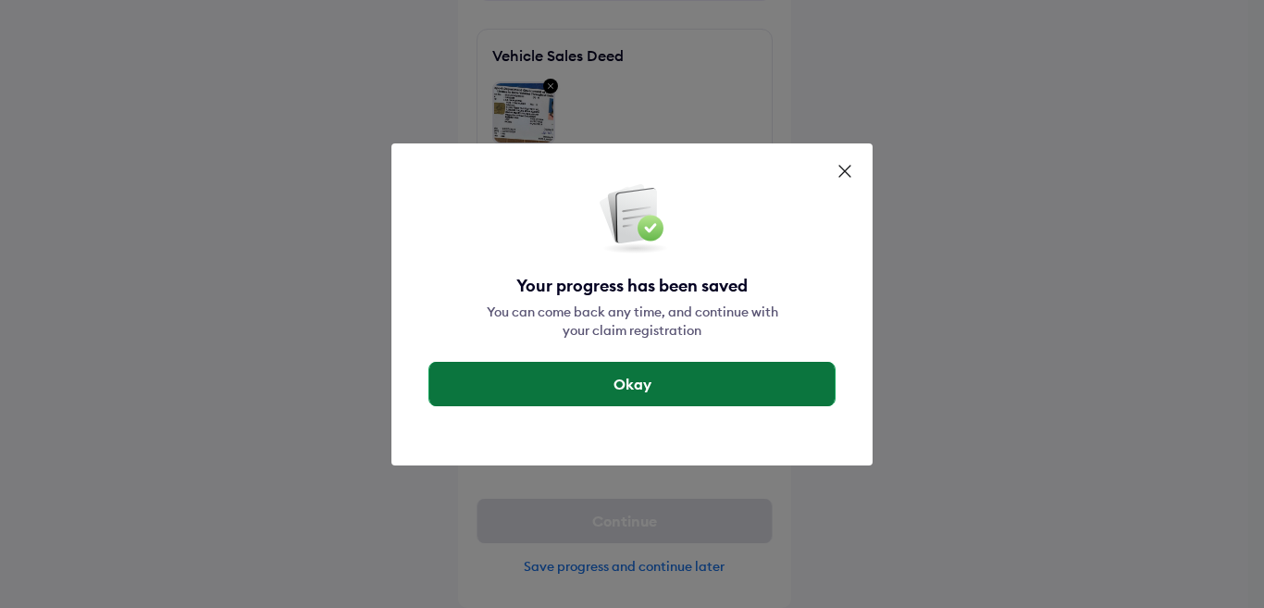
click at [613, 380] on button "Okay" at bounding box center [631, 384] width 405 height 44
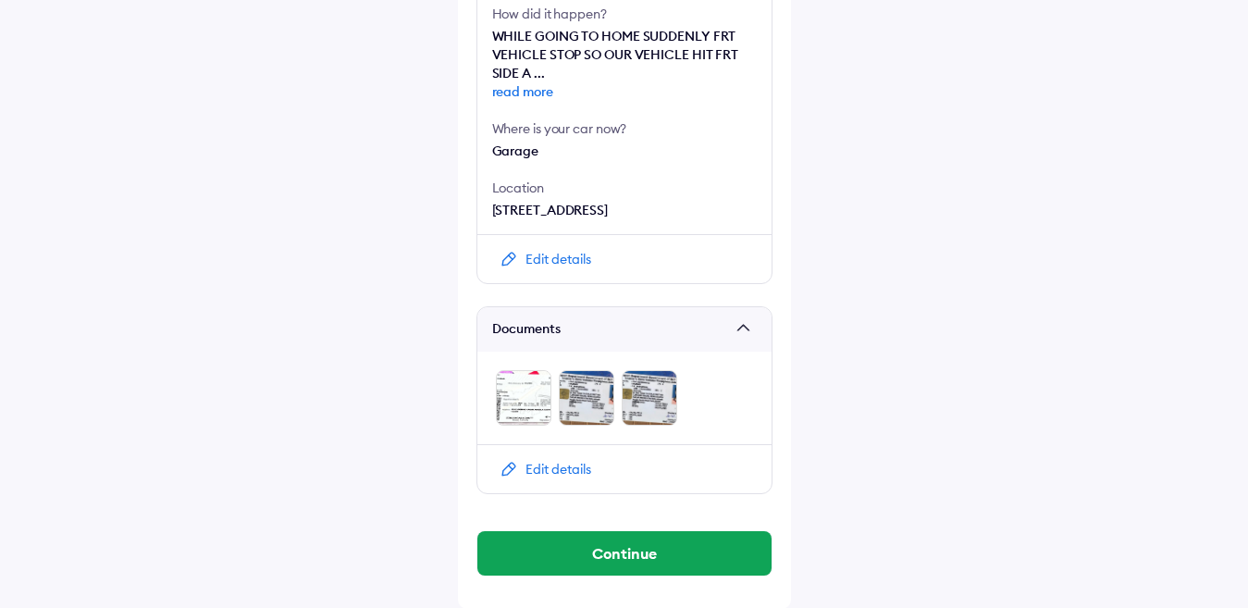
scroll to position [724, 0]
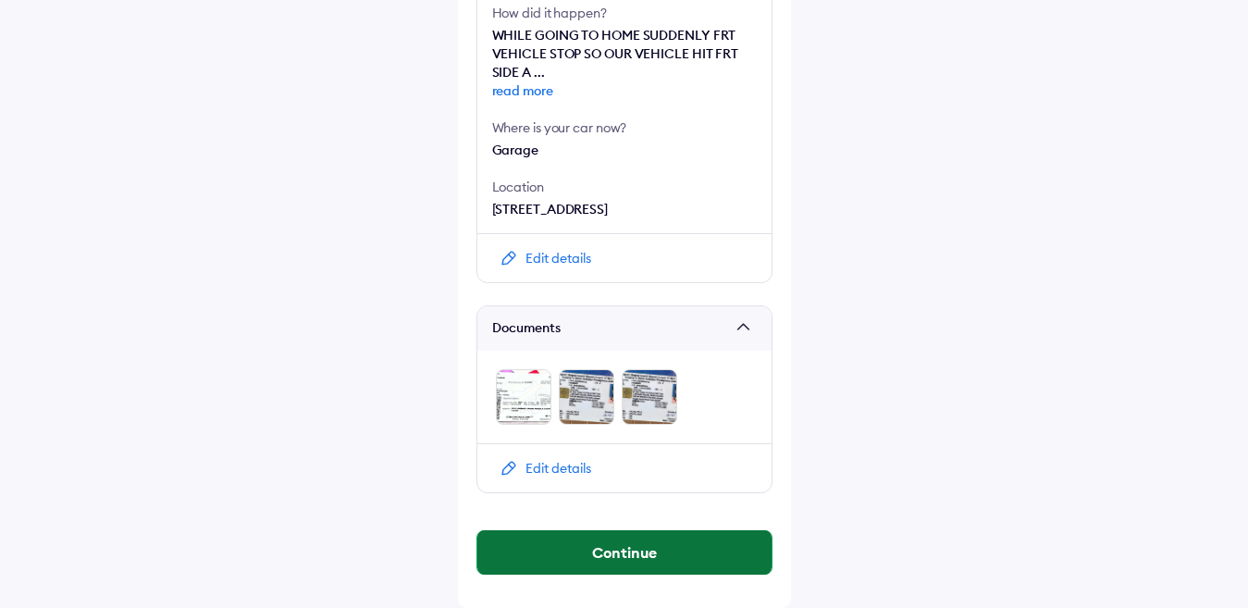
click at [576, 548] on button "Continue" at bounding box center [624, 552] width 294 height 44
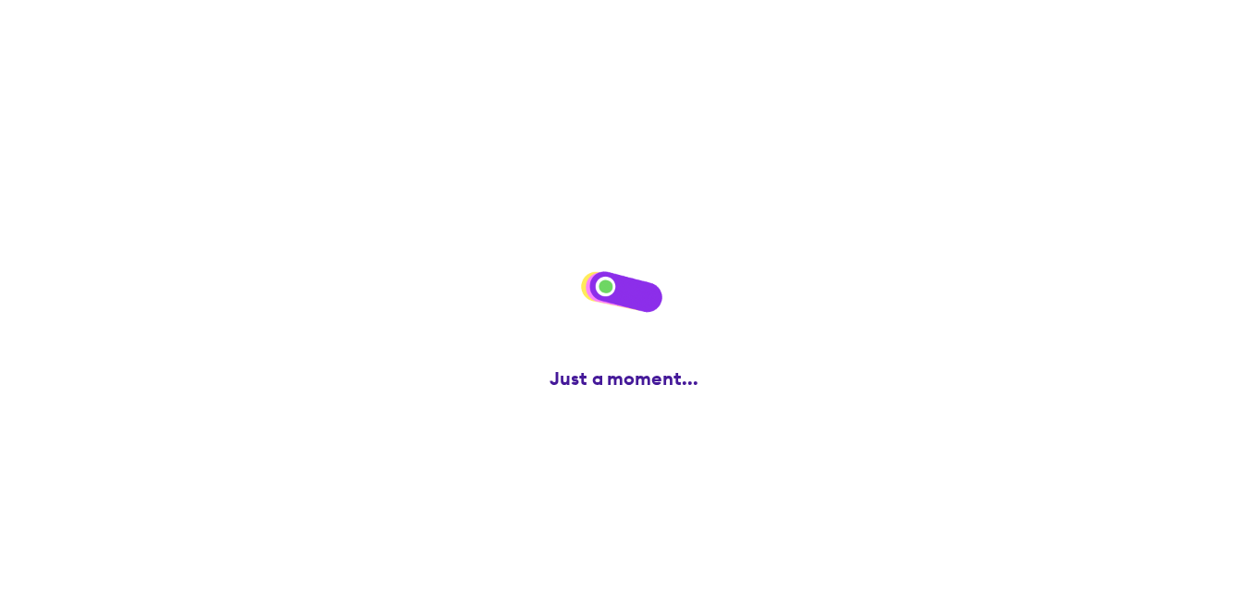
scroll to position [0, 0]
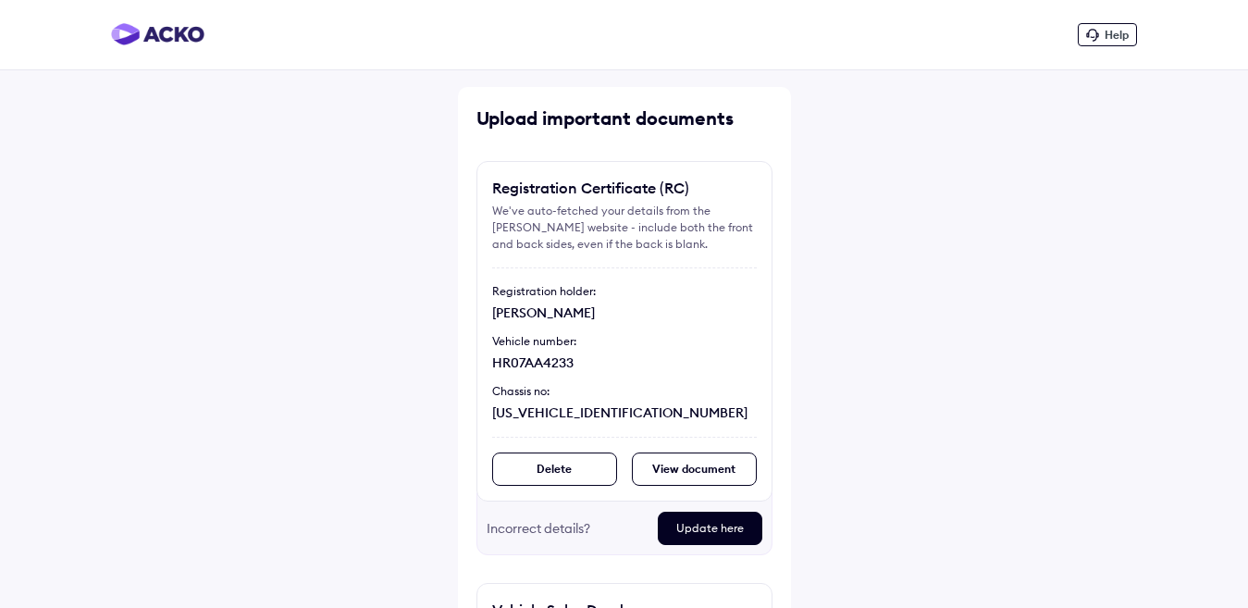
click at [548, 472] on div "Delete" at bounding box center [554, 468] width 125 height 33
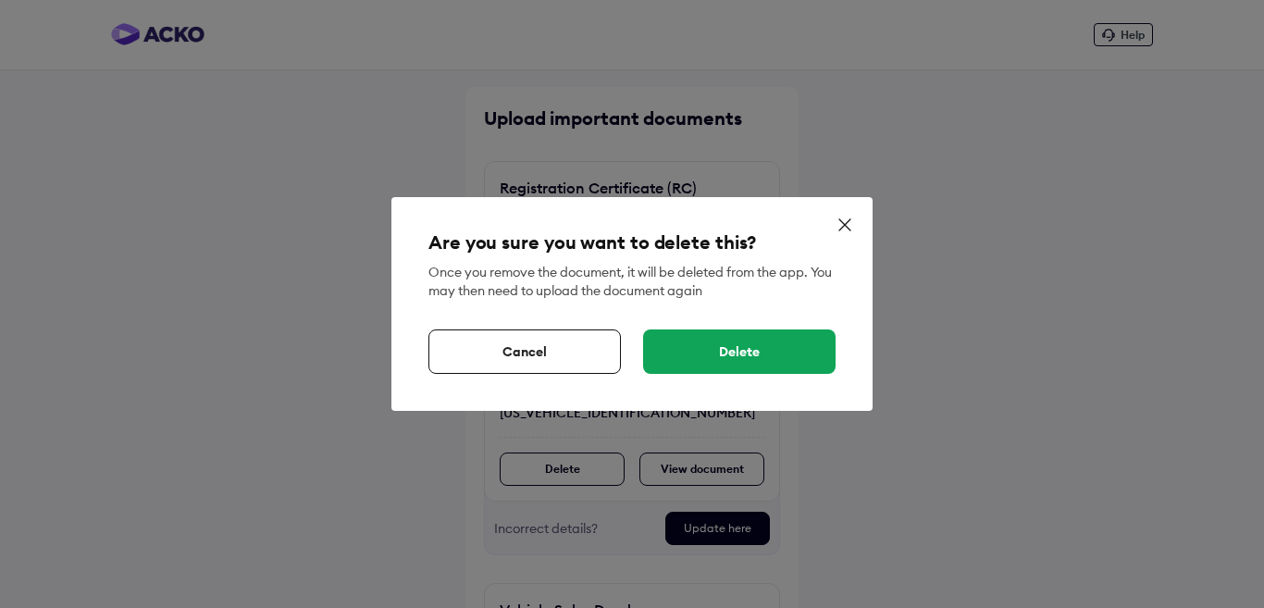
click at [742, 358] on div "Delete" at bounding box center [739, 351] width 192 height 44
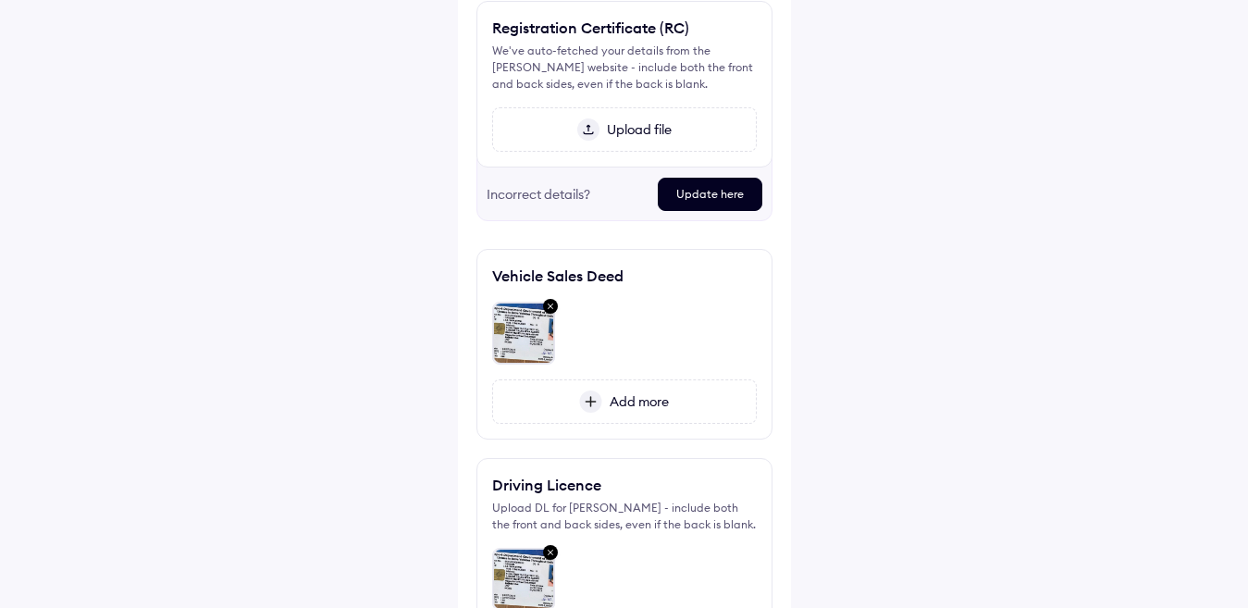
scroll to position [10, 0]
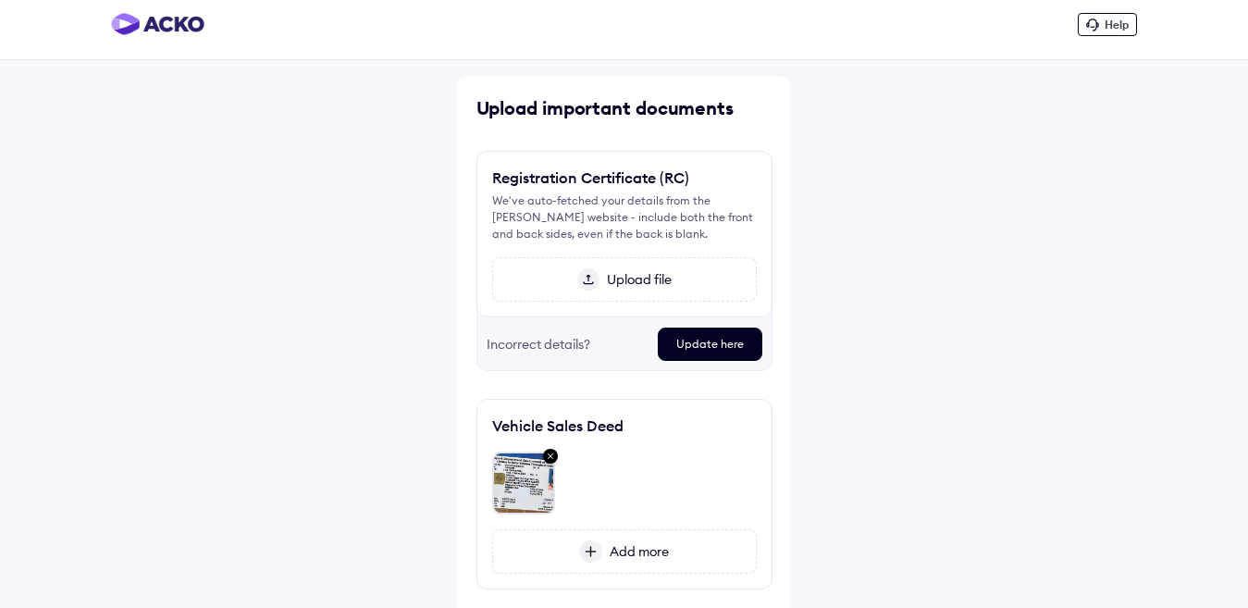
click at [639, 280] on span "Upload file" at bounding box center [636, 279] width 72 height 17
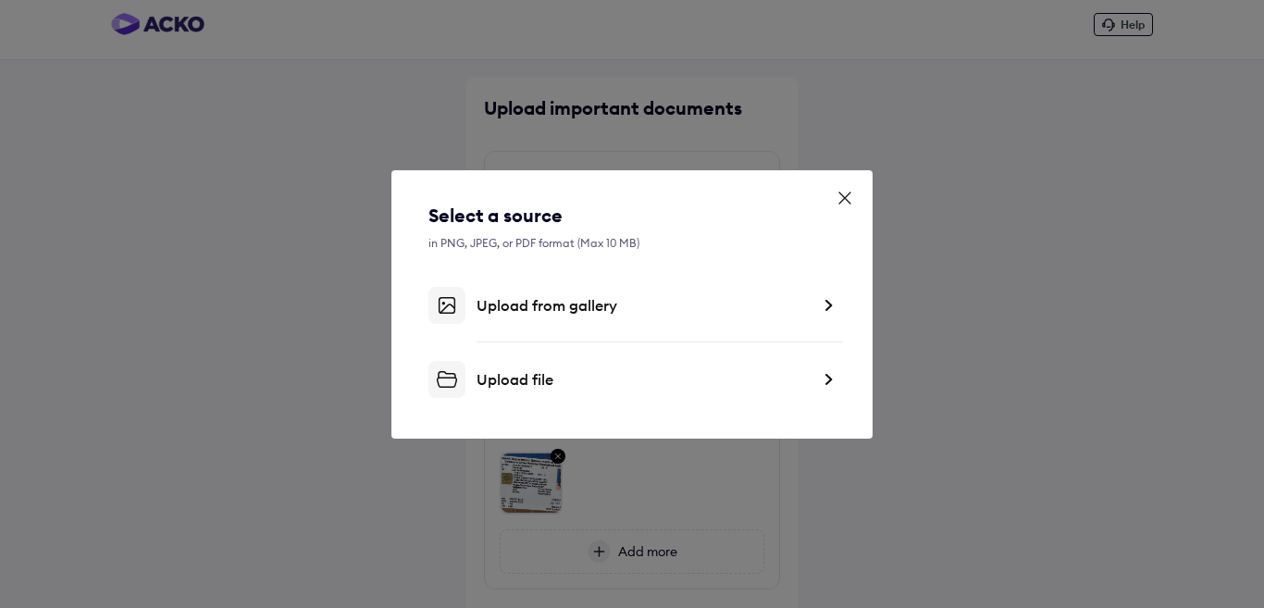
click at [539, 308] on div "Upload from gallery" at bounding box center [642, 305] width 333 height 19
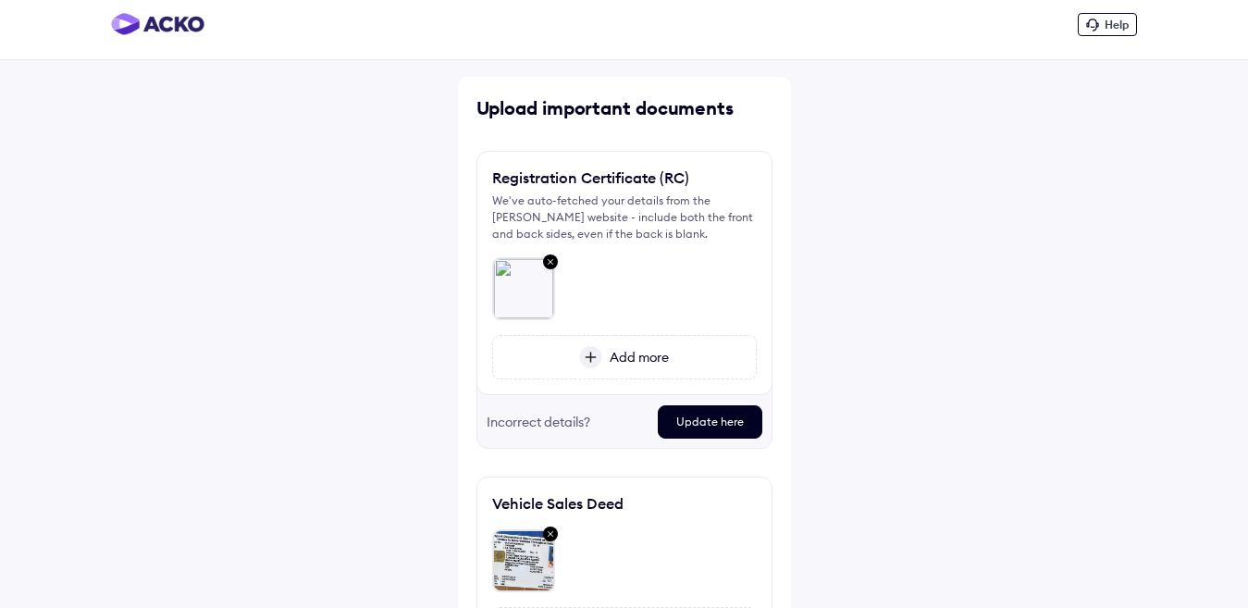
click at [723, 423] on div "Update here" at bounding box center [710, 421] width 105 height 33
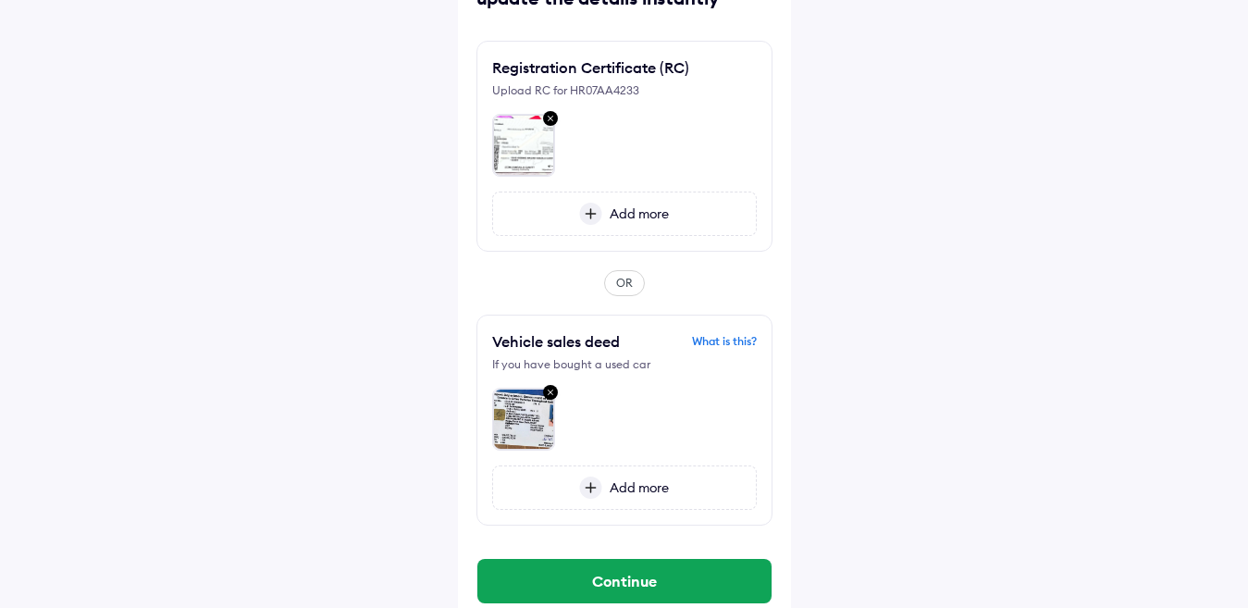
scroll to position [175, 0]
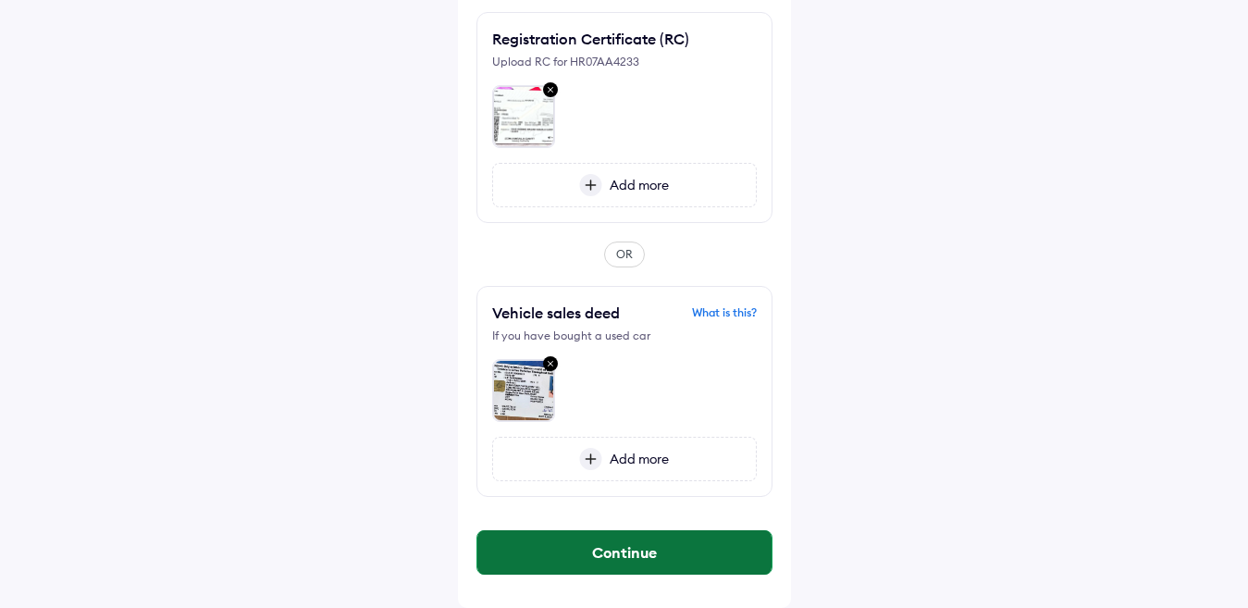
click at [624, 548] on button "Continue" at bounding box center [624, 552] width 294 height 44
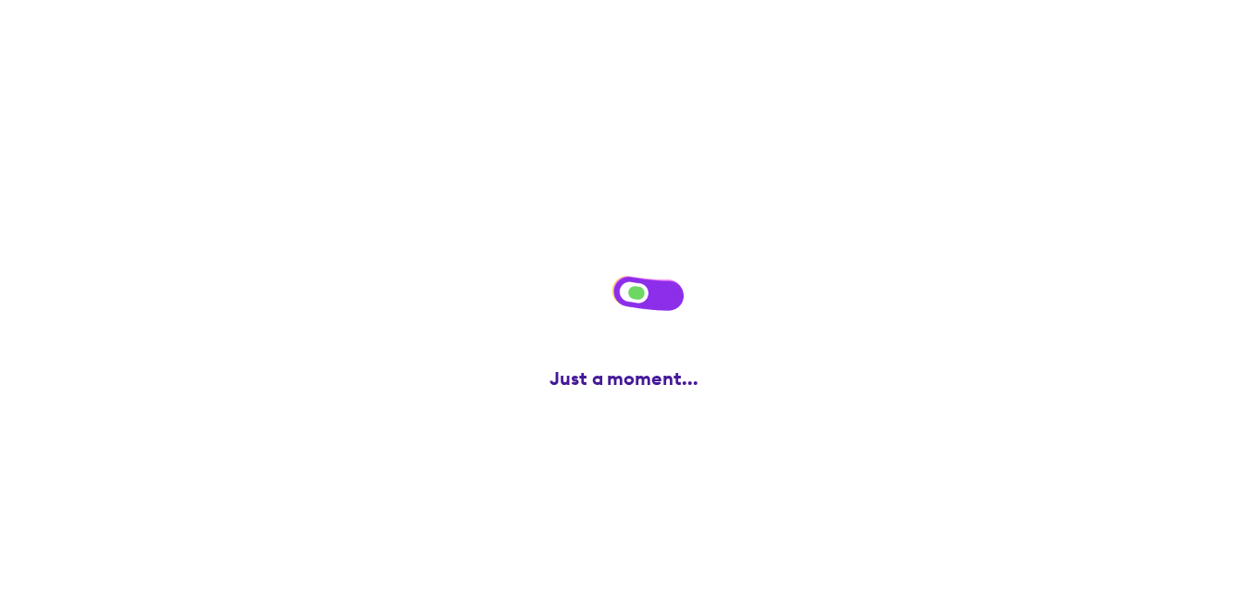
scroll to position [0, 0]
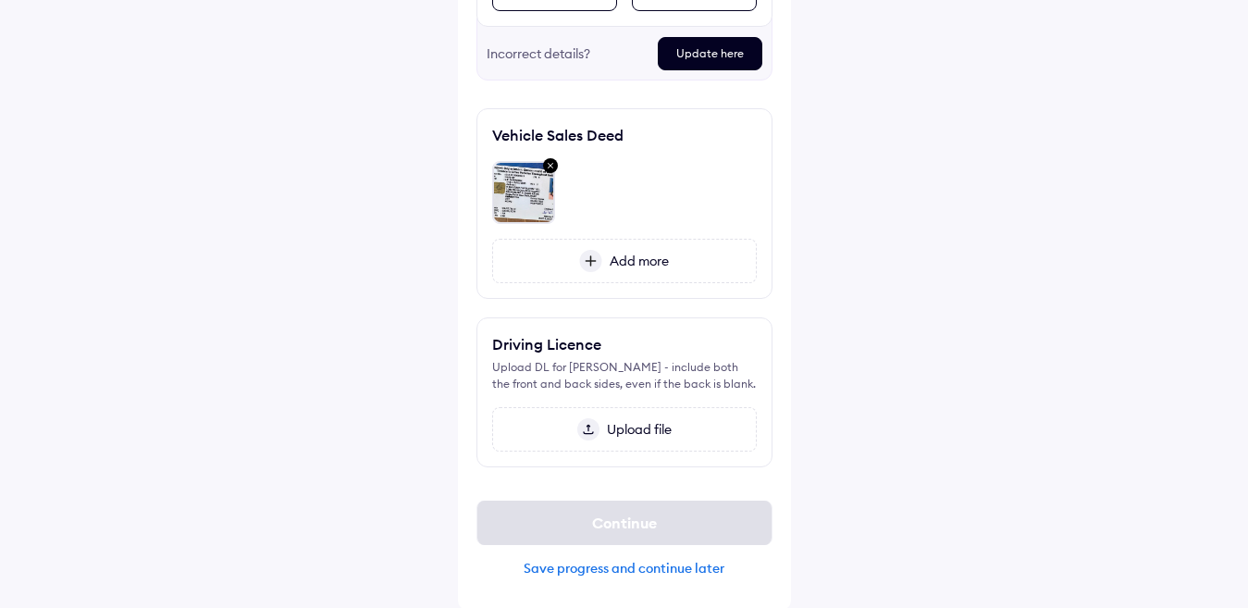
scroll to position [476, 0]
click at [632, 416] on div "Upload file" at bounding box center [624, 427] width 265 height 44
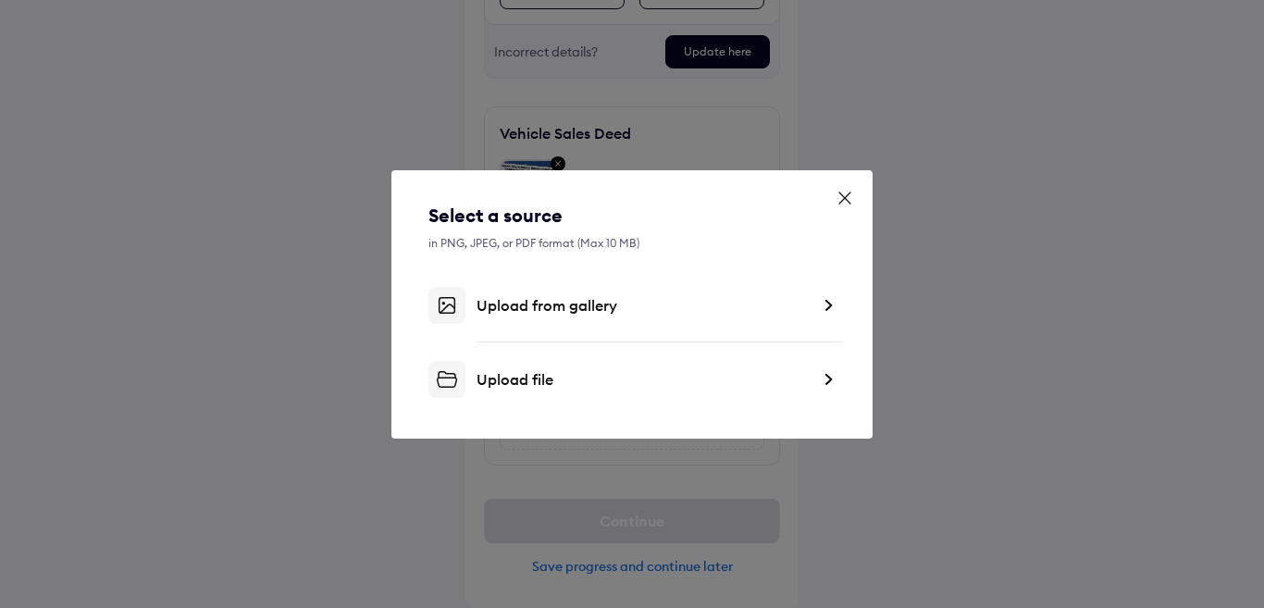
click at [538, 308] on div "Upload from gallery" at bounding box center [642, 305] width 333 height 19
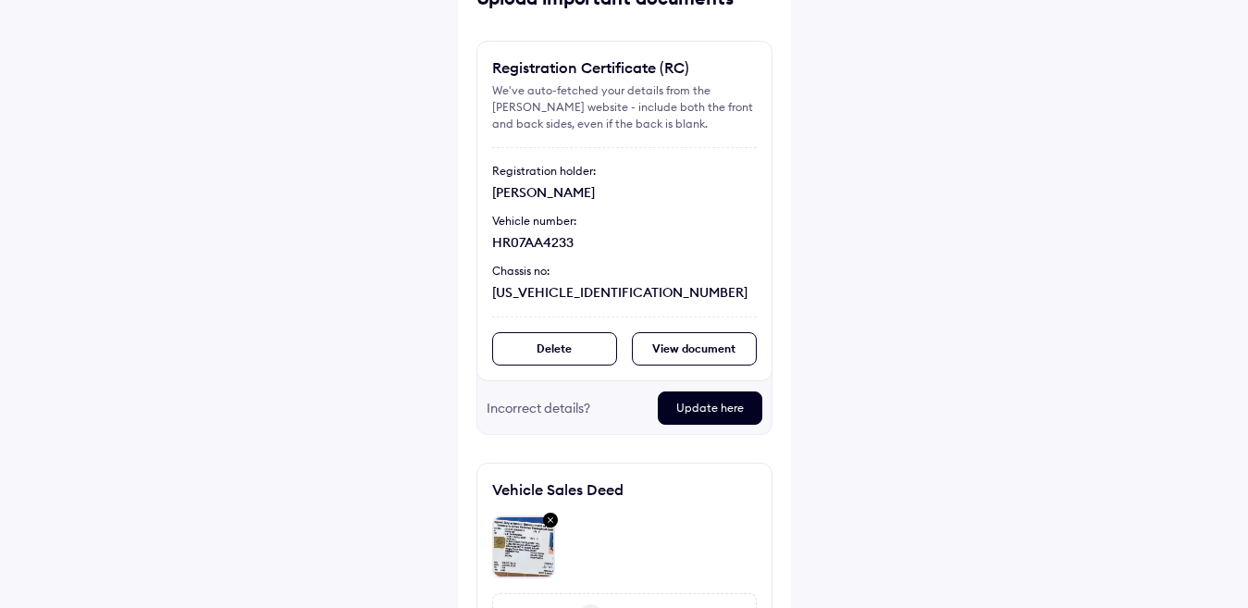
scroll to position [106, 0]
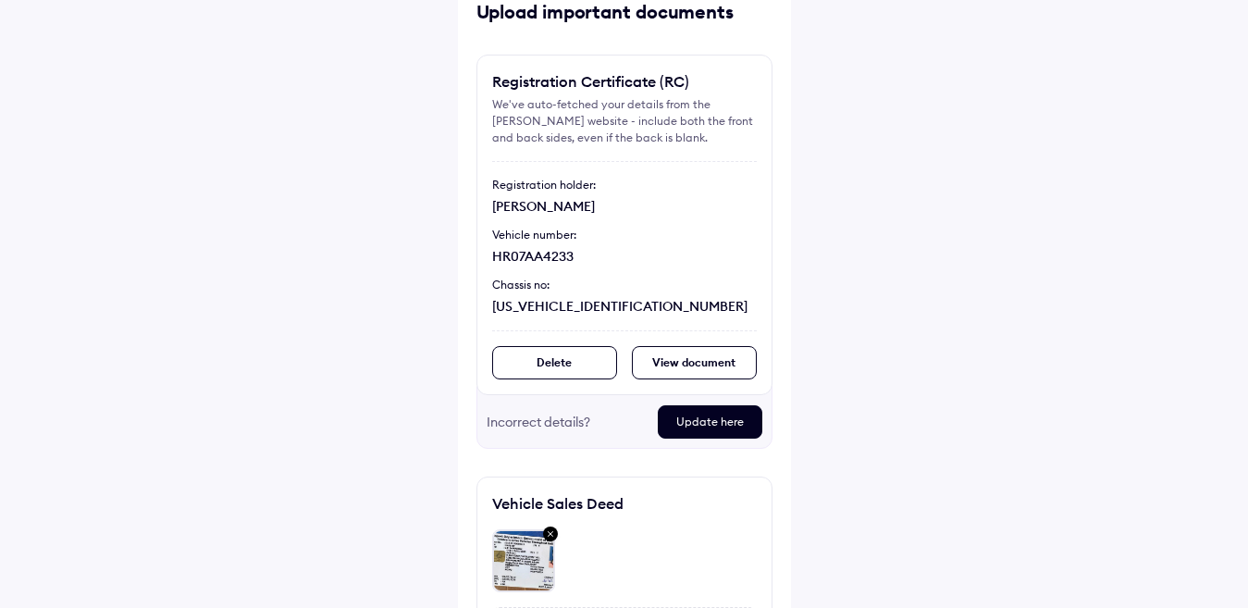
click at [704, 363] on div "View document" at bounding box center [694, 362] width 125 height 33
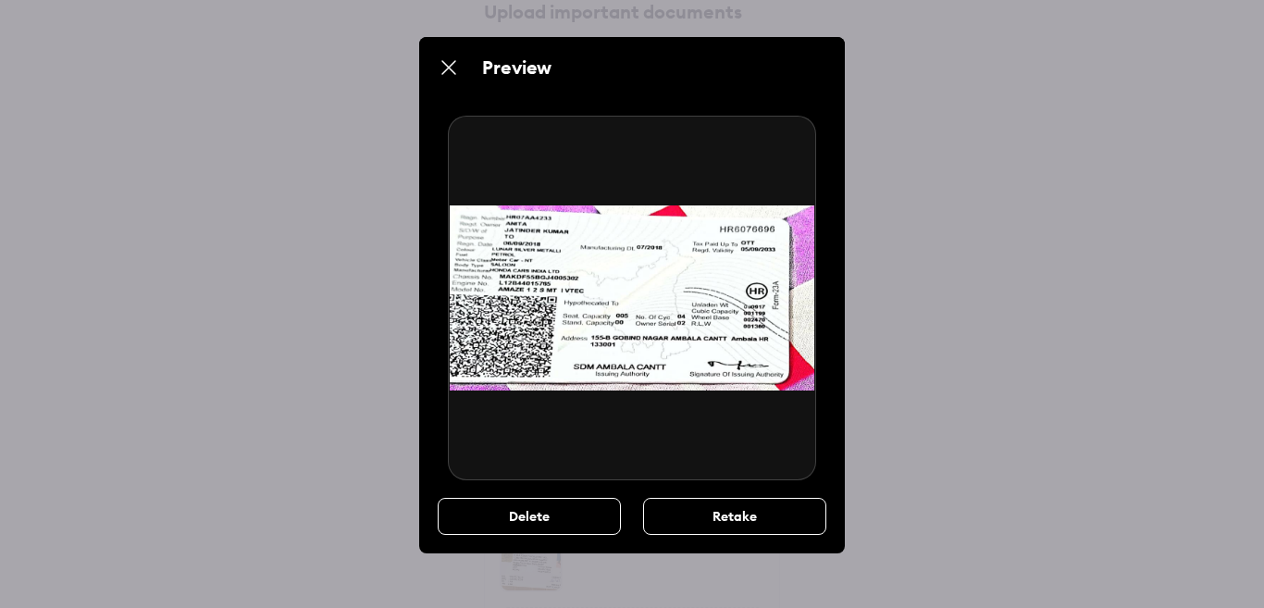
click at [722, 520] on div "Retake" at bounding box center [734, 516] width 183 height 37
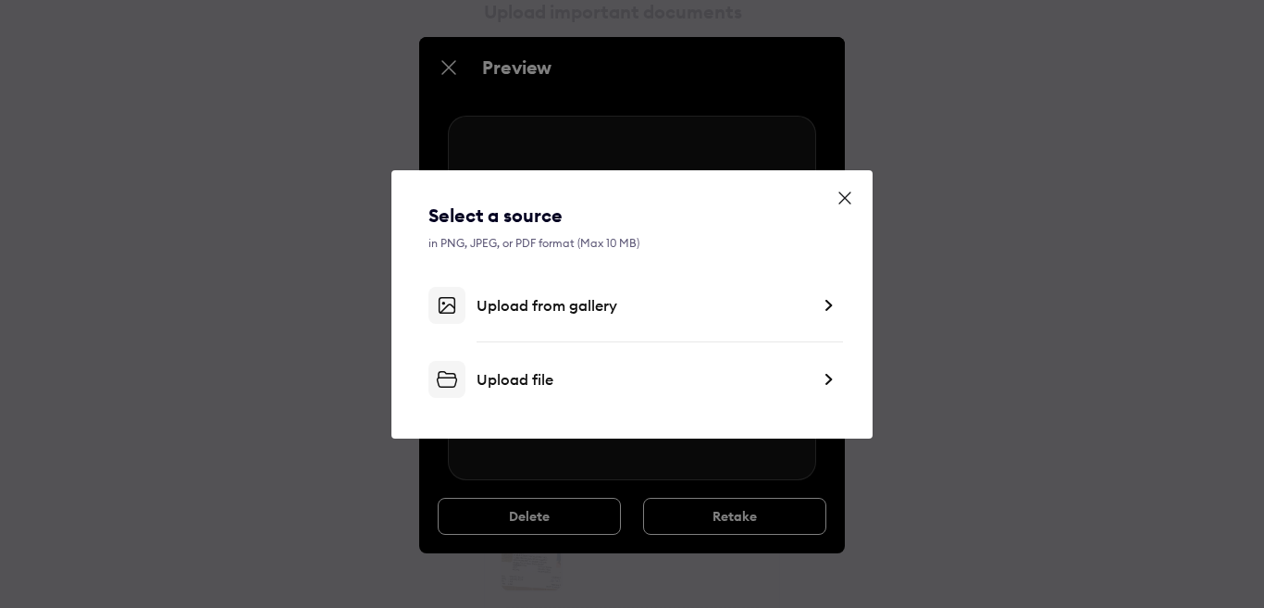
click at [553, 377] on div "Upload file" at bounding box center [642, 379] width 333 height 19
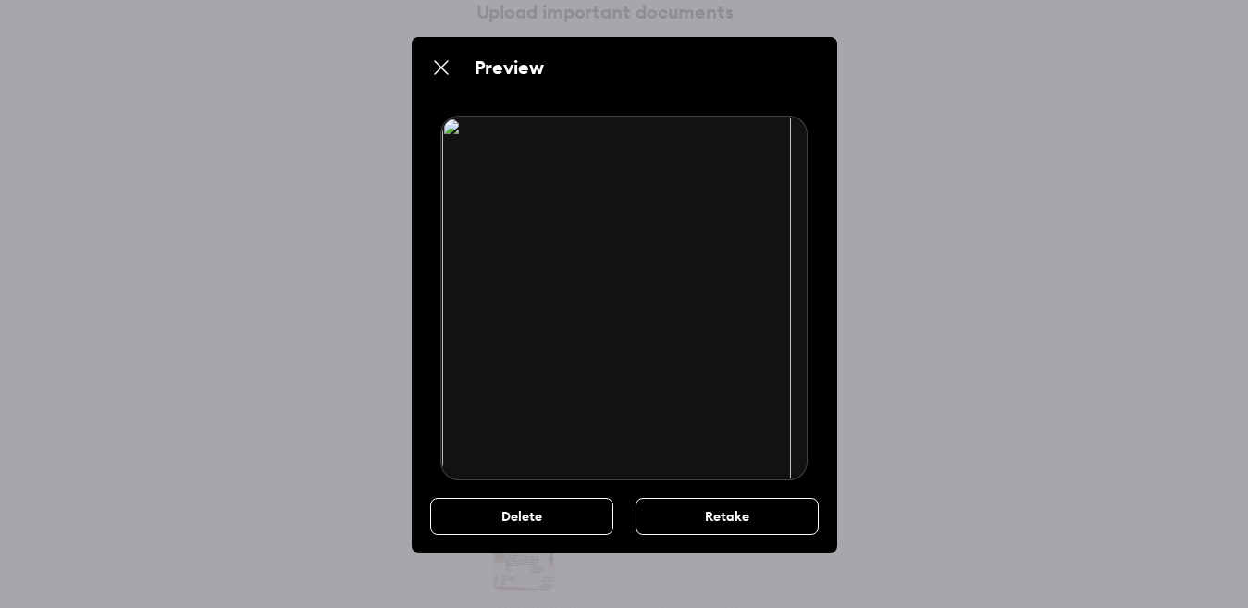
click at [677, 503] on div "Retake" at bounding box center [727, 516] width 183 height 37
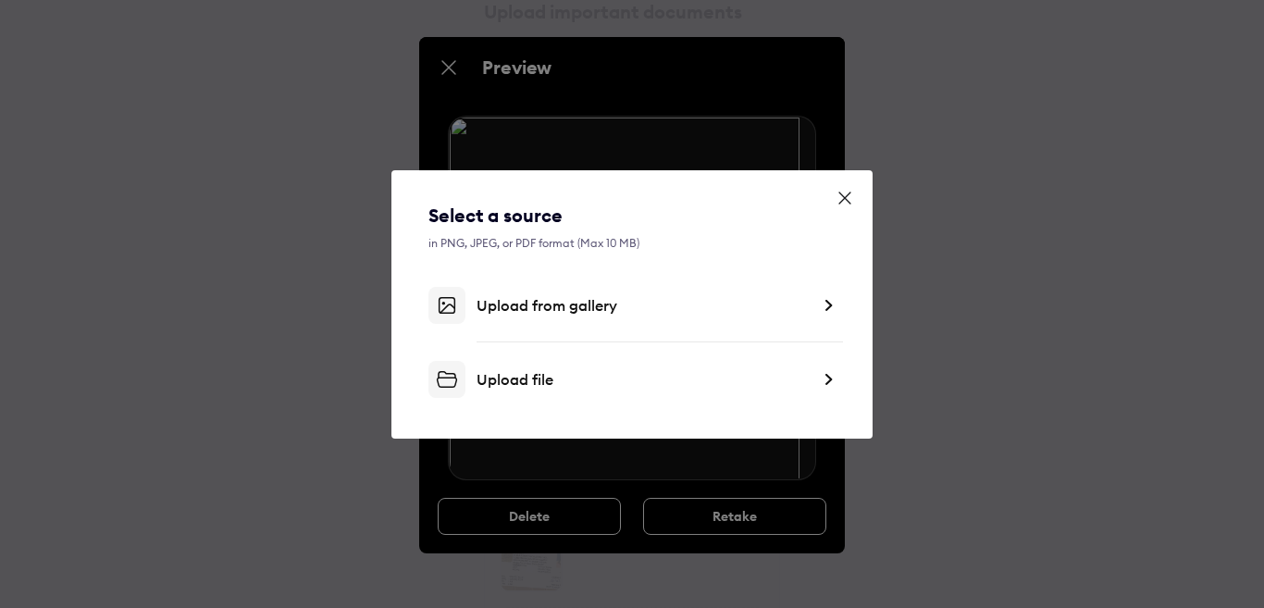
click at [548, 377] on div "Upload file" at bounding box center [642, 379] width 333 height 19
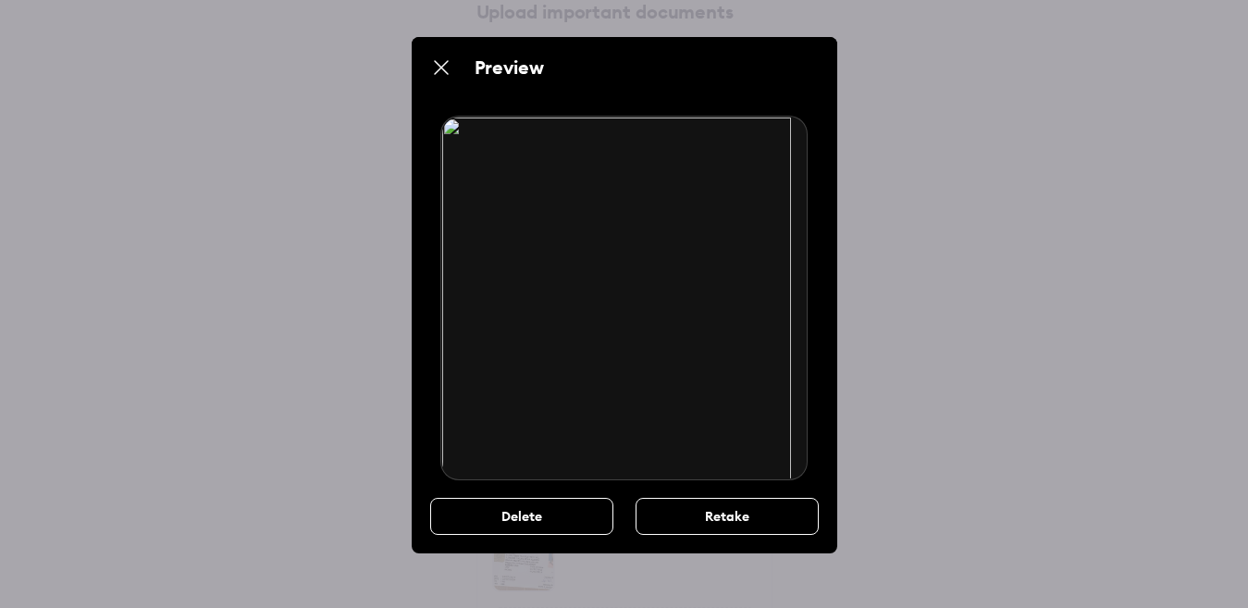
click at [437, 71] on img at bounding box center [441, 67] width 22 height 22
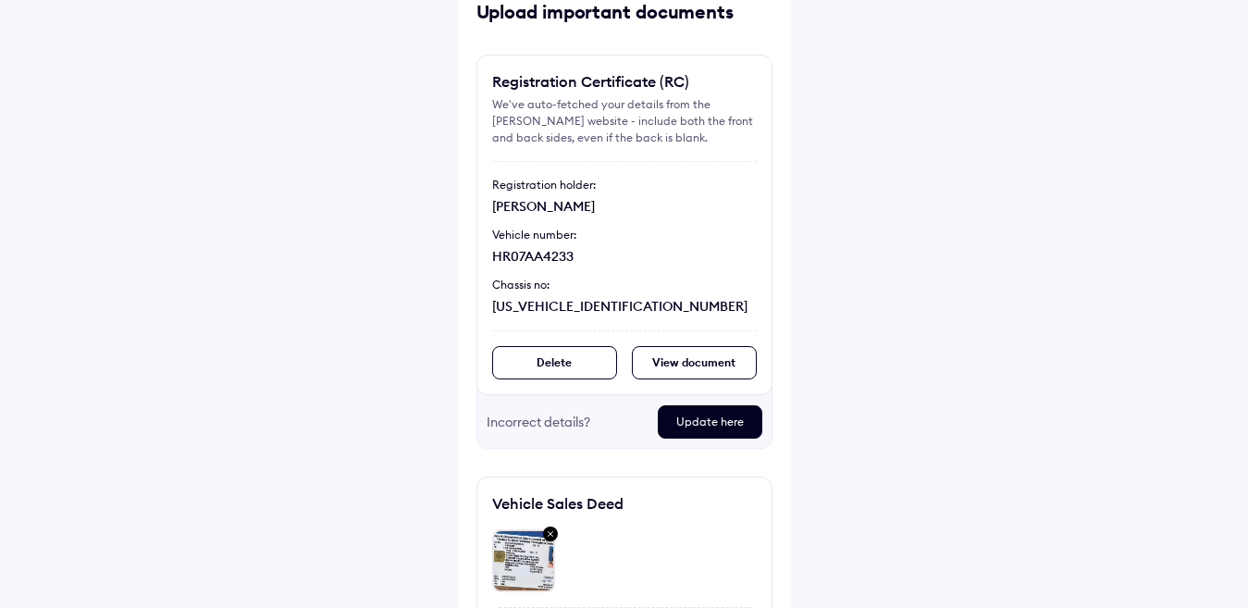
click at [727, 423] on div "Update here" at bounding box center [710, 421] width 105 height 33
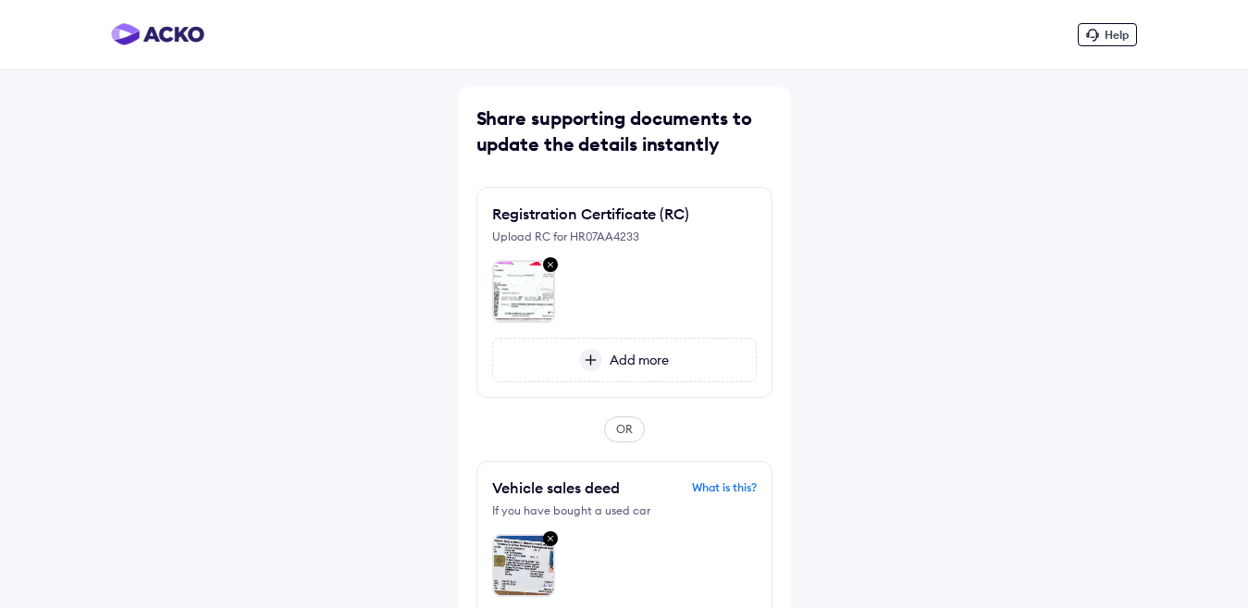
click at [652, 355] on span "Add more" at bounding box center [635, 360] width 67 height 17
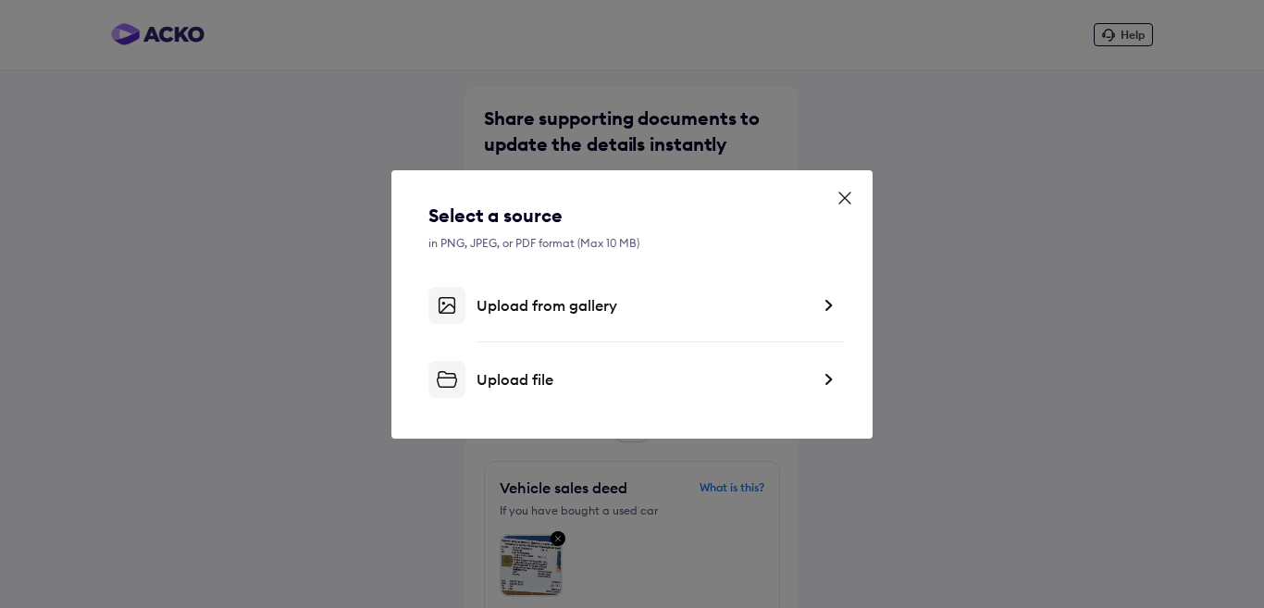
click at [551, 306] on div "Upload from gallery" at bounding box center [642, 305] width 333 height 19
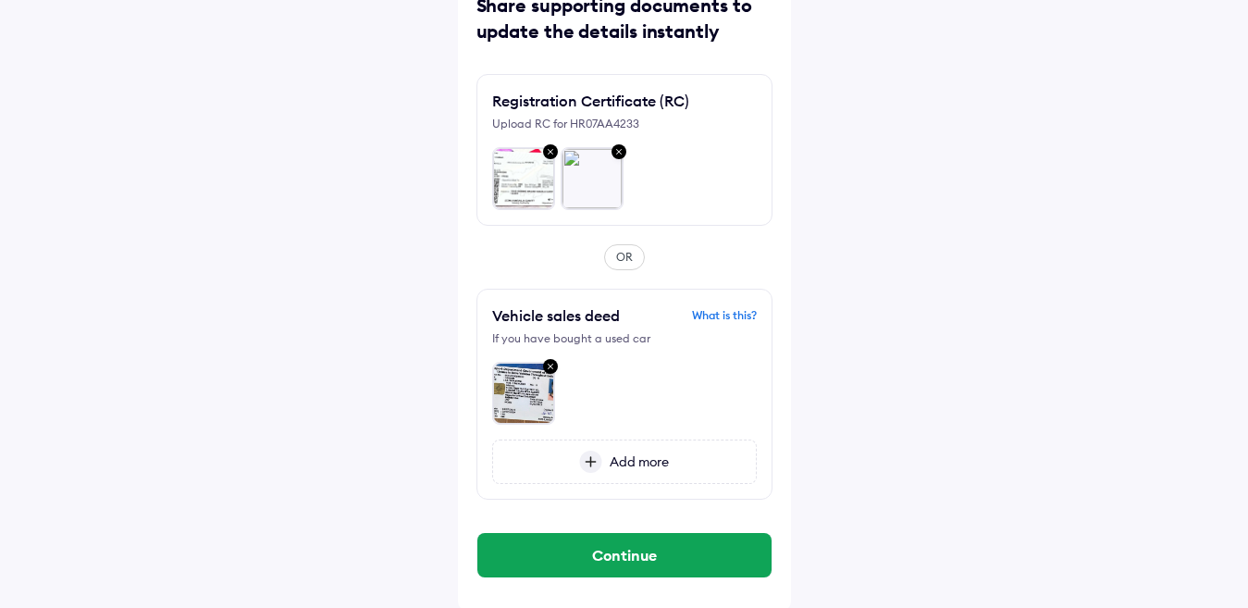
scroll to position [116, 0]
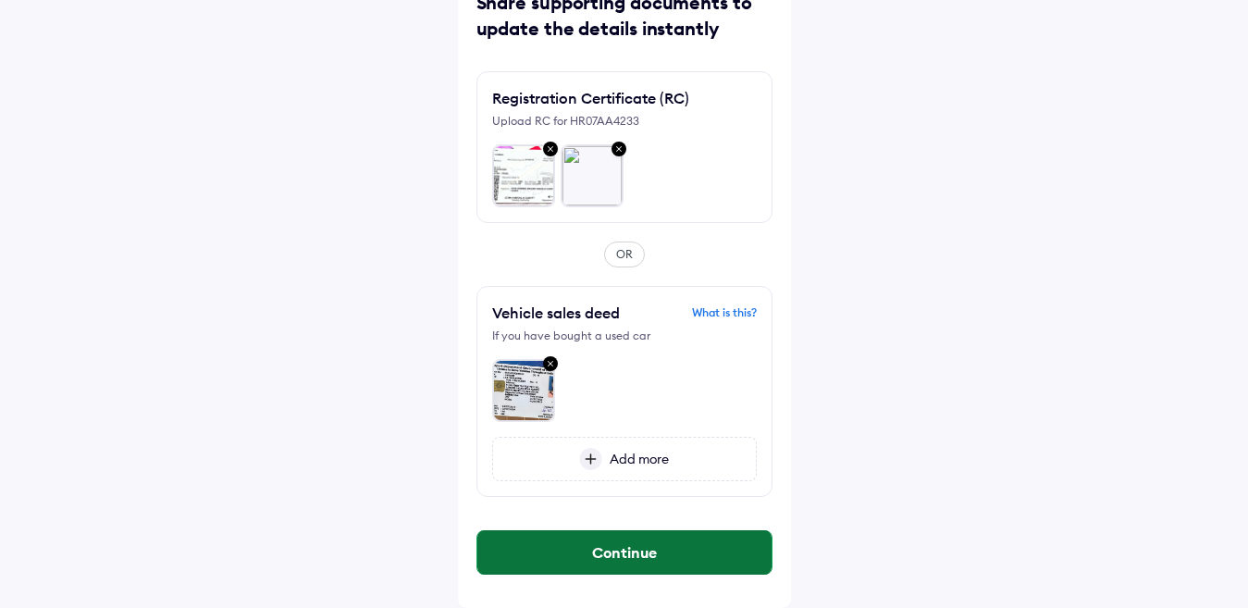
click at [633, 567] on button "Continue" at bounding box center [624, 552] width 294 height 44
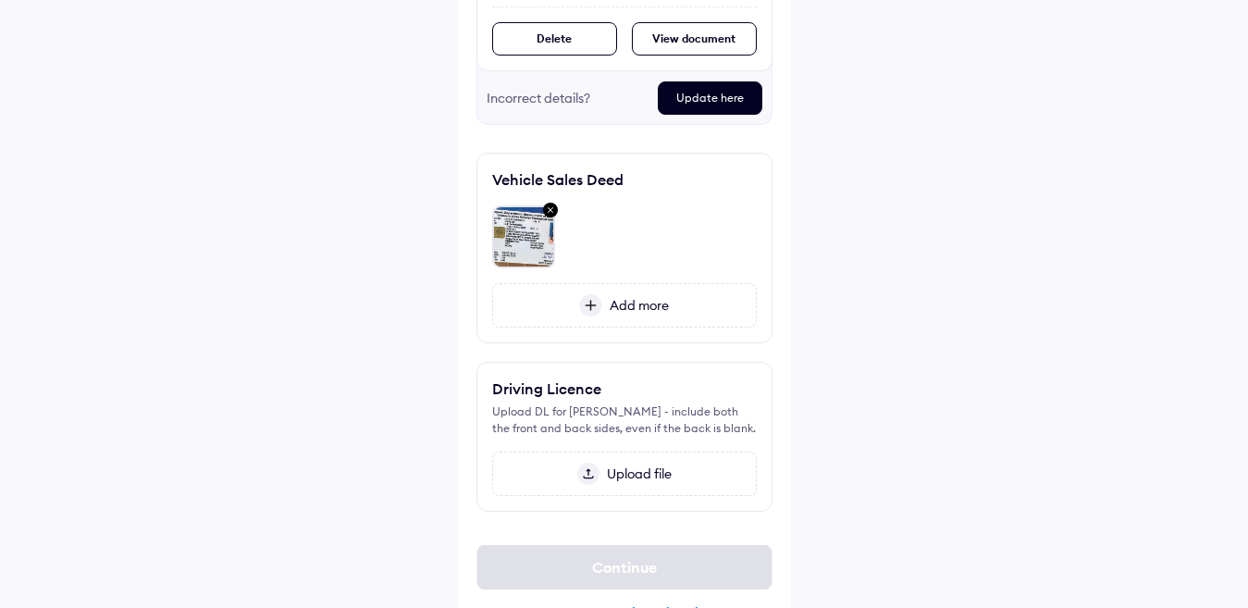
scroll to position [476, 0]
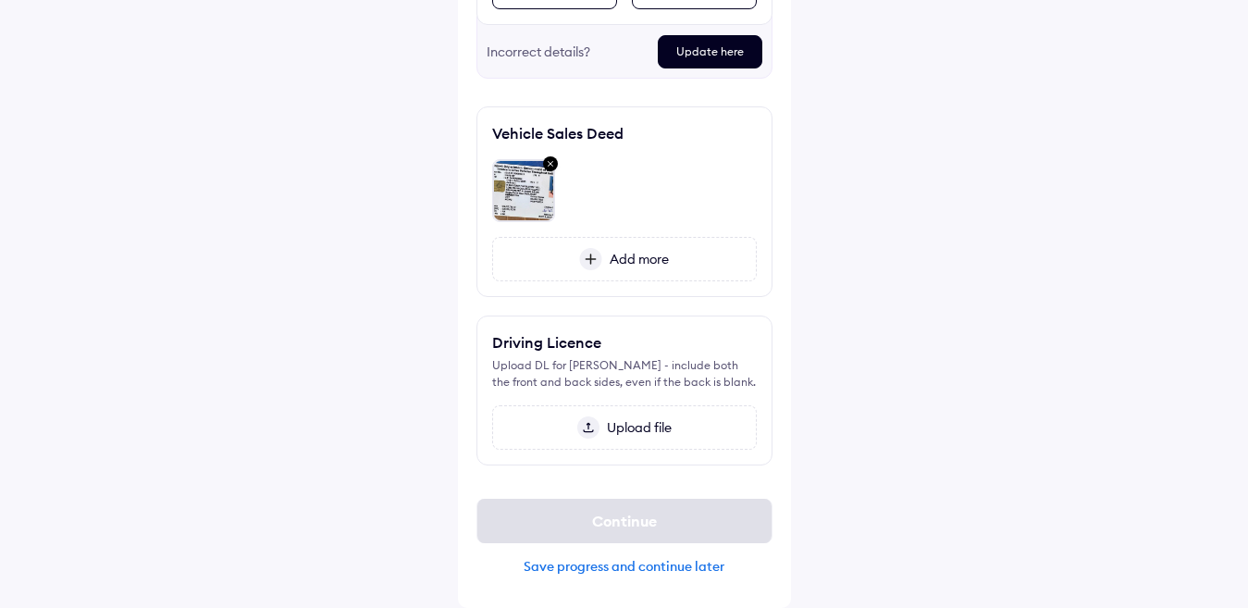
click at [636, 570] on div "Save progress and continue later" at bounding box center [624, 566] width 296 height 17
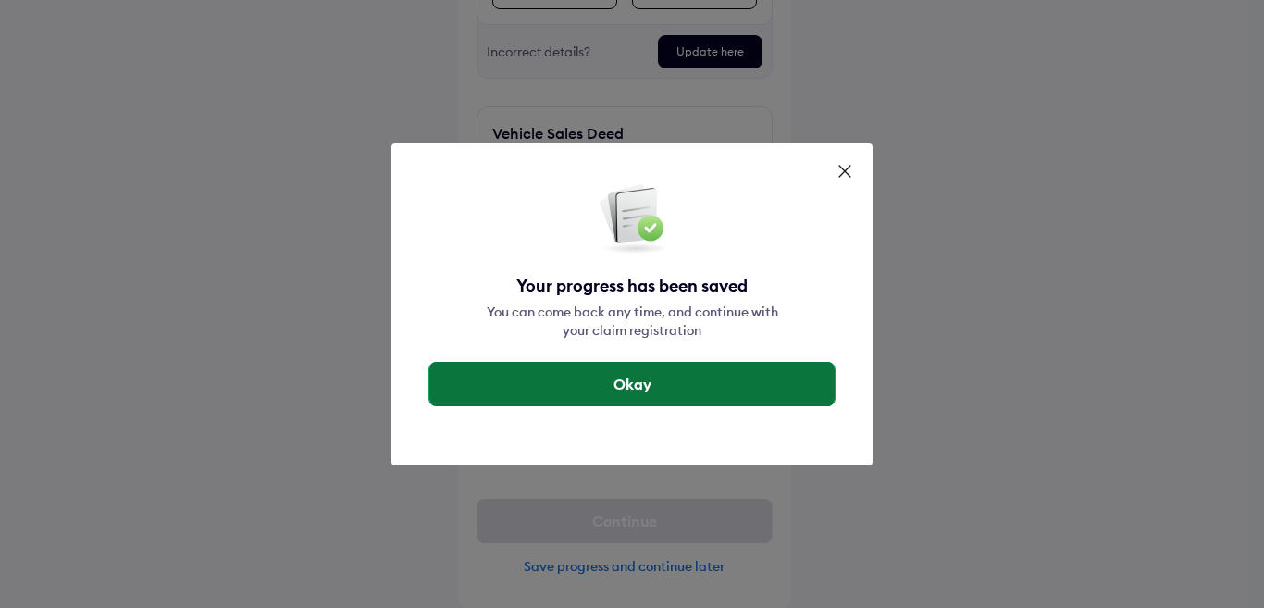
click at [651, 389] on button "Okay" at bounding box center [631, 384] width 405 height 44
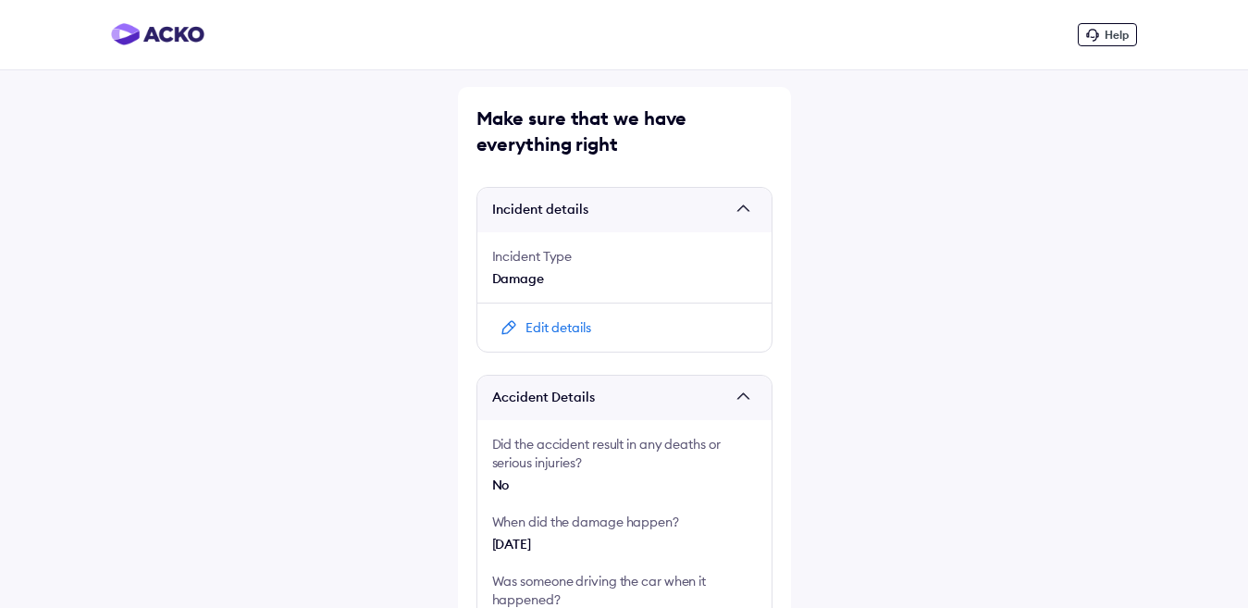
click at [521, 325] on div "Edit details" at bounding box center [624, 327] width 294 height 49
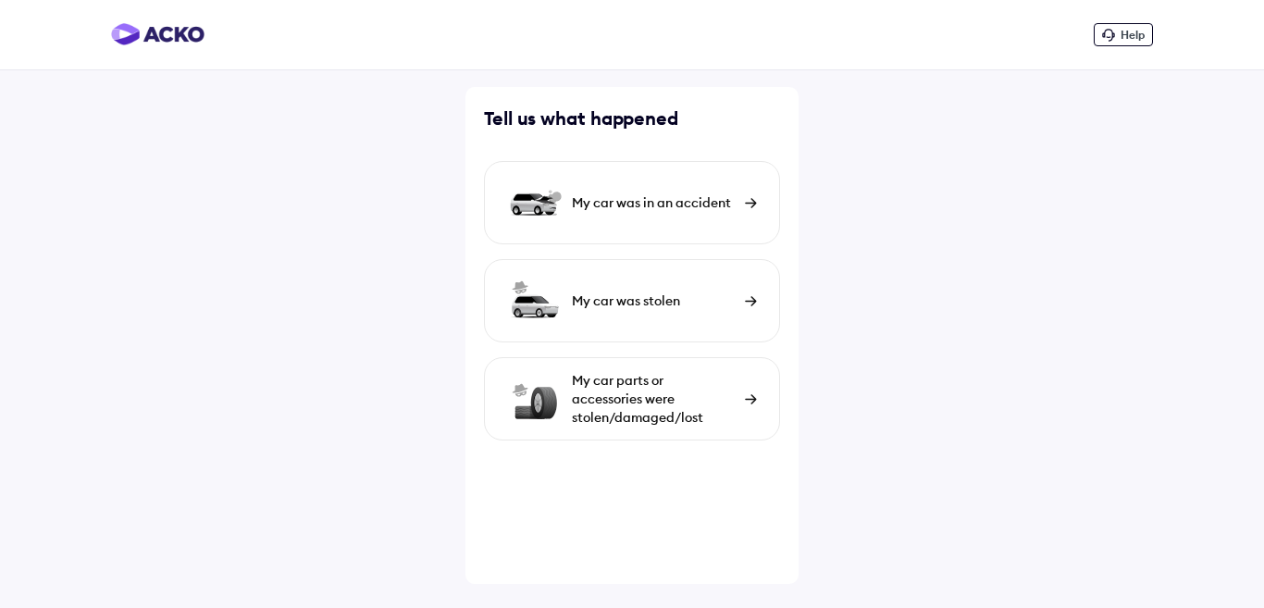
click at [626, 194] on div "My car was in an accident" at bounding box center [654, 202] width 164 height 19
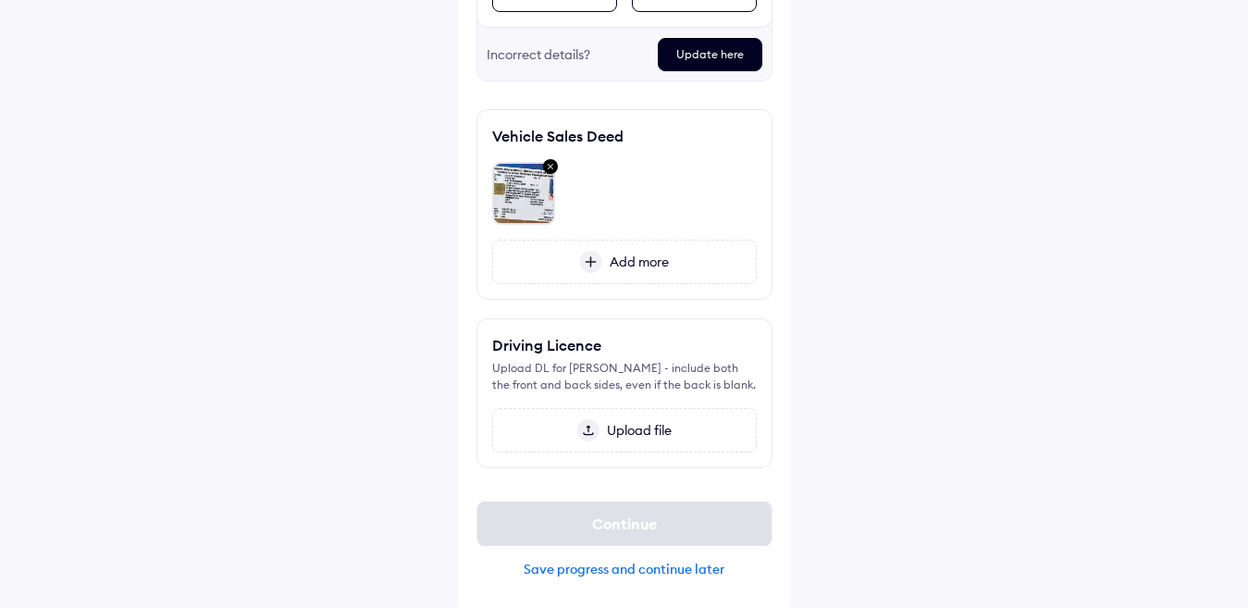
scroll to position [476, 0]
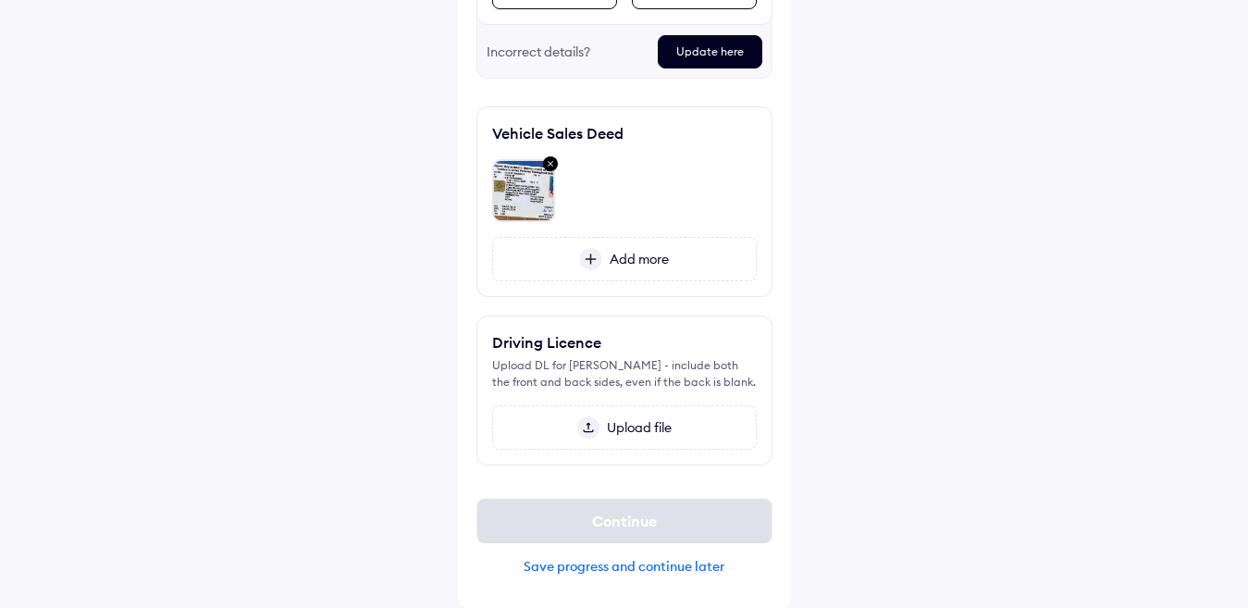
click at [641, 426] on span "Upload file" at bounding box center [636, 427] width 72 height 17
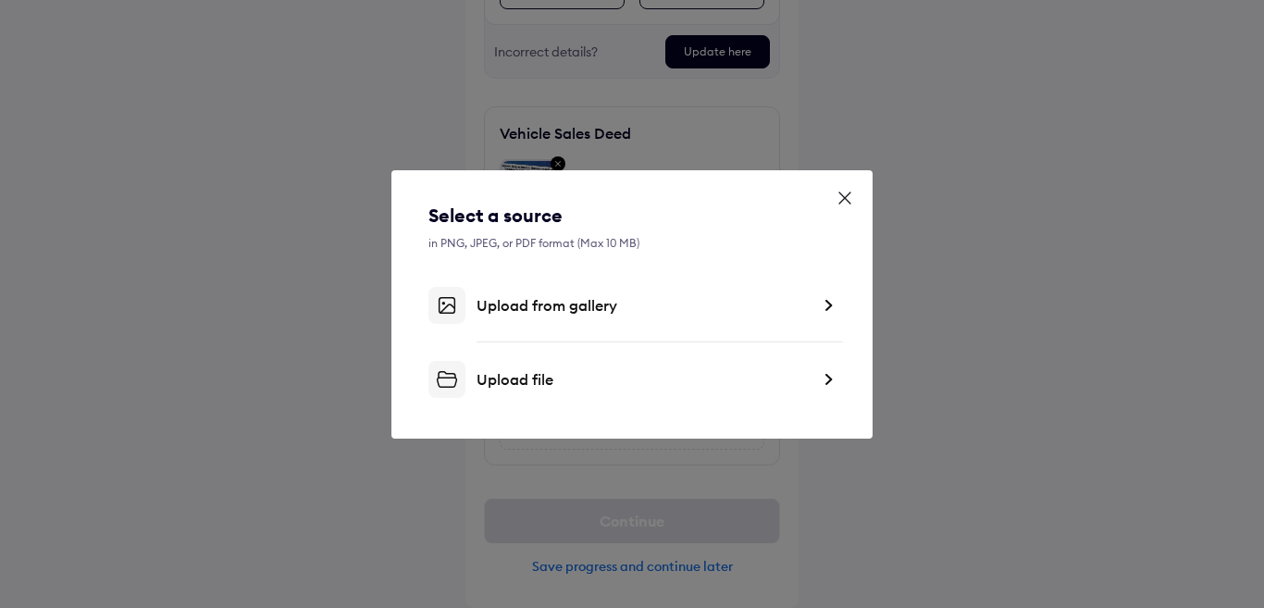
click at [532, 291] on div "Upload from gallery" at bounding box center [631, 305] width 407 height 37
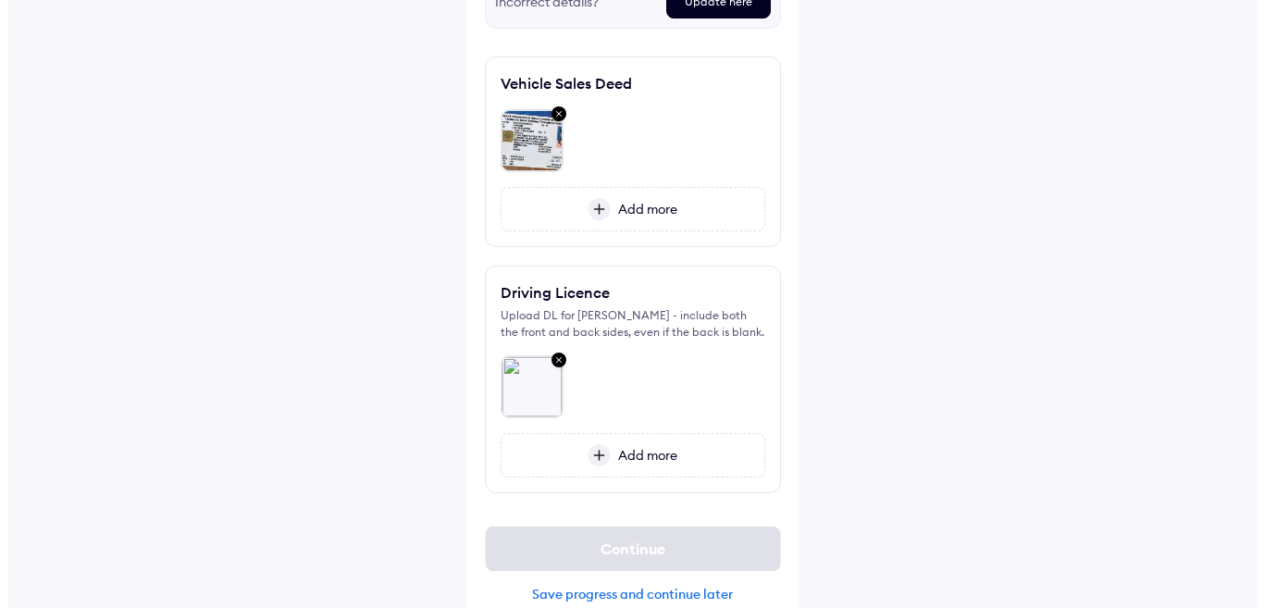
scroll to position [554, 0]
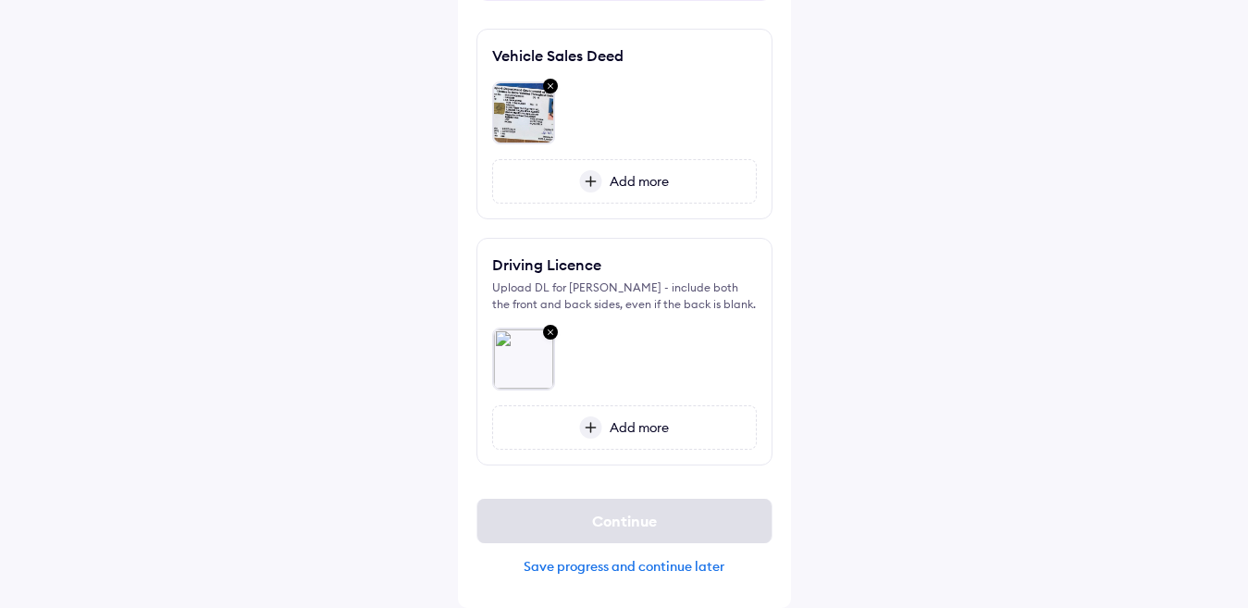
click at [629, 424] on span "Add more" at bounding box center [635, 427] width 67 height 17
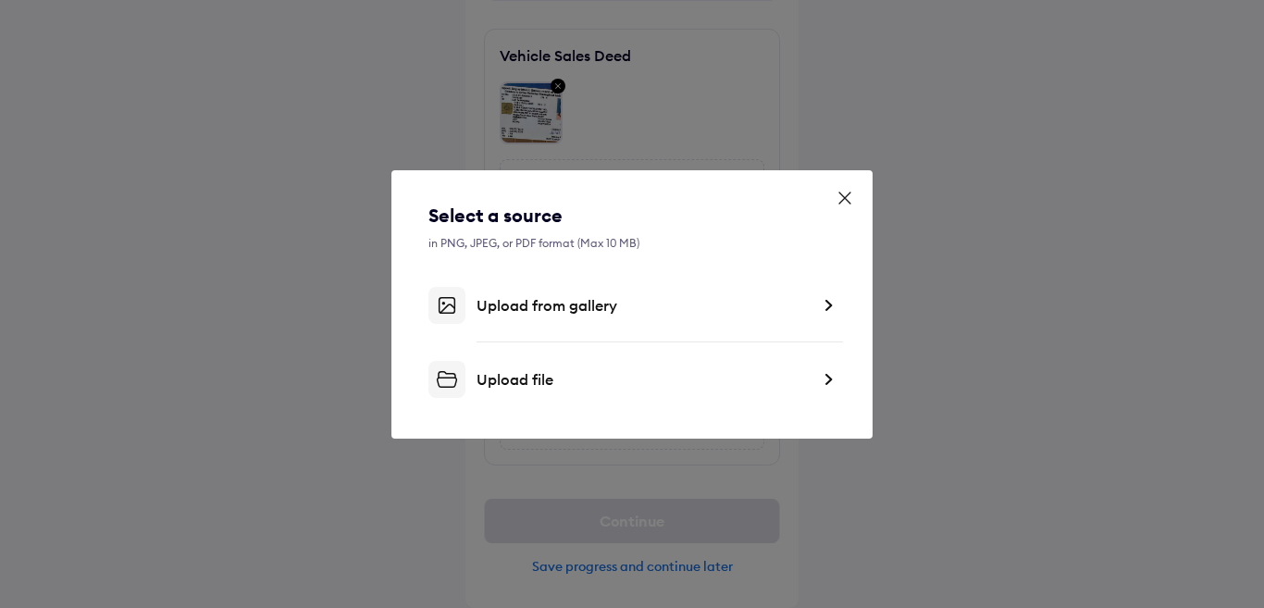
click at [841, 195] on icon at bounding box center [844, 198] width 19 height 19
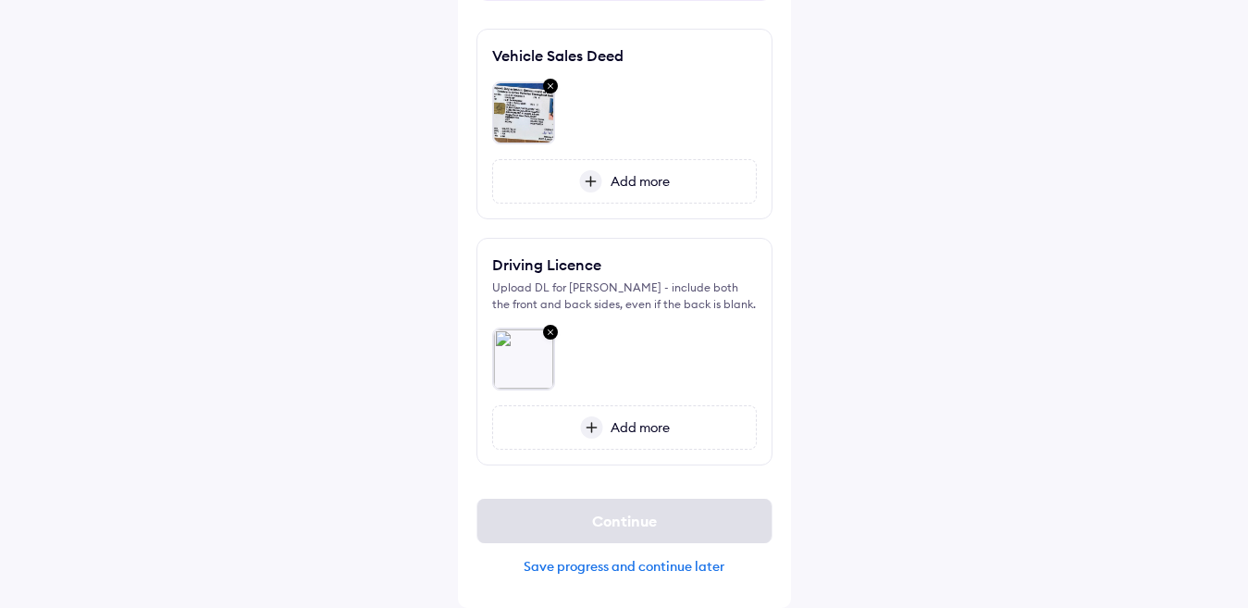
click at [553, 86] on img at bounding box center [550, 87] width 22 height 24
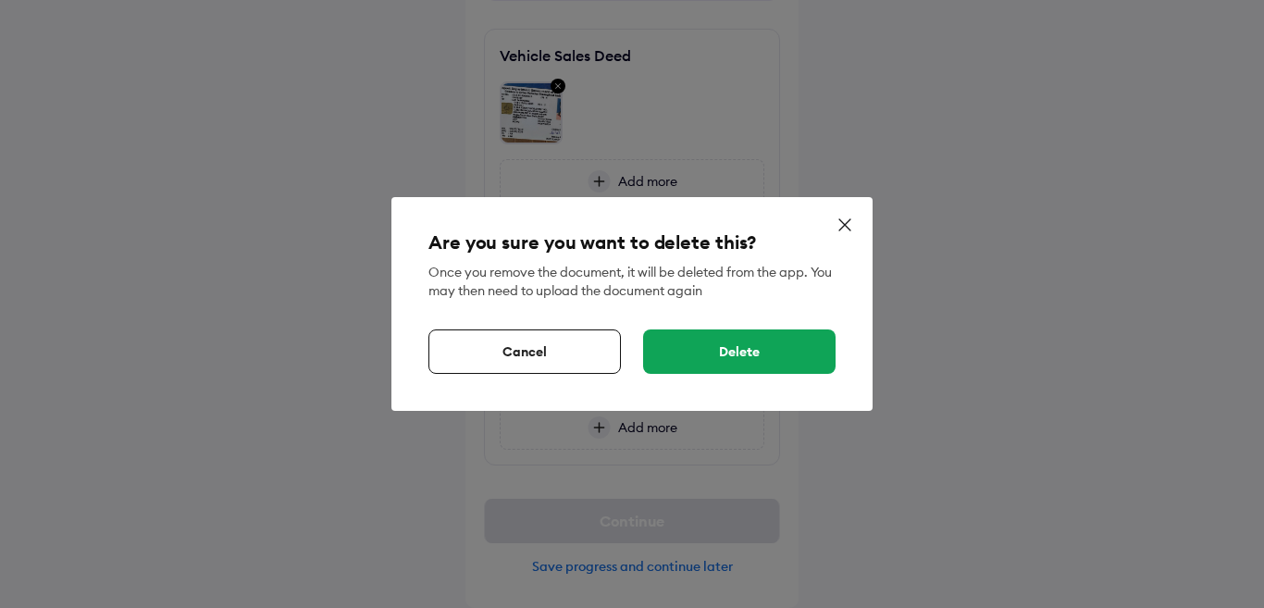
click at [748, 351] on div "Delete" at bounding box center [739, 351] width 192 height 44
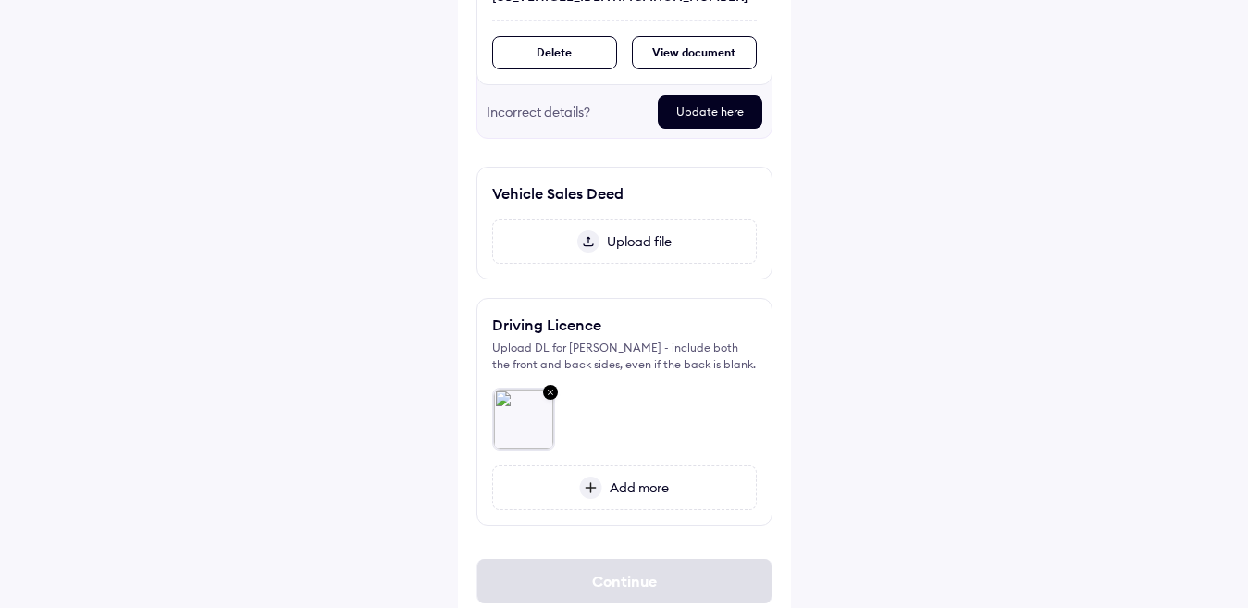
scroll to position [291, 0]
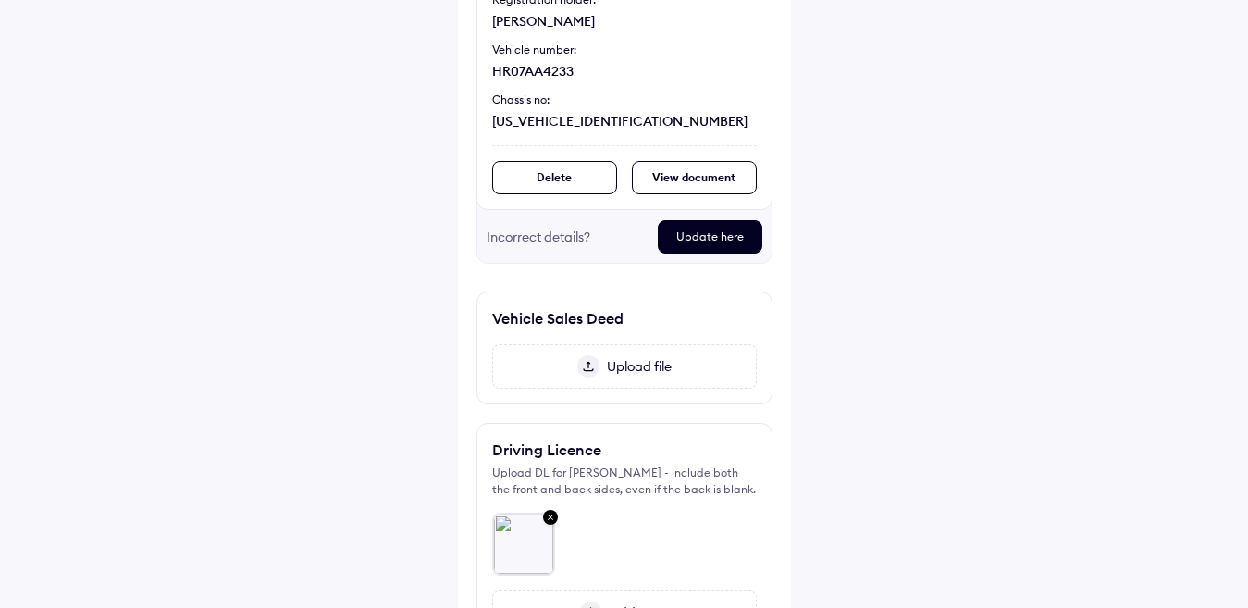
click at [602, 319] on div "Vehicle Sales Deed" at bounding box center [557, 318] width 131 height 22
click at [544, 179] on div "Delete" at bounding box center [554, 177] width 125 height 33
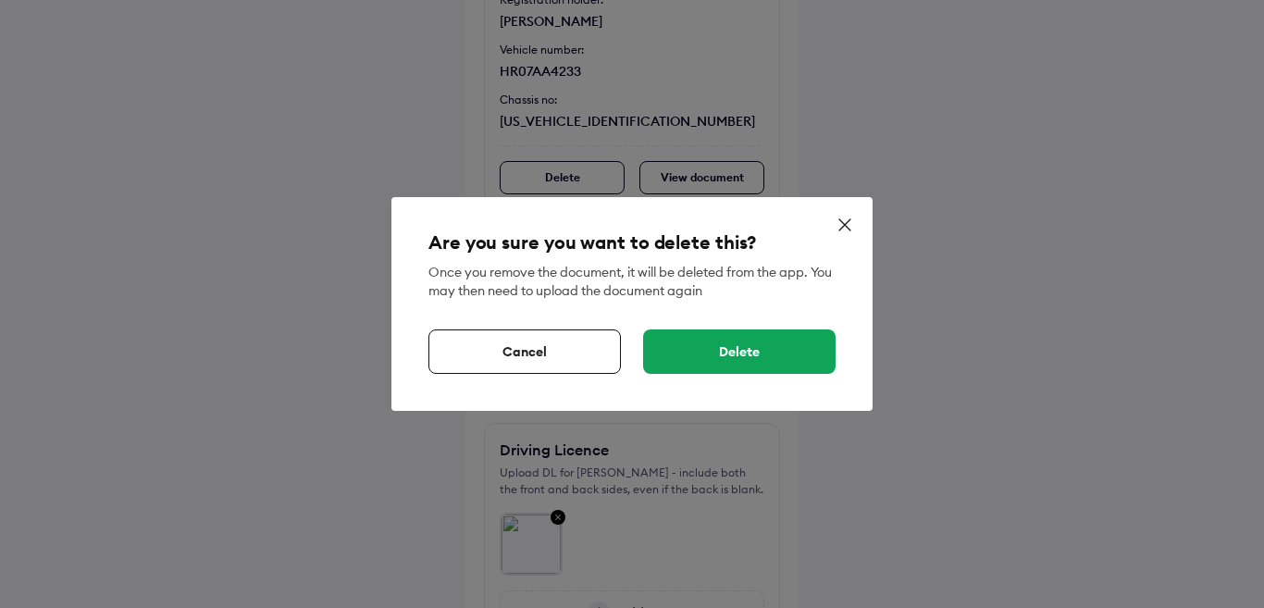
click at [748, 357] on div "Delete" at bounding box center [739, 351] width 192 height 44
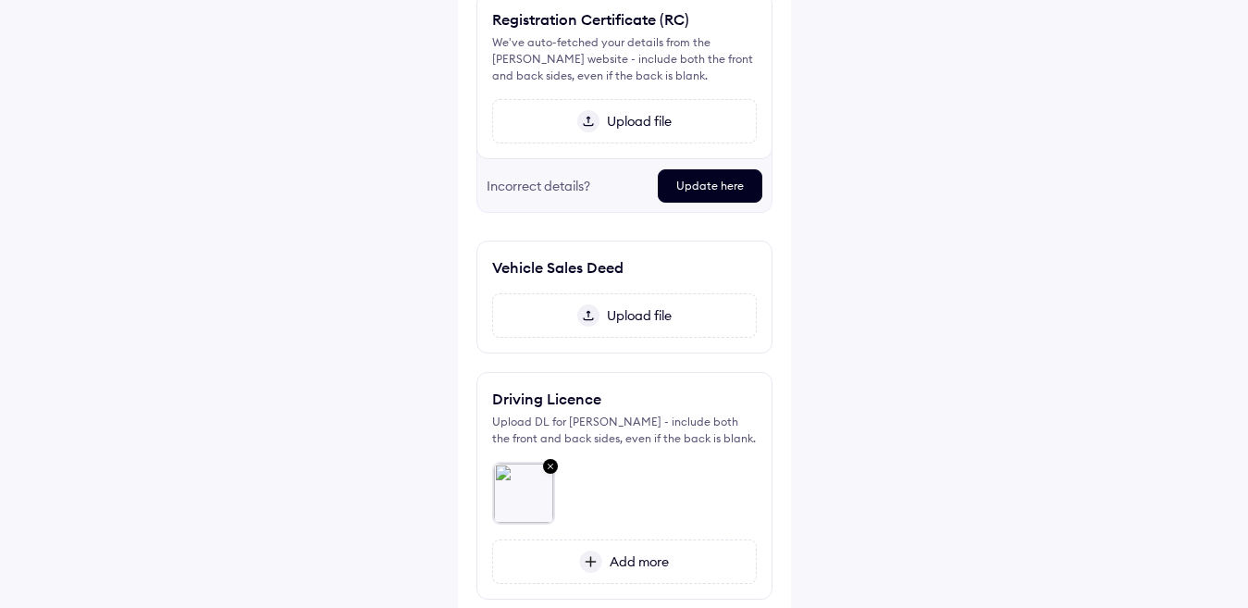
scroll to position [303, 0]
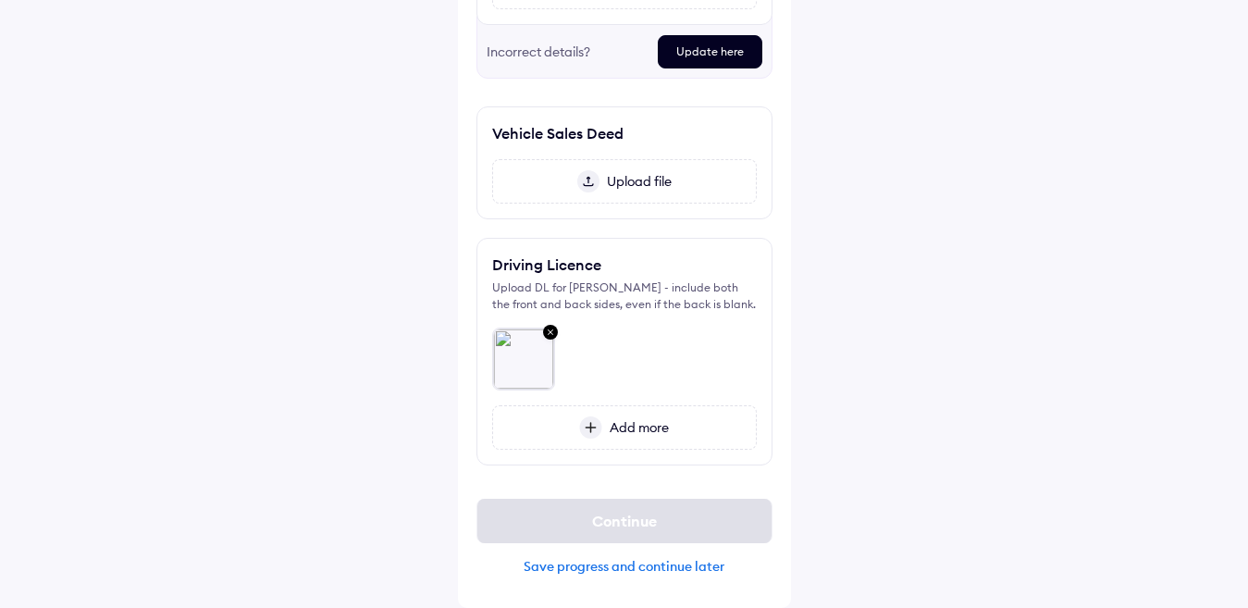
click at [611, 564] on div "Save progress and continue later" at bounding box center [624, 566] width 296 height 17
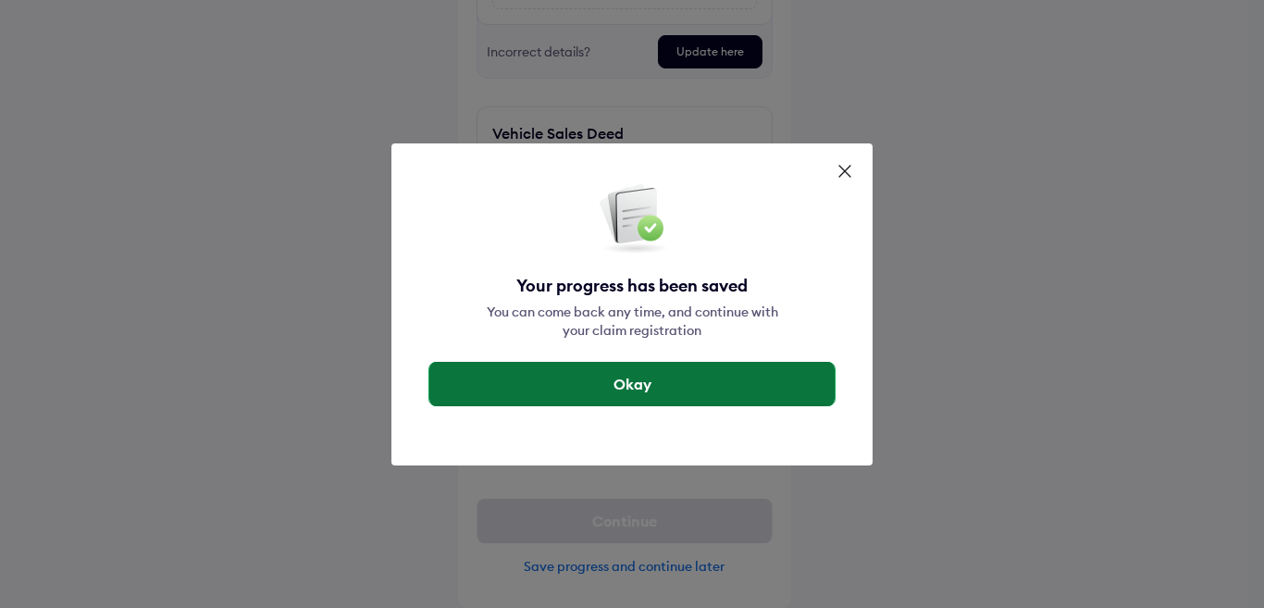
click at [592, 376] on button "Okay" at bounding box center [631, 384] width 405 height 44
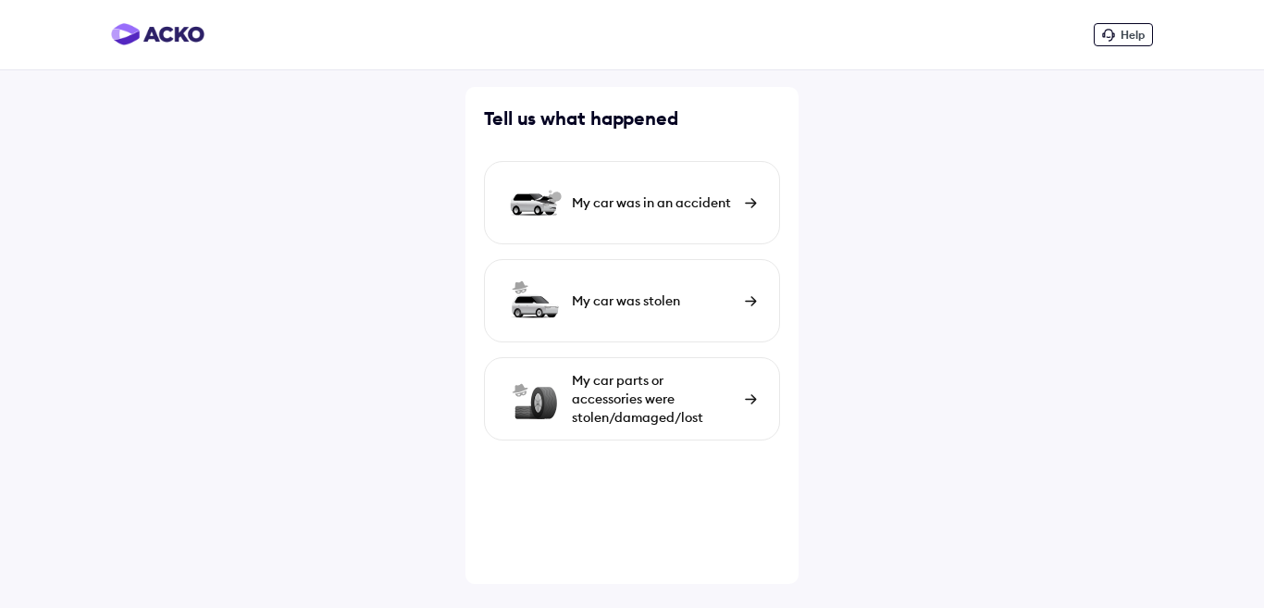
click at [687, 201] on div "My car was in an accident" at bounding box center [654, 202] width 164 height 19
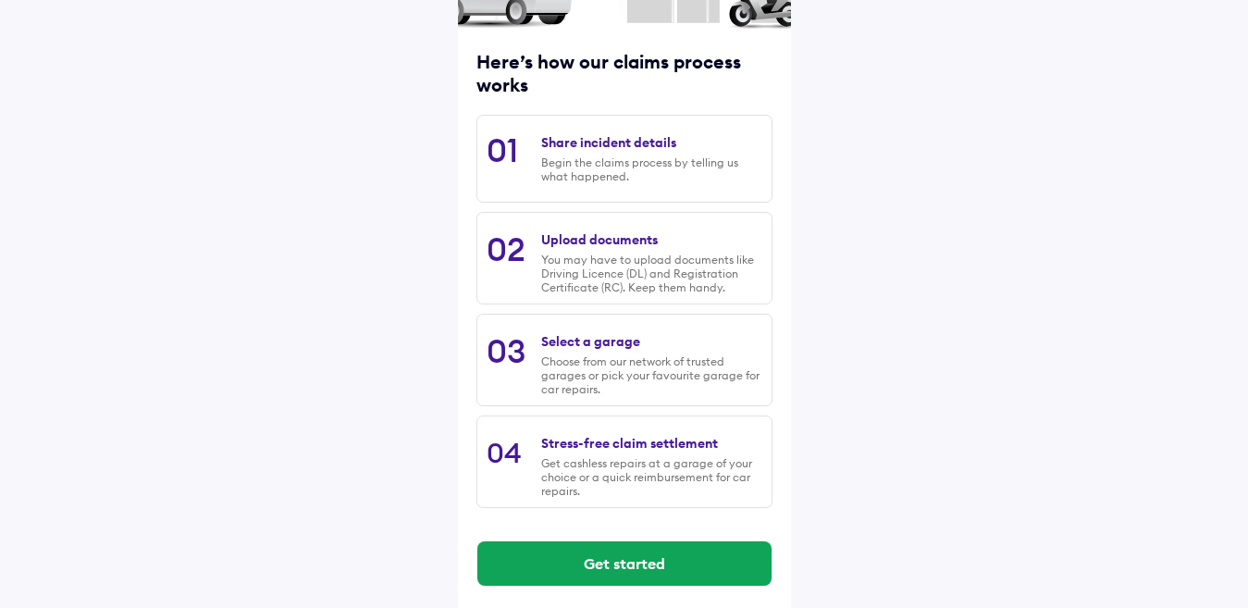
scroll to position [221, 0]
